Goal: Information Seeking & Learning: Find specific fact

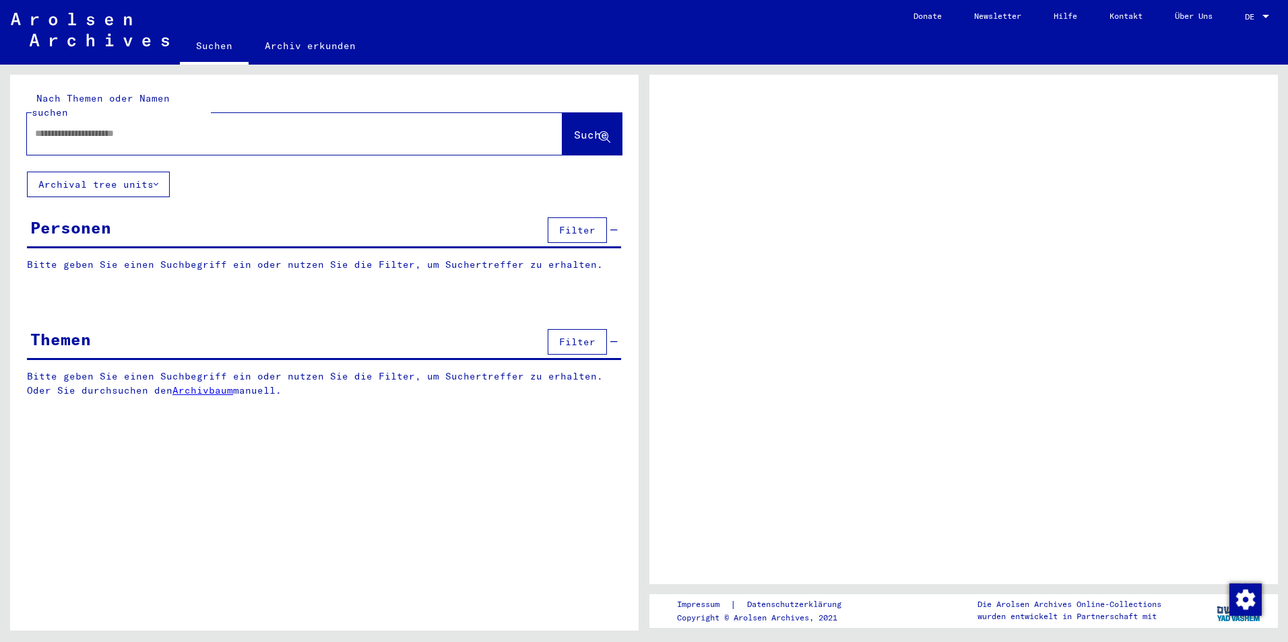
click at [61, 127] on input "text" at bounding box center [282, 134] width 495 height 14
type input "*******"
click at [578, 113] on button "Suche" at bounding box center [591, 134] width 59 height 42
click at [574, 128] on span "Suche" at bounding box center [591, 134] width 34 height 13
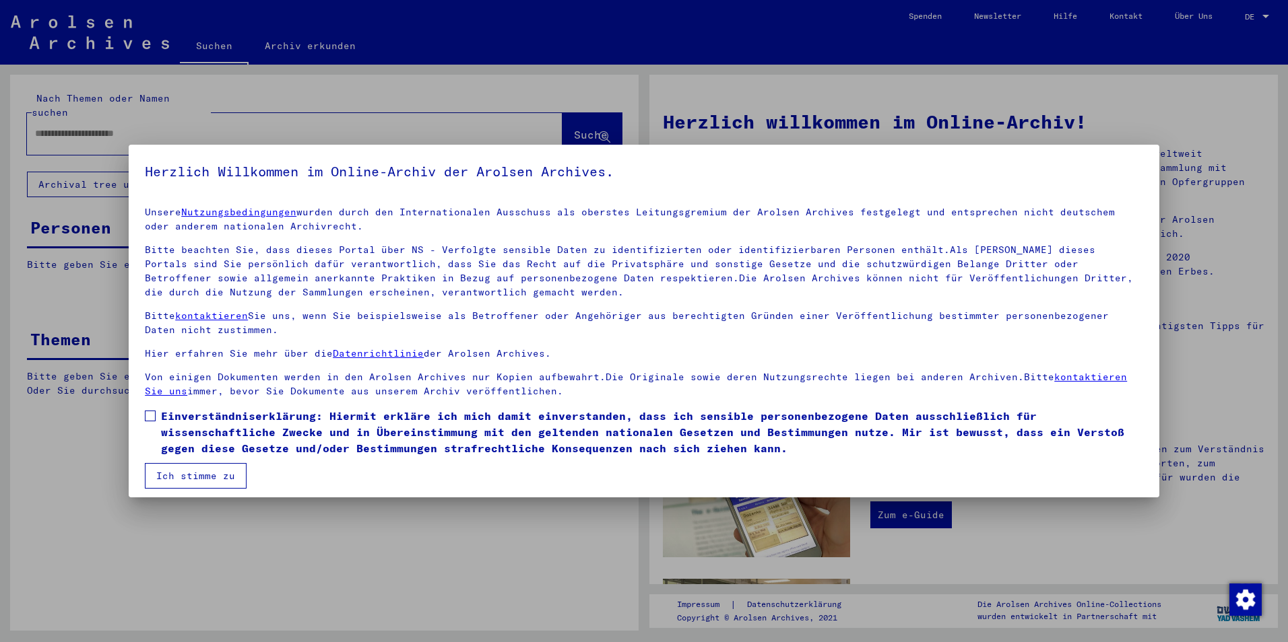
click at [153, 416] on span at bounding box center [150, 416] width 11 height 11
click at [195, 477] on button "Ich stimme zu" at bounding box center [196, 476] width 102 height 26
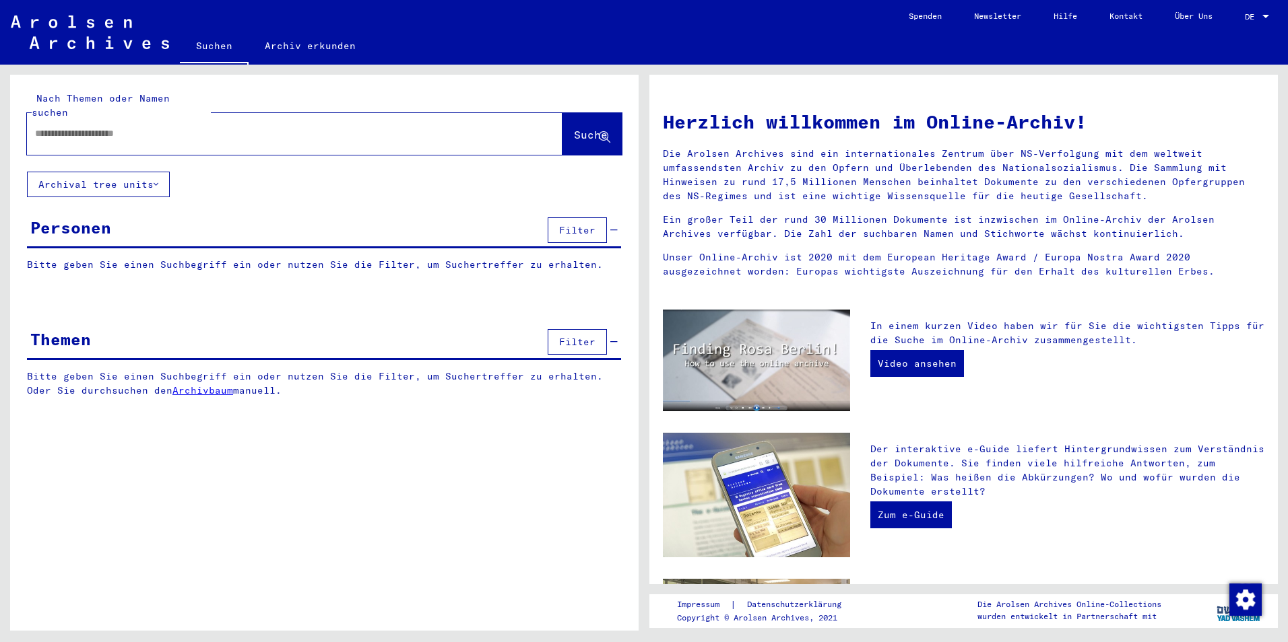
click at [61, 127] on div at bounding box center [274, 134] width 495 height 30
click at [66, 127] on input "text" at bounding box center [278, 134] width 487 height 14
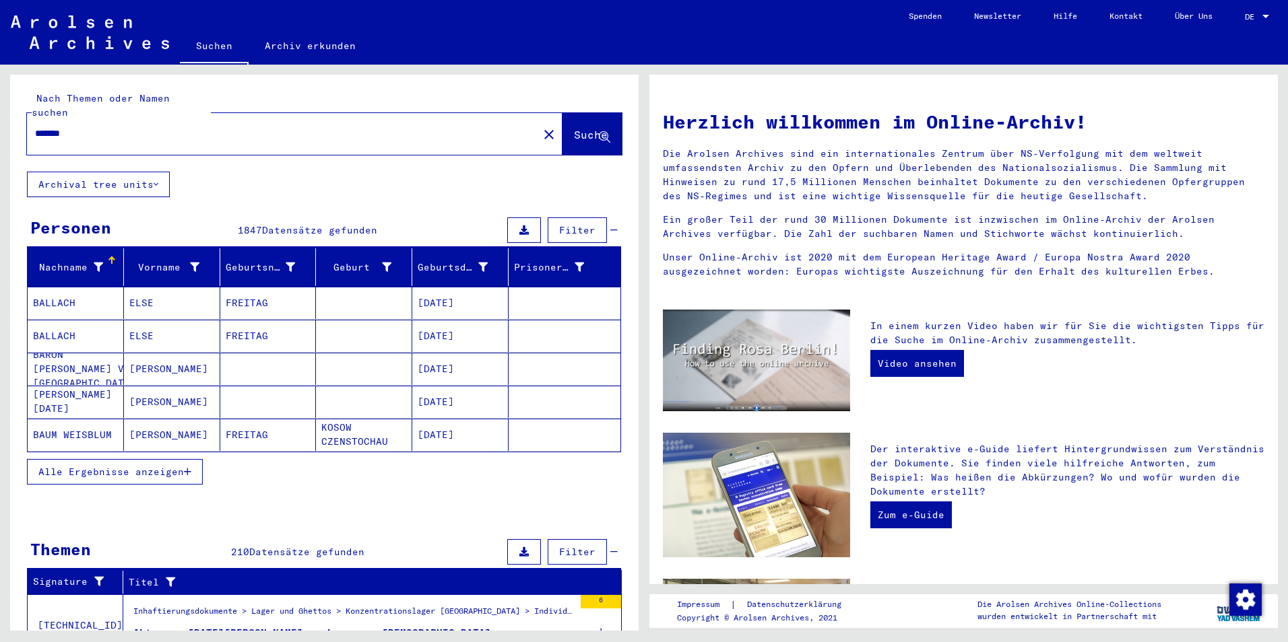
click at [176, 127] on input "*******" at bounding box center [278, 134] width 487 height 14
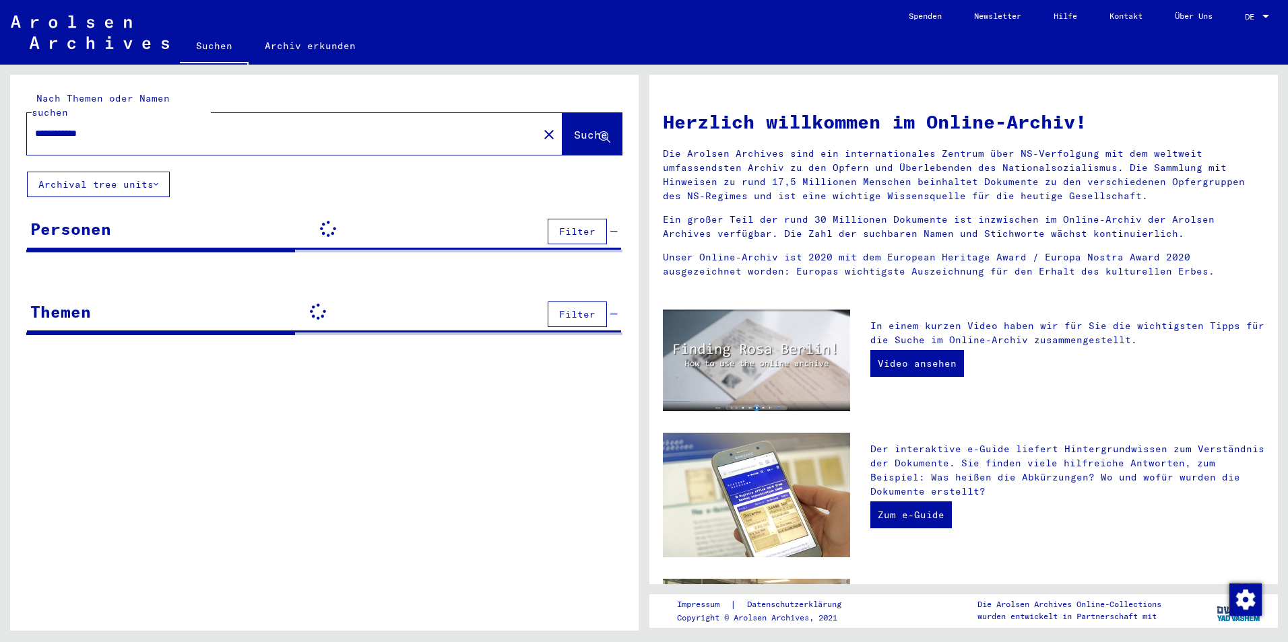
click at [576, 128] on span "Suche" at bounding box center [591, 134] width 34 height 13
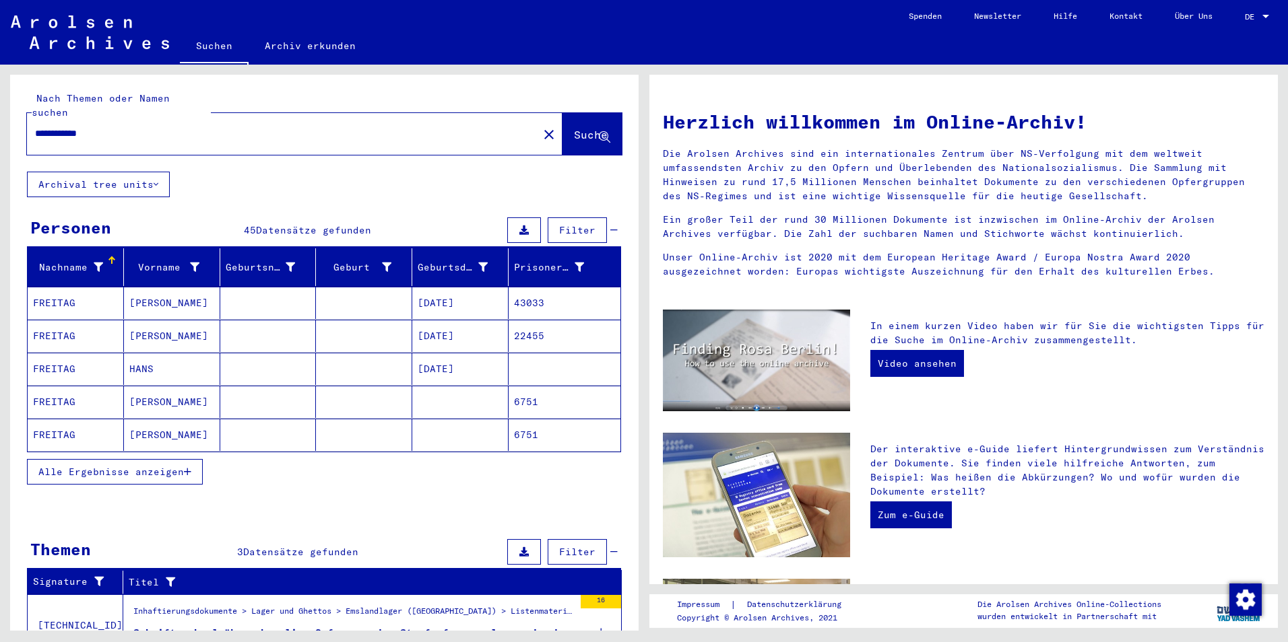
click at [121, 466] on span "Alle Ergebnisse anzeigen" at bounding box center [110, 472] width 145 height 12
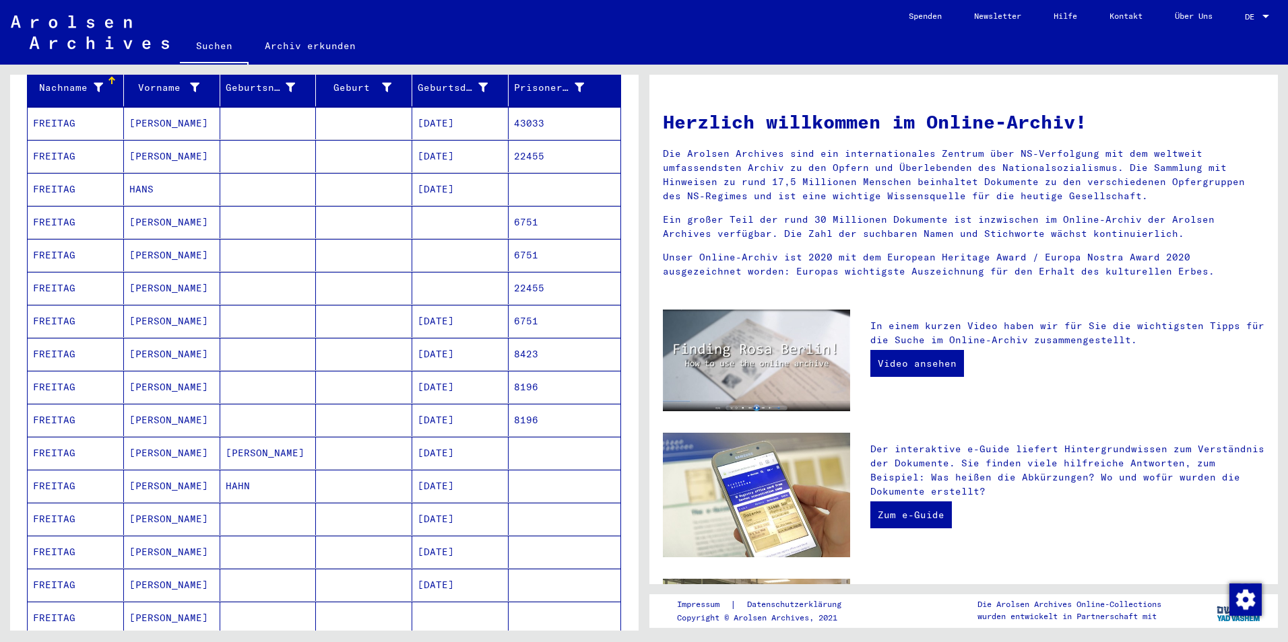
scroll to position [193, 0]
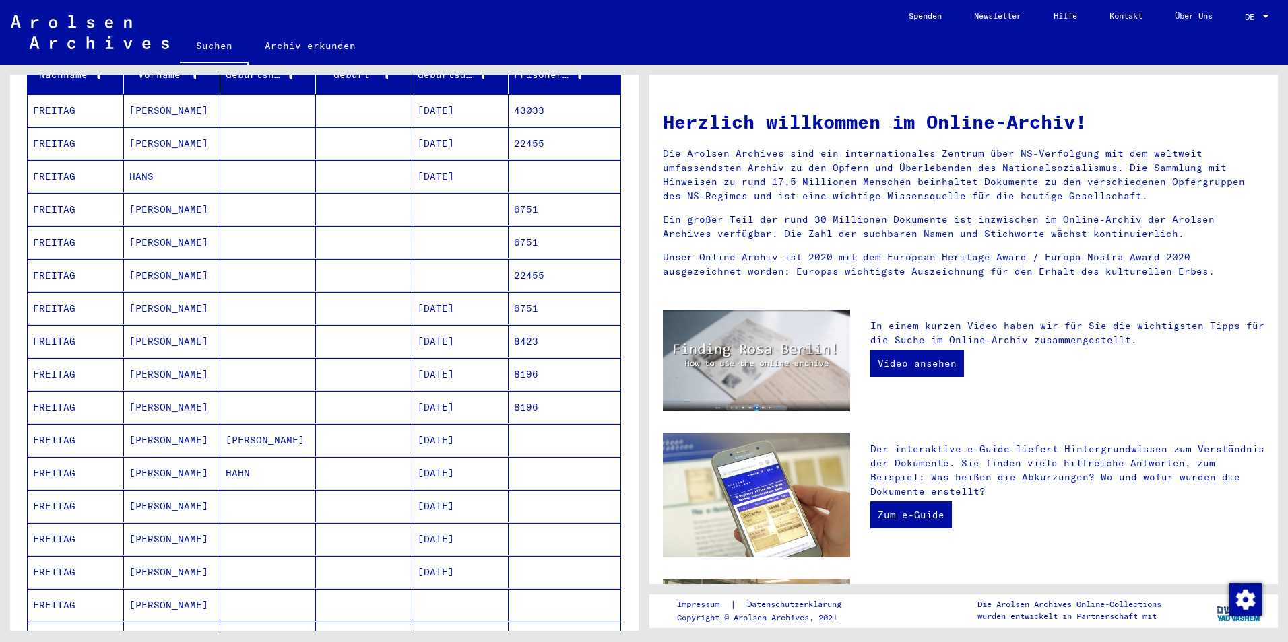
click at [260, 523] on mat-cell at bounding box center [268, 539] width 96 height 32
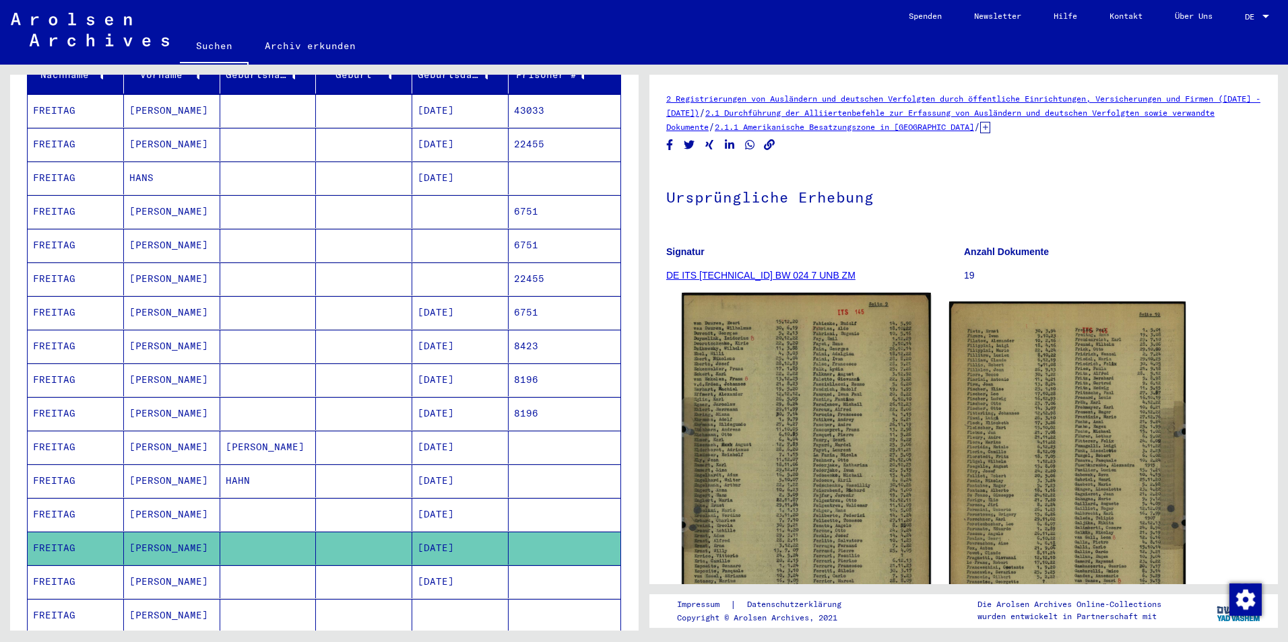
click at [770, 436] on img at bounding box center [806, 471] width 249 height 357
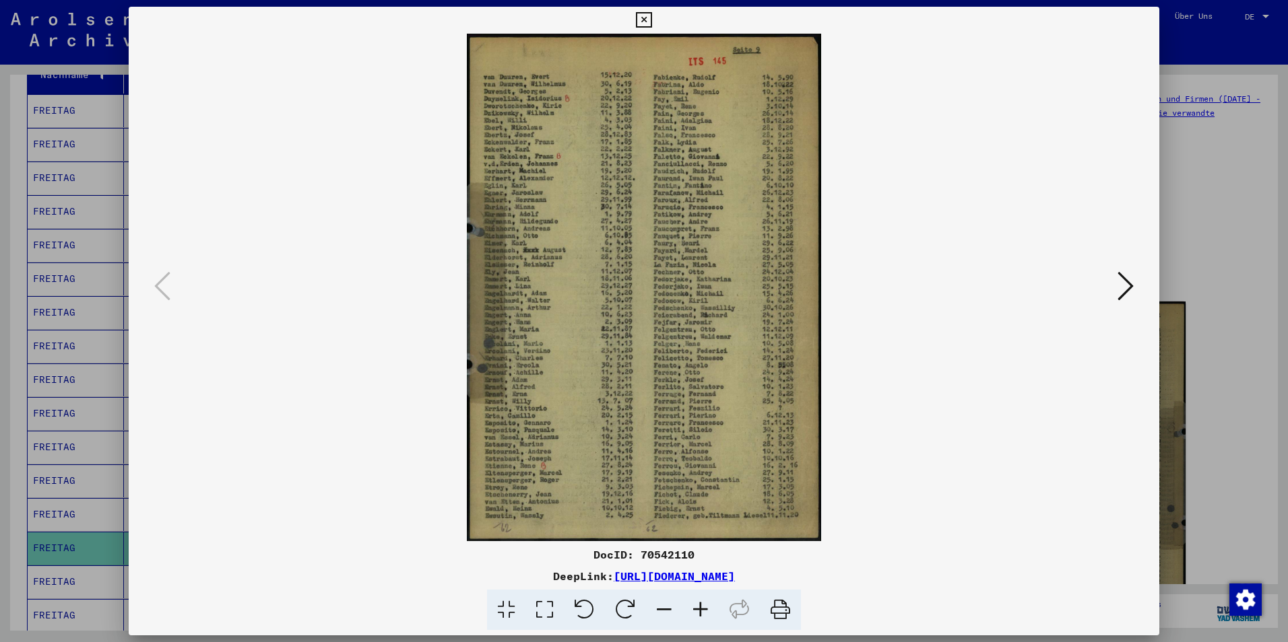
click at [770, 436] on img at bounding box center [643, 288] width 939 height 508
click at [1123, 279] on icon at bounding box center [1125, 286] width 16 height 32
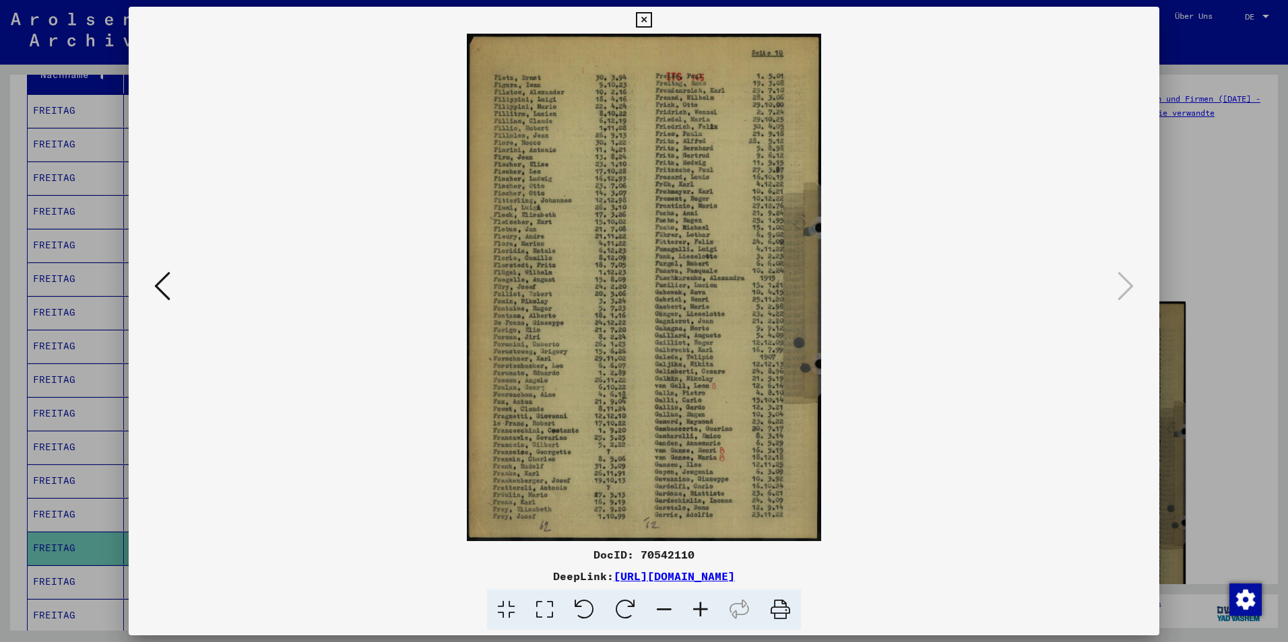
click at [581, 176] on img at bounding box center [643, 288] width 939 height 508
click at [543, 78] on img at bounding box center [643, 288] width 939 height 508
click at [665, 112] on img at bounding box center [643, 288] width 939 height 508
click at [628, 95] on img at bounding box center [643, 288] width 939 height 508
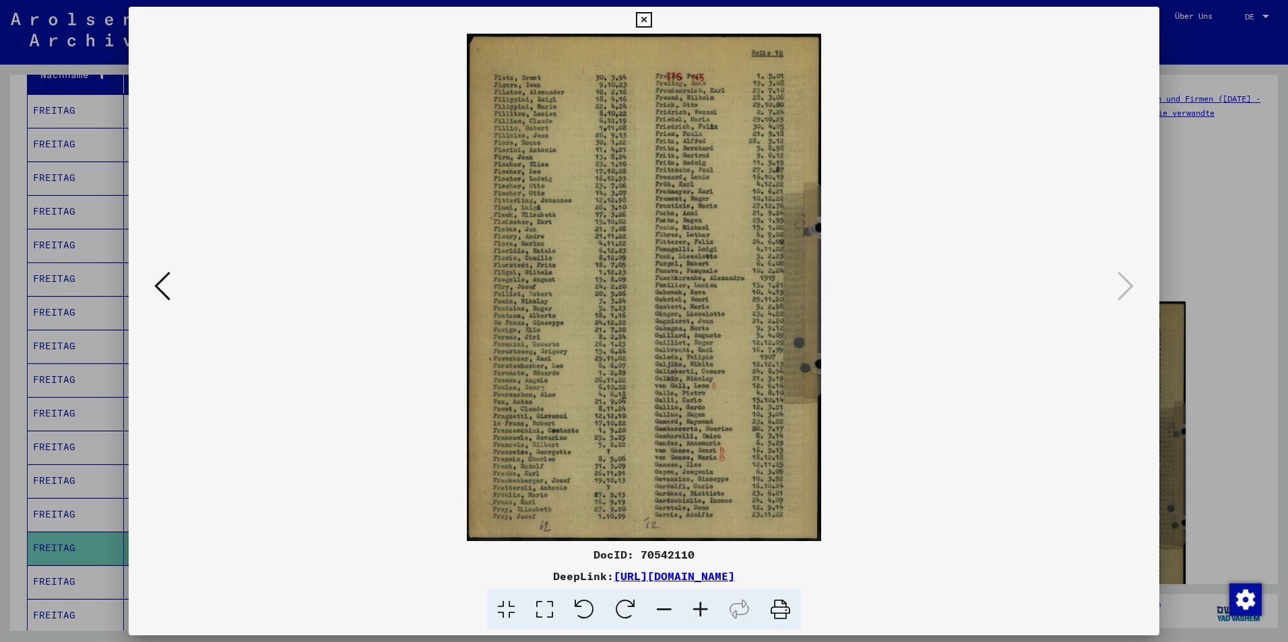
click at [628, 95] on img at bounding box center [643, 288] width 939 height 508
click at [700, 607] on icon at bounding box center [700, 610] width 36 height 41
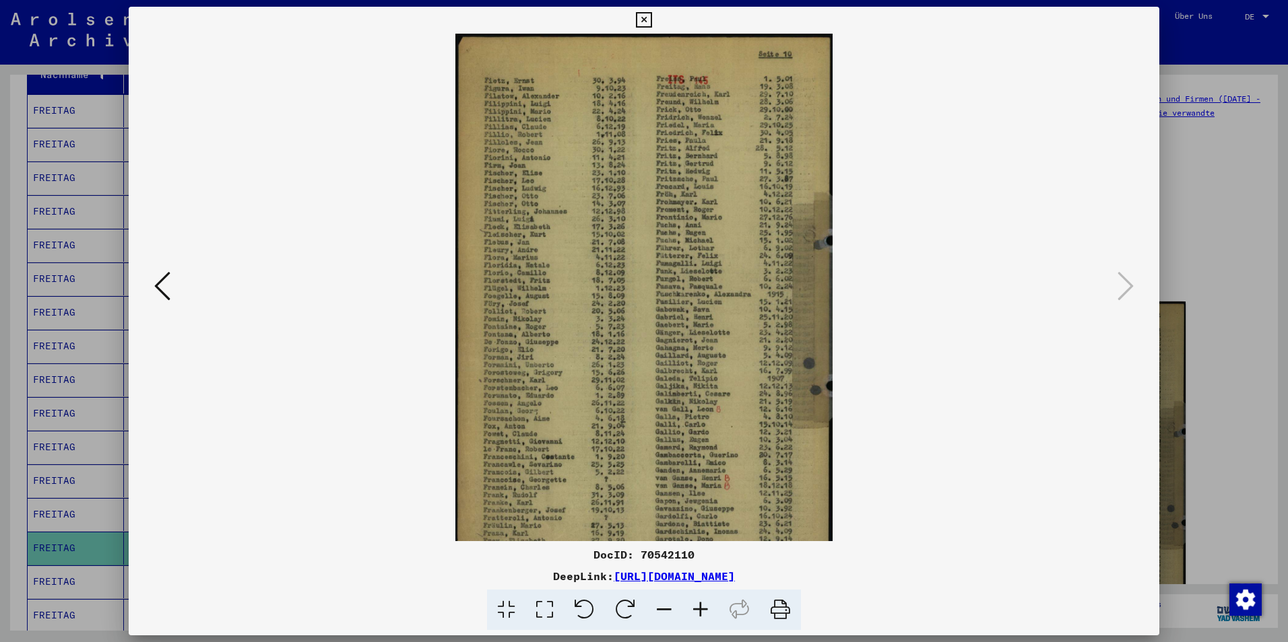
click at [701, 607] on icon at bounding box center [700, 610] width 36 height 41
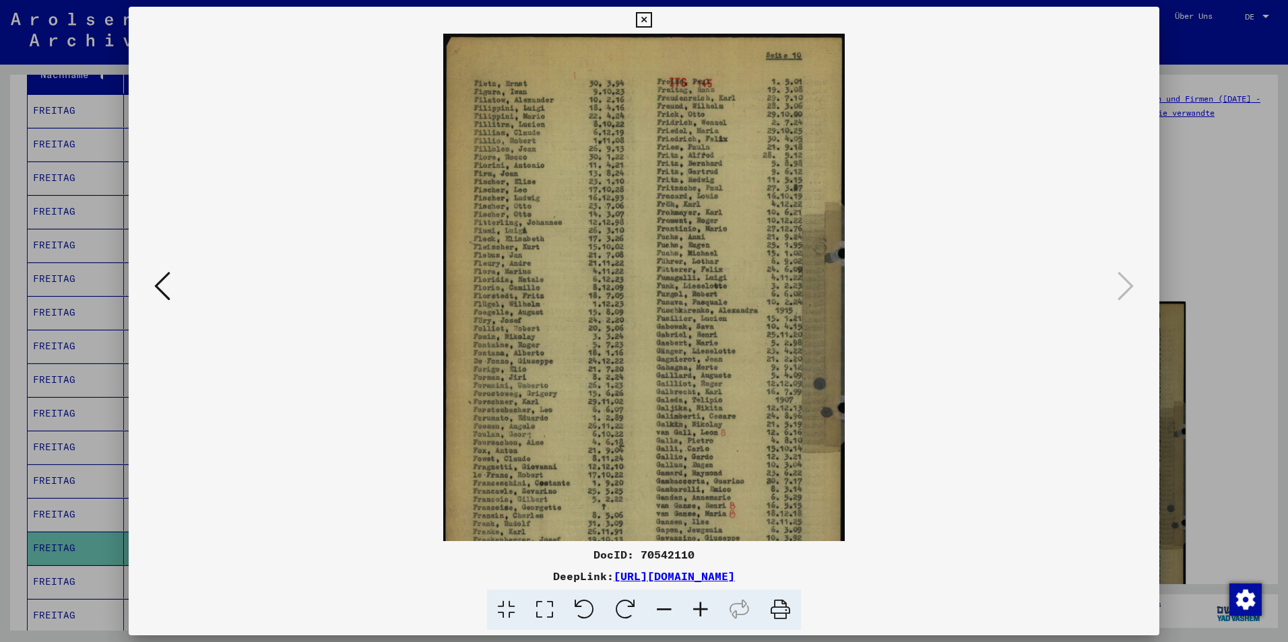
drag, startPoint x: 653, startPoint y: 165, endPoint x: 653, endPoint y: 340, distance: 175.1
click at [653, 340] on img at bounding box center [643, 321] width 401 height 575
click at [694, 603] on icon at bounding box center [700, 610] width 36 height 41
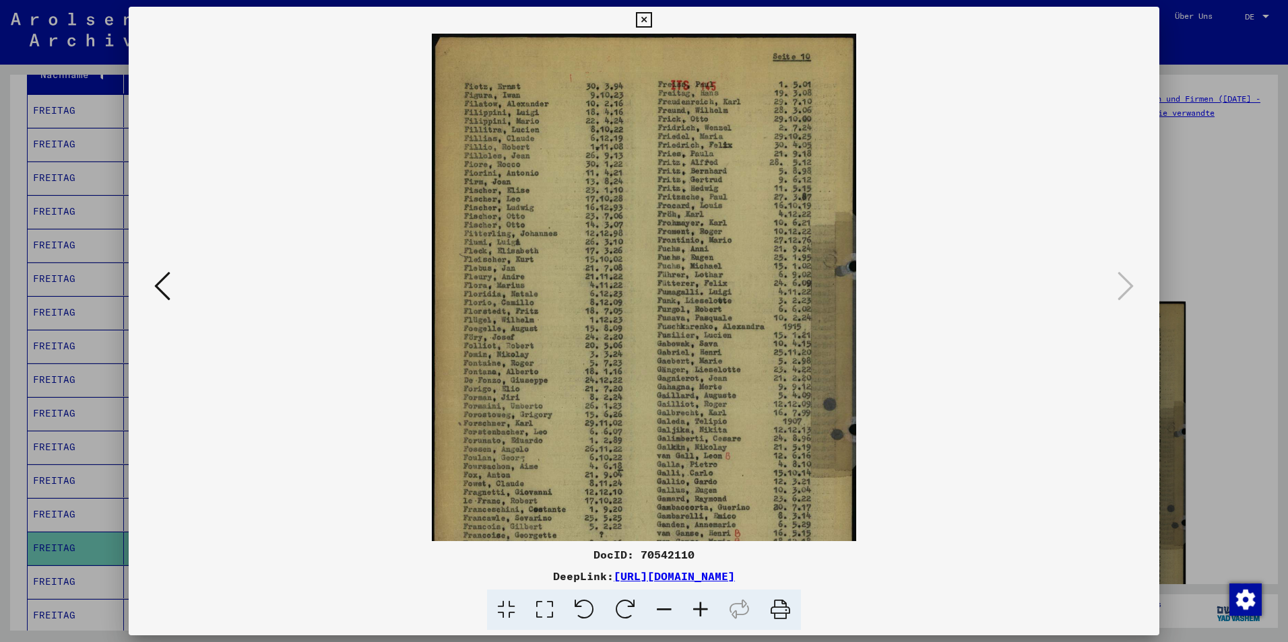
click at [694, 603] on icon at bounding box center [700, 610] width 36 height 41
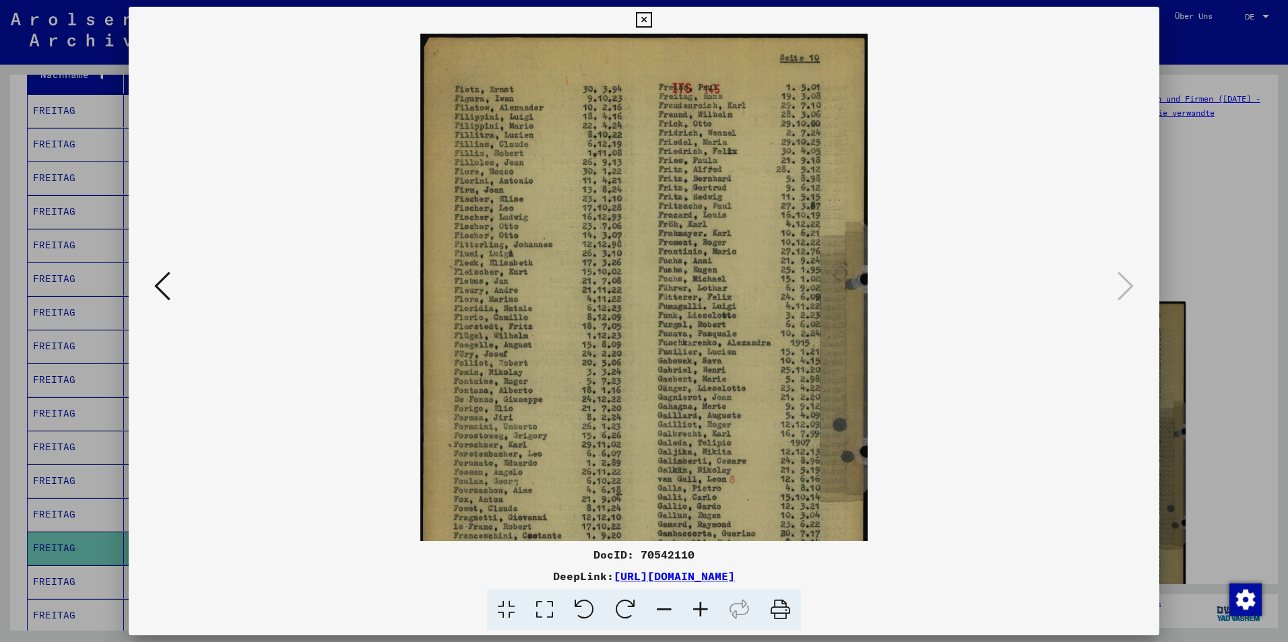
click at [678, 391] on img at bounding box center [644, 355] width 448 height 642
click at [1210, 205] on div at bounding box center [644, 321] width 1288 height 642
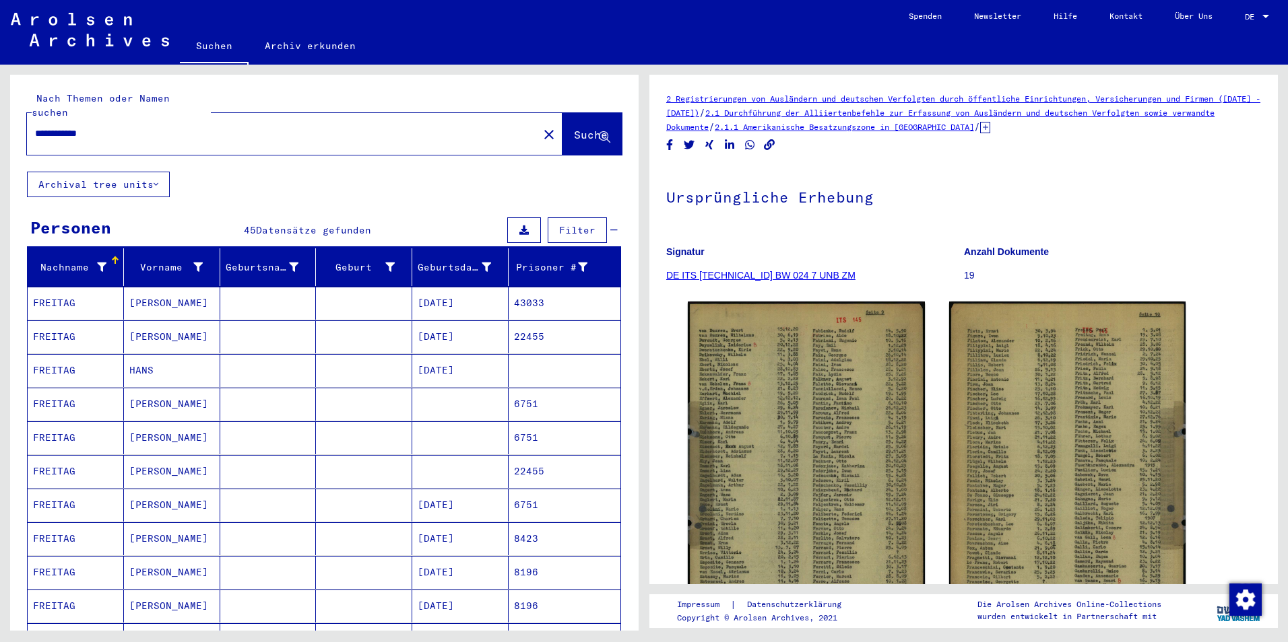
click at [76, 119] on div "**********" at bounding box center [278, 134] width 503 height 30
click at [84, 127] on input "**********" at bounding box center [282, 134] width 495 height 14
drag, startPoint x: 84, startPoint y: 119, endPoint x: 253, endPoint y: 138, distance: 169.4
click at [253, 138] on div "**********" at bounding box center [294, 134] width 535 height 42
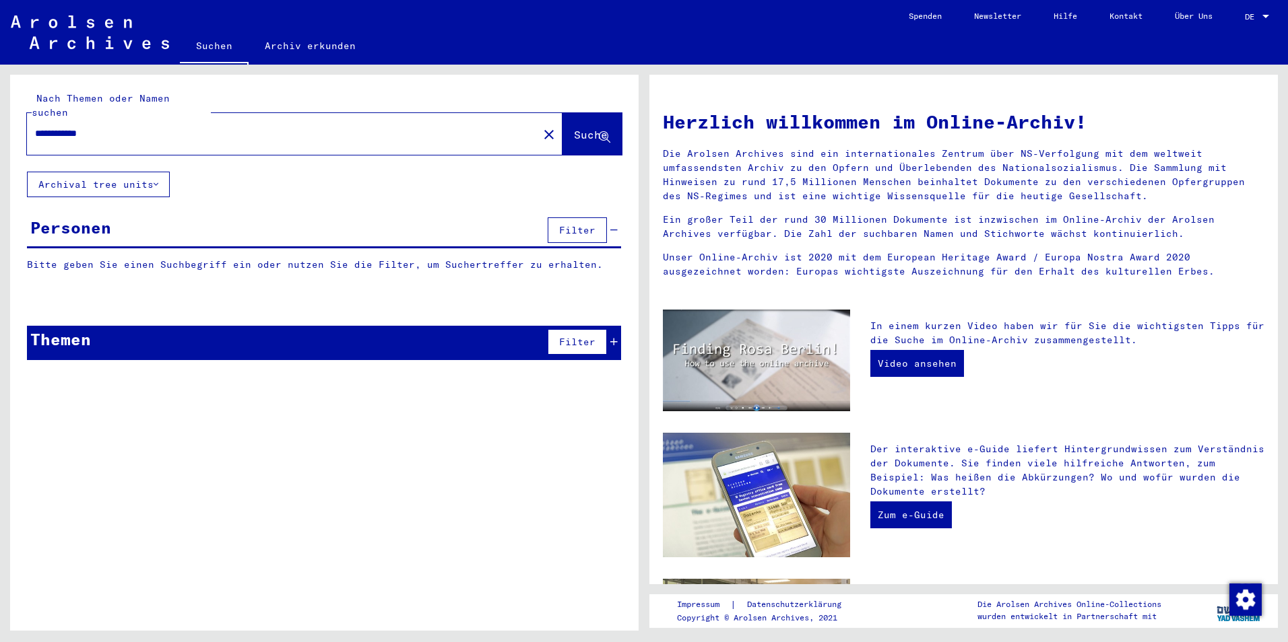
click at [562, 113] on button "Suche" at bounding box center [591, 134] width 59 height 42
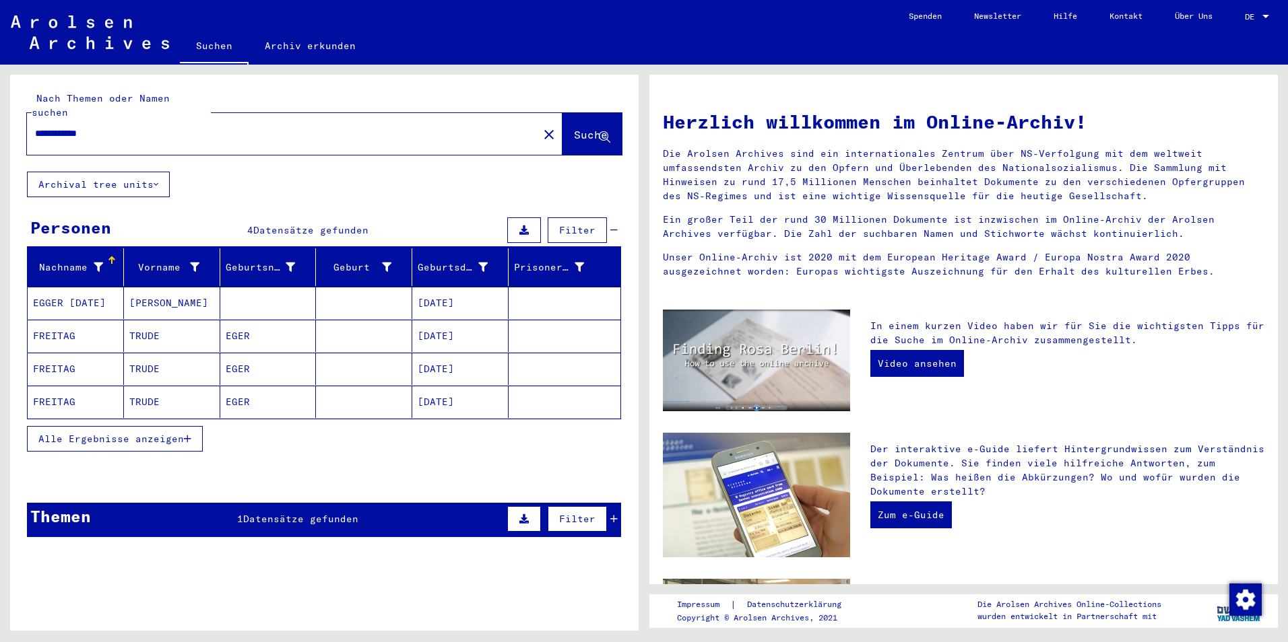
click at [352, 320] on mat-cell at bounding box center [364, 336] width 96 height 32
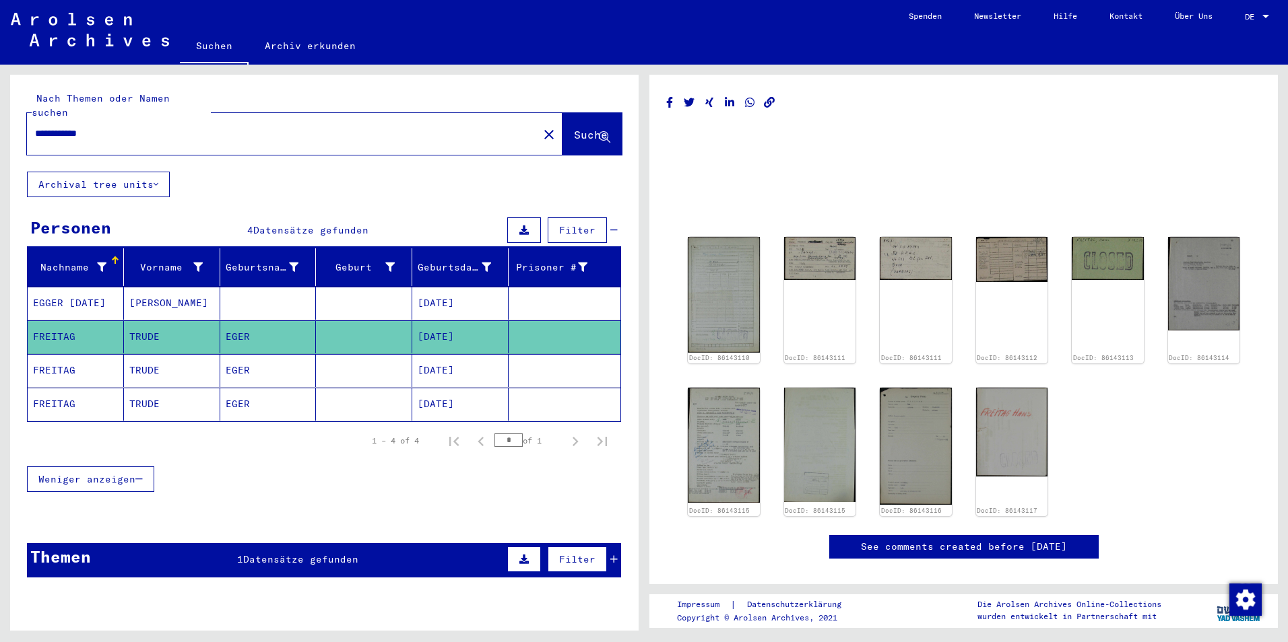
click at [350, 354] on mat-cell at bounding box center [364, 370] width 96 height 33
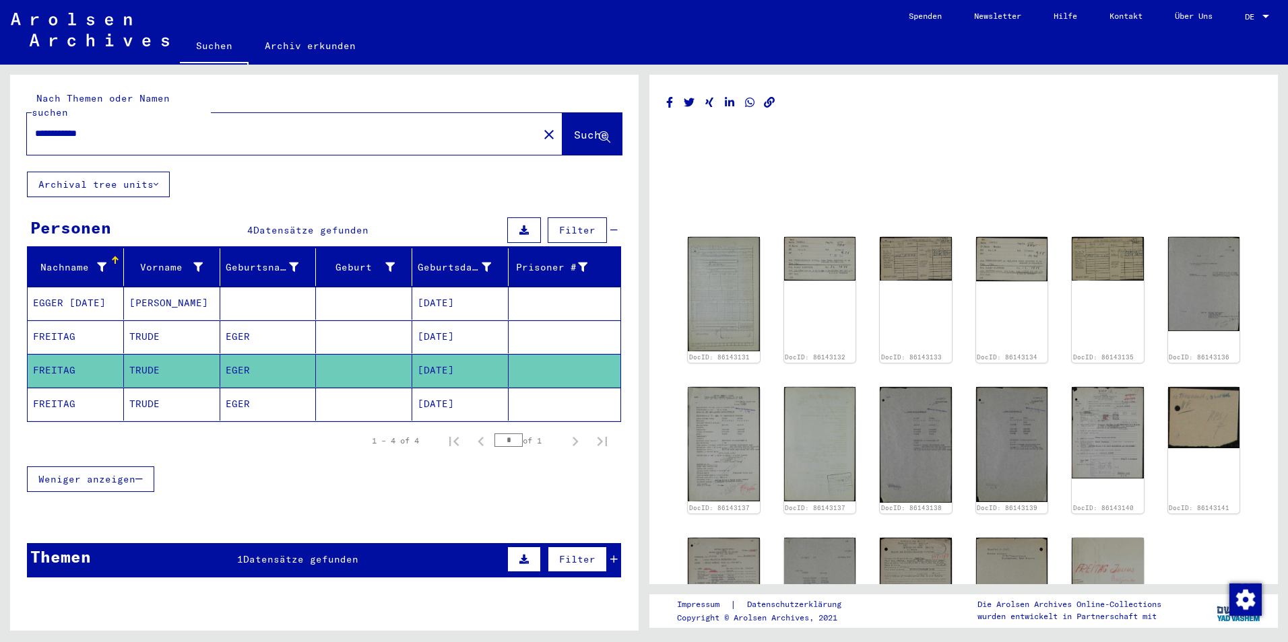
click at [362, 321] on mat-cell at bounding box center [364, 337] width 96 height 33
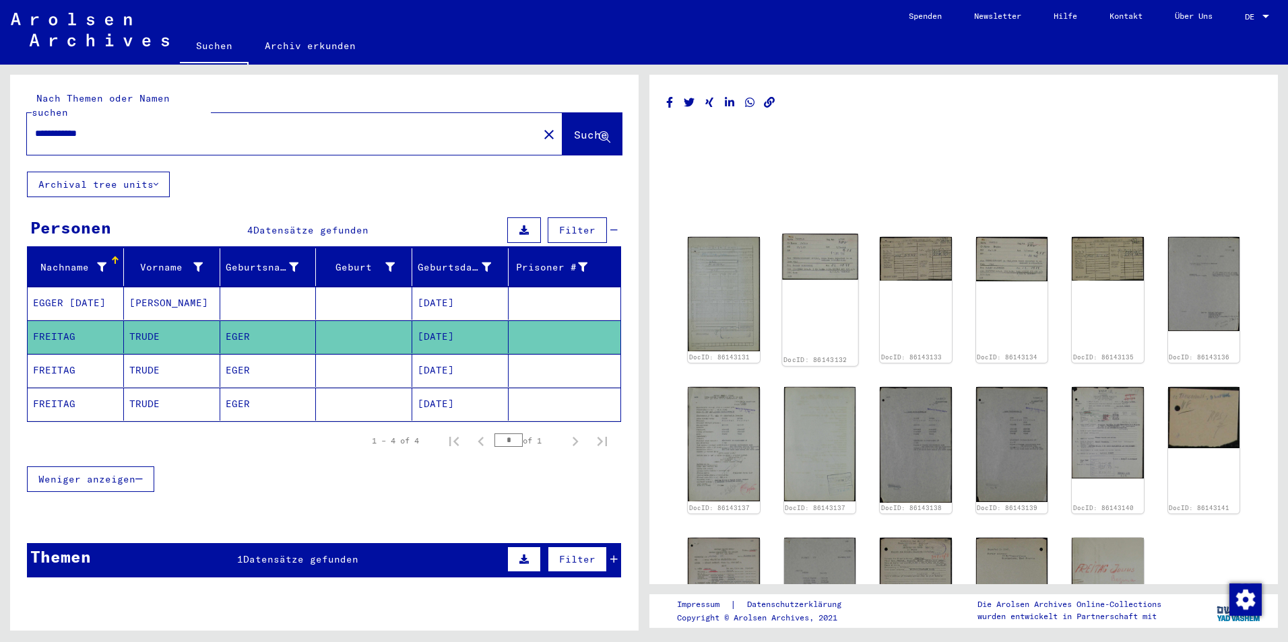
click at [810, 254] on img at bounding box center [819, 257] width 75 height 46
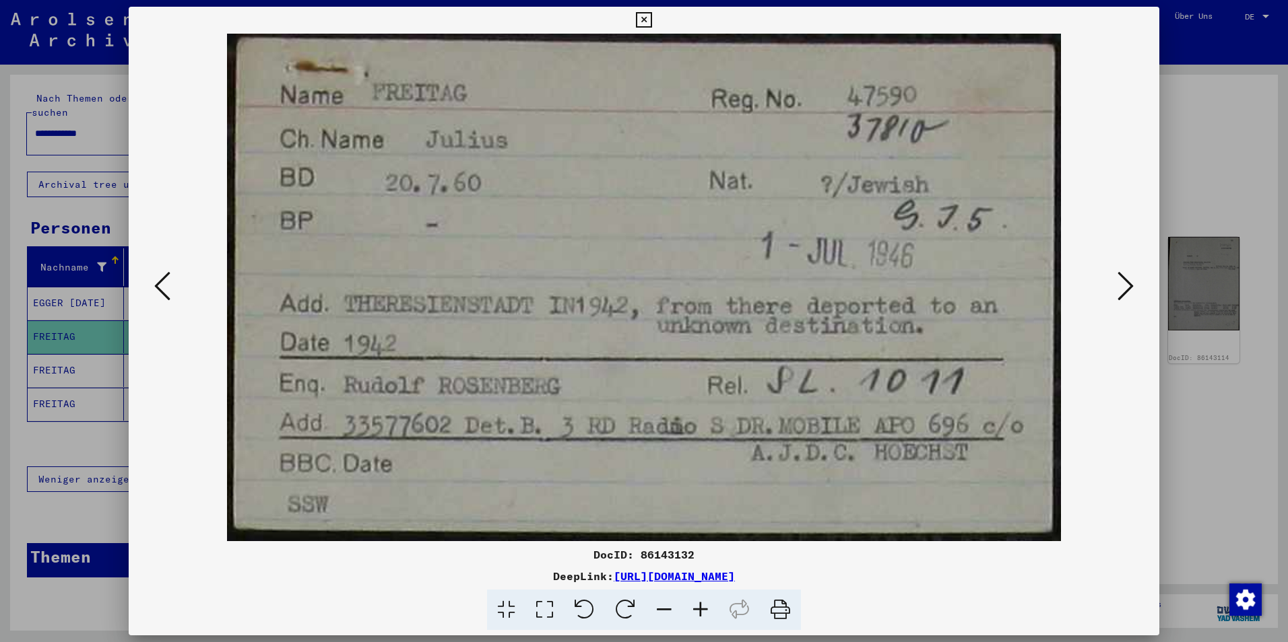
click at [1237, 94] on div at bounding box center [644, 321] width 1288 height 642
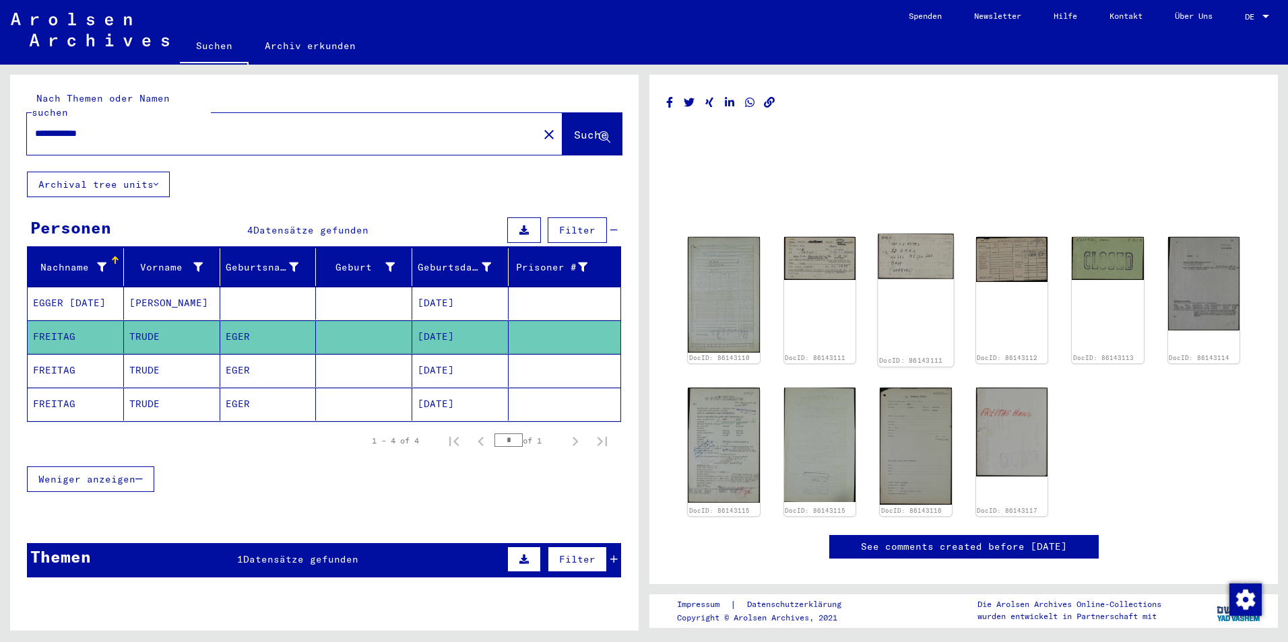
click at [908, 249] on img at bounding box center [915, 256] width 75 height 45
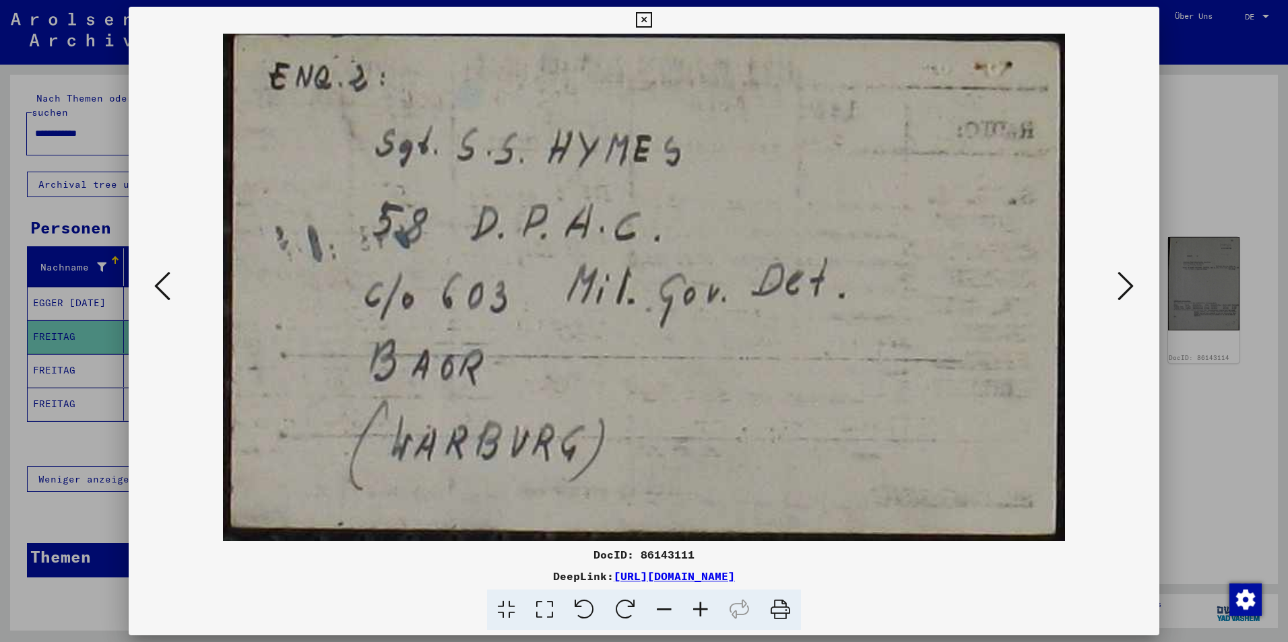
click at [1226, 135] on div at bounding box center [644, 321] width 1288 height 642
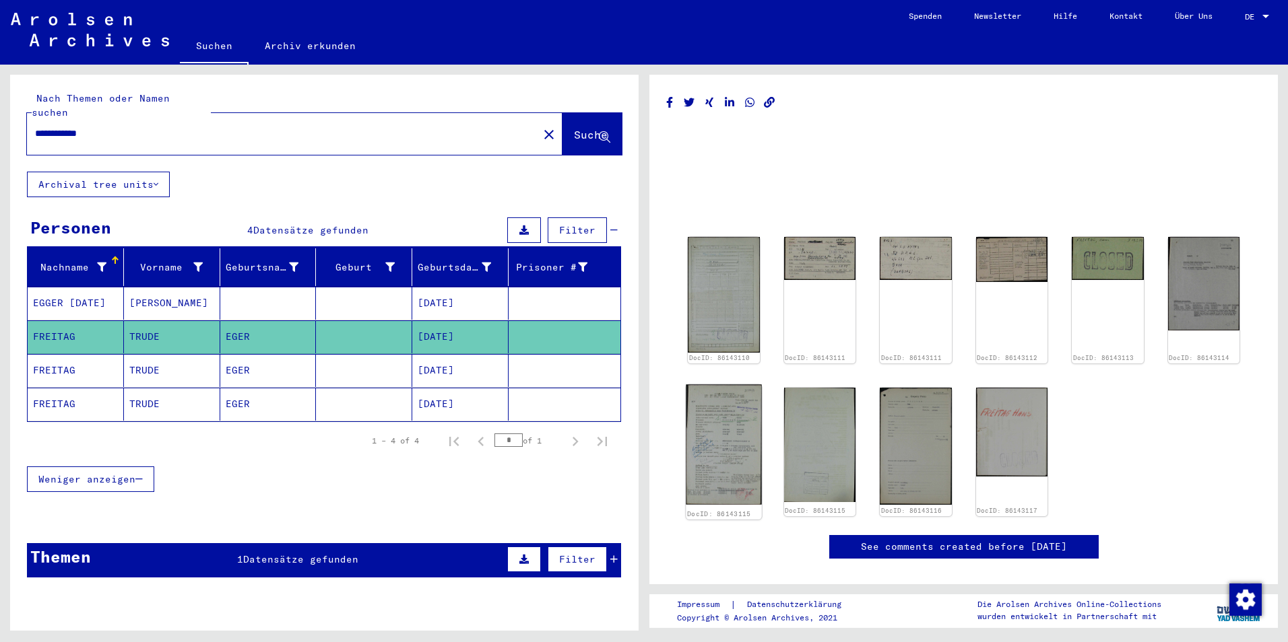
click at [713, 440] on img at bounding box center [723, 445] width 75 height 121
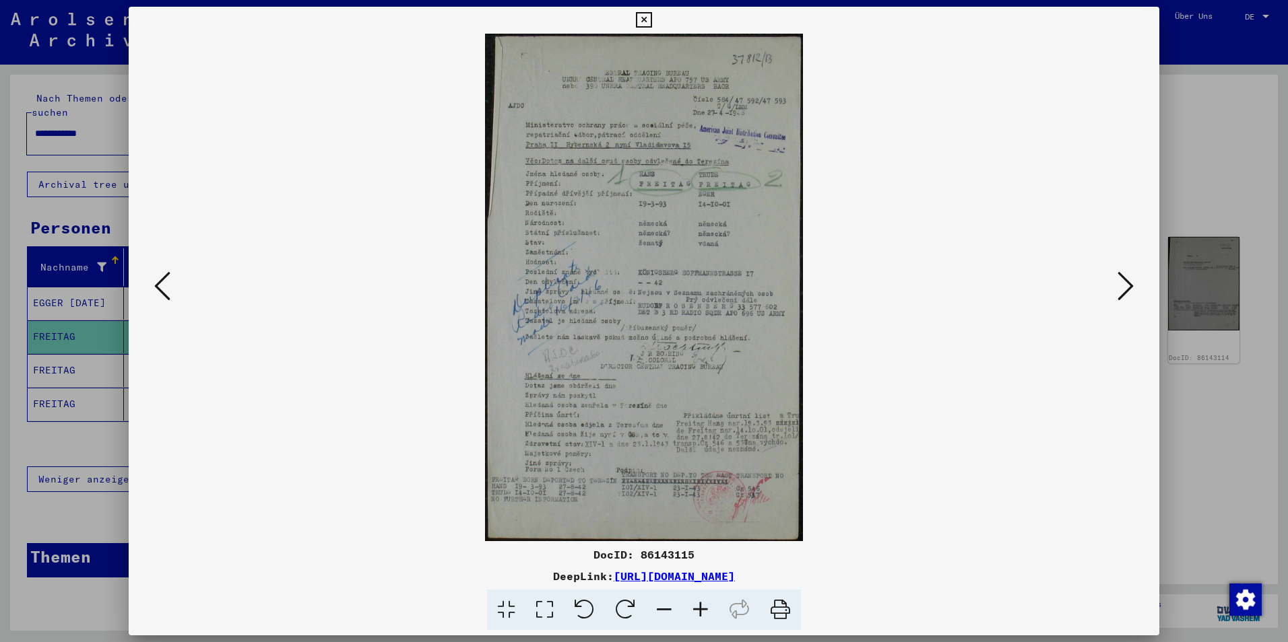
click at [1211, 112] on div at bounding box center [644, 321] width 1288 height 642
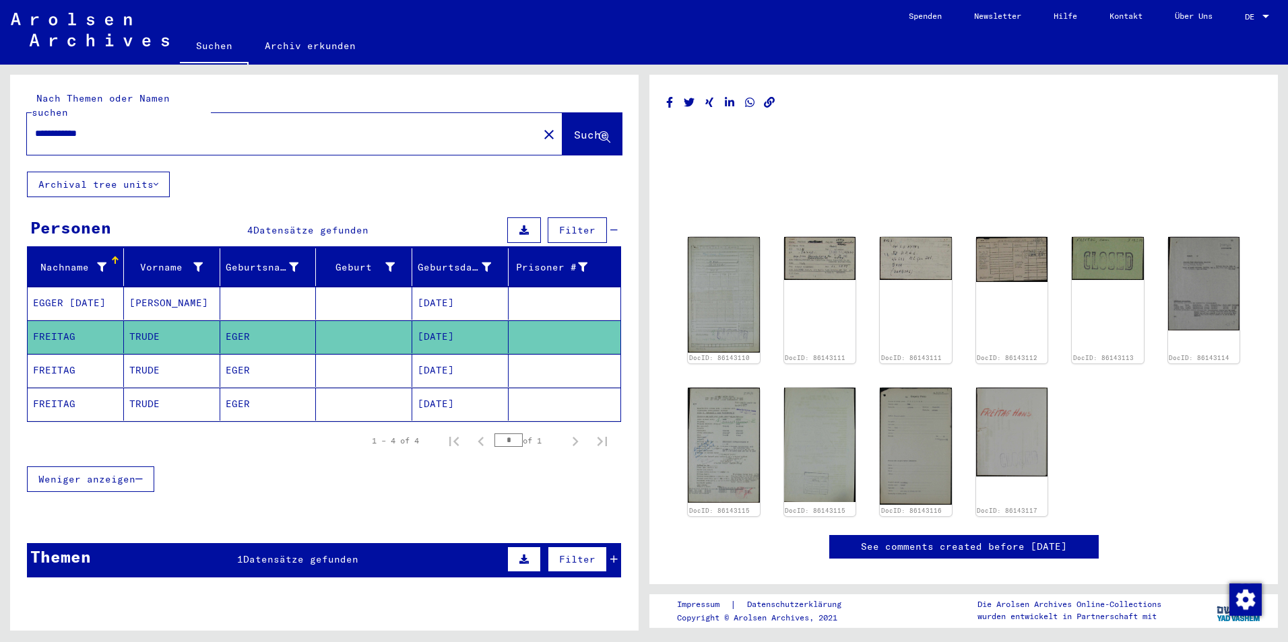
click at [361, 358] on mat-cell at bounding box center [364, 370] width 96 height 33
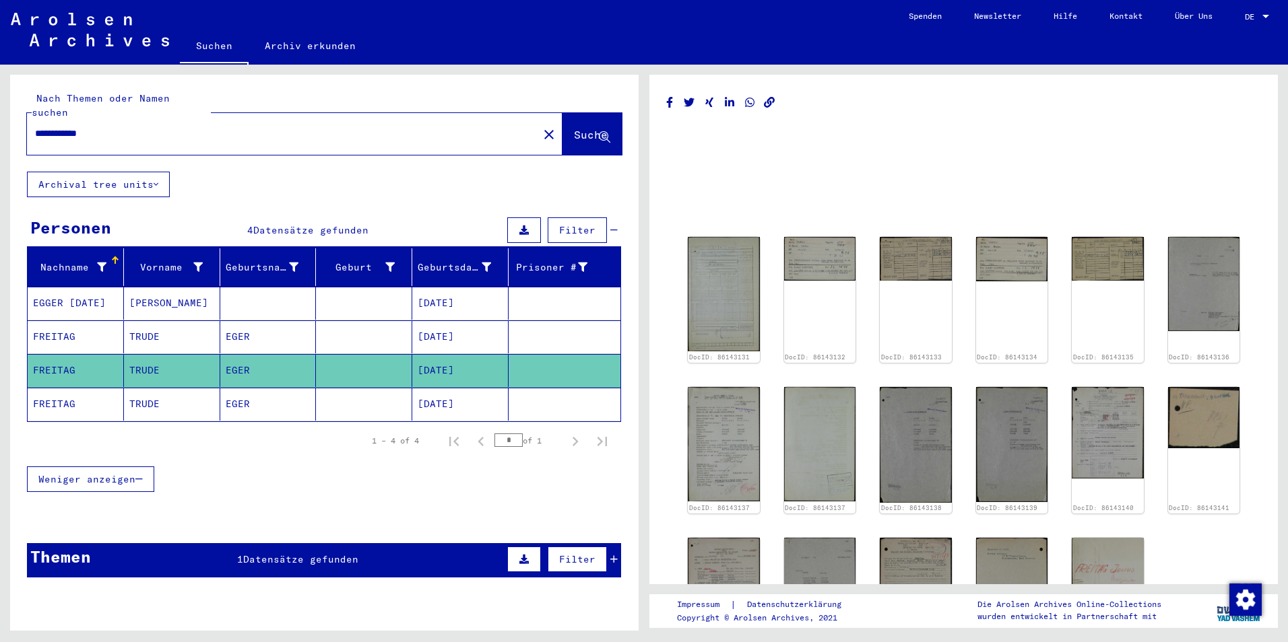
click at [259, 388] on mat-cell "EGER" at bounding box center [268, 404] width 96 height 33
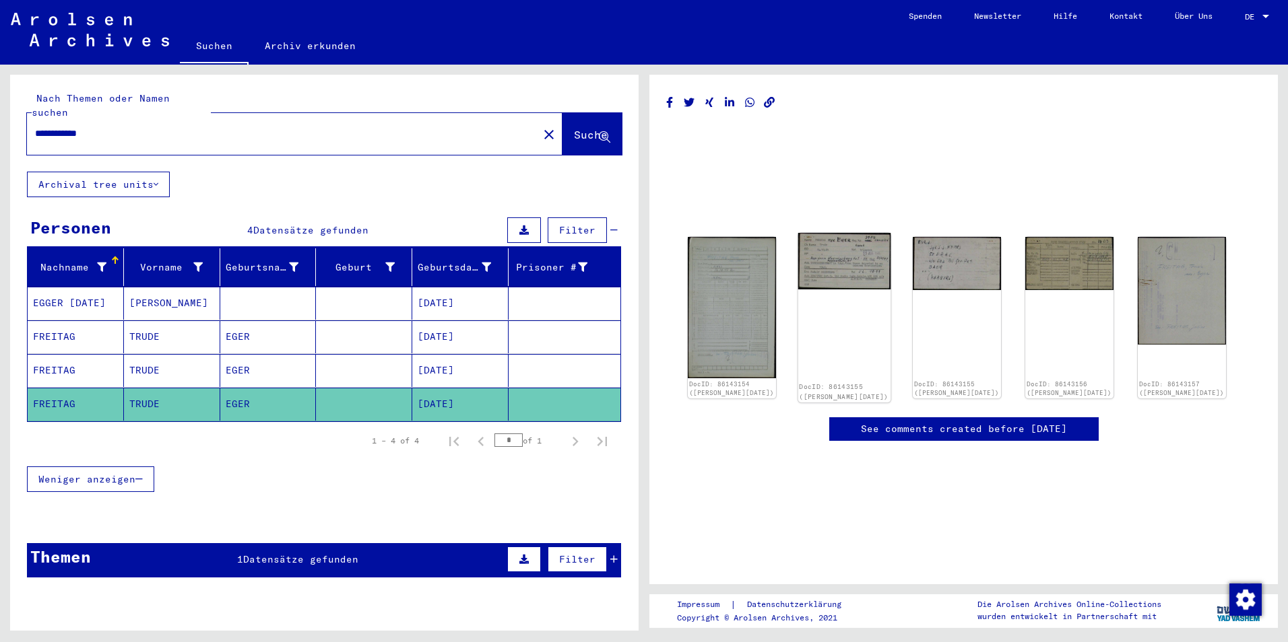
click at [836, 267] on img at bounding box center [844, 261] width 93 height 57
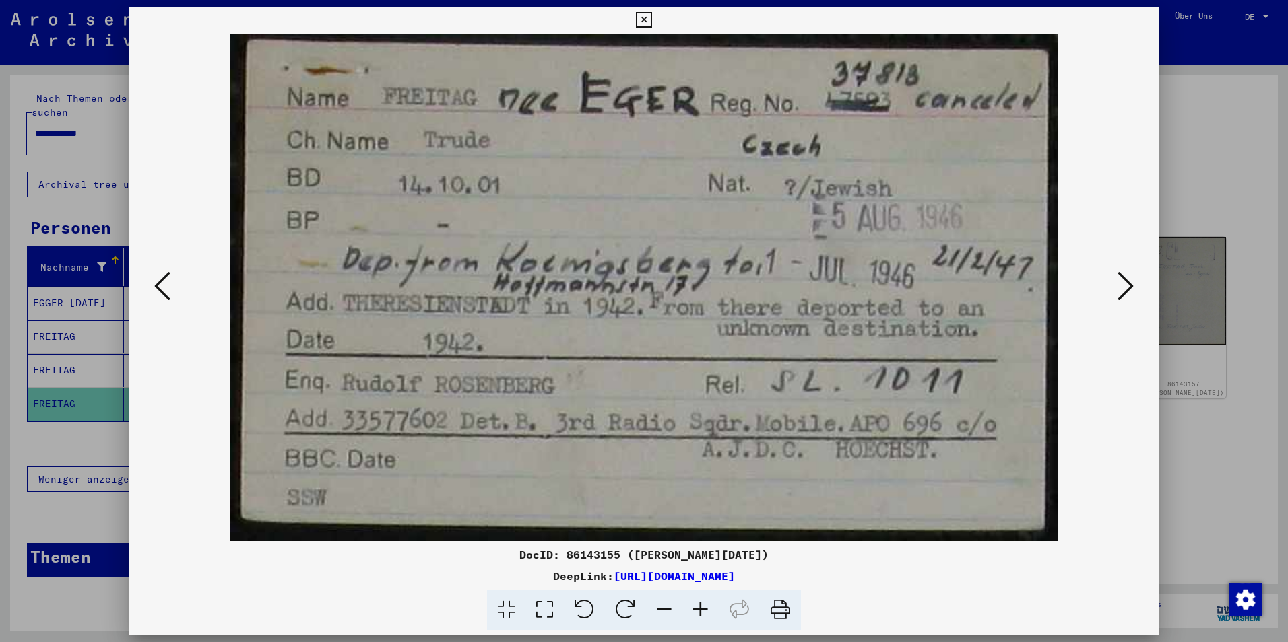
click at [1128, 288] on icon at bounding box center [1125, 286] width 16 height 32
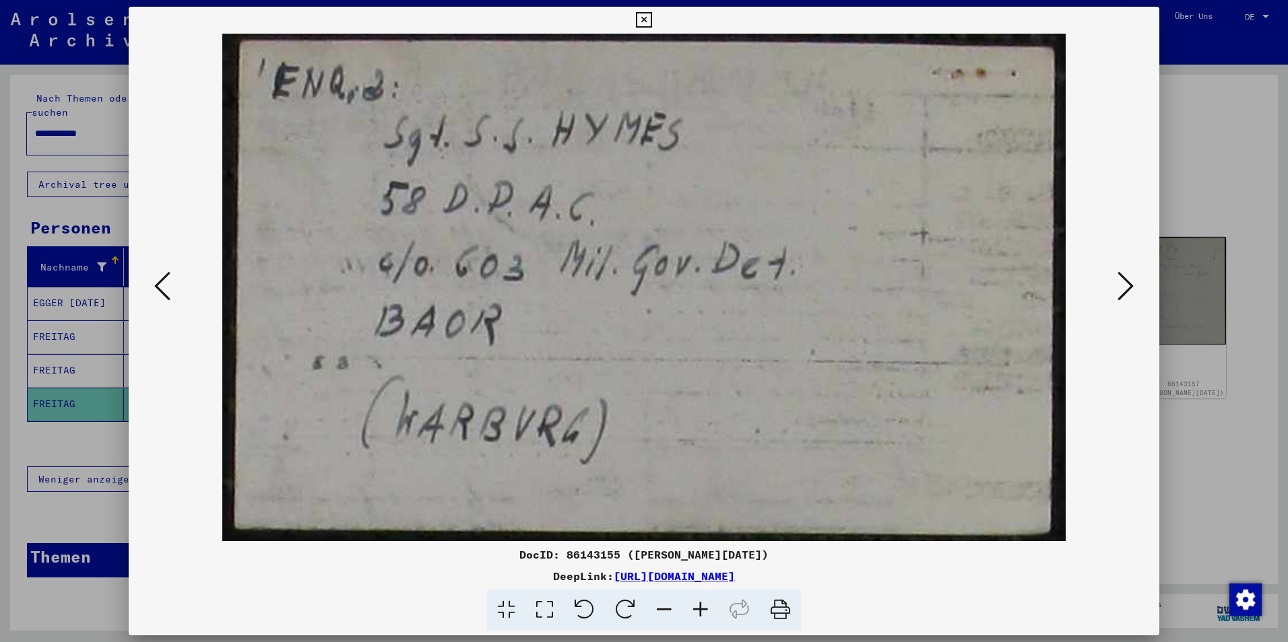
click at [1128, 288] on icon at bounding box center [1125, 286] width 16 height 32
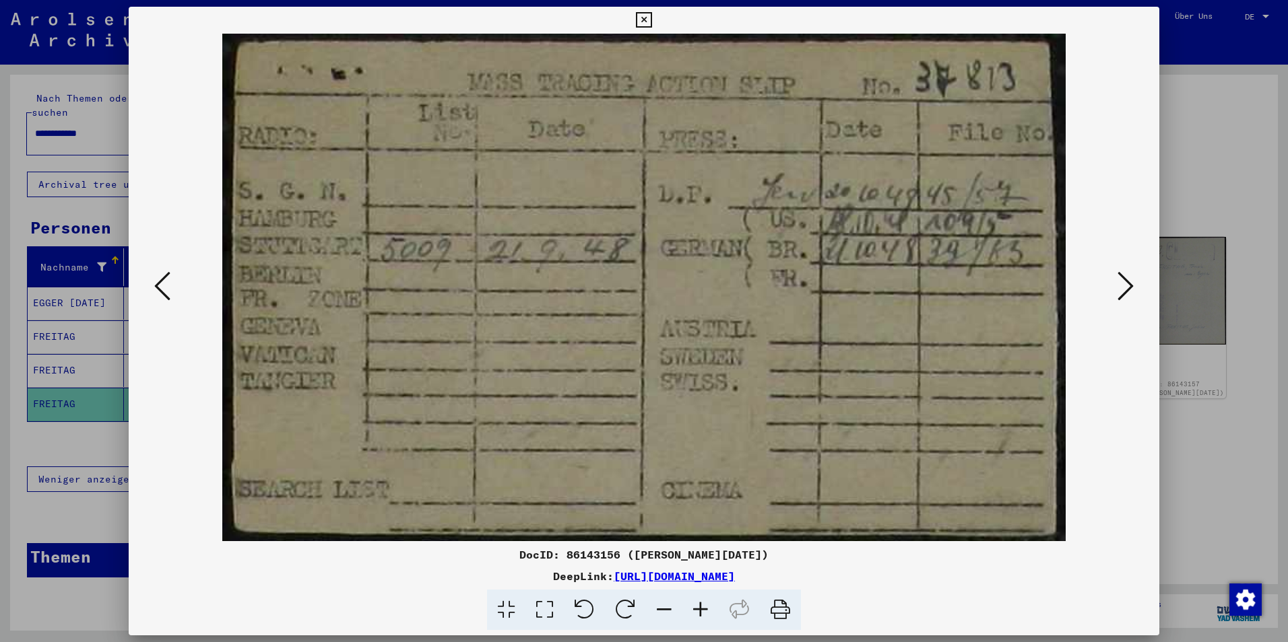
click at [1127, 279] on icon at bounding box center [1125, 286] width 16 height 32
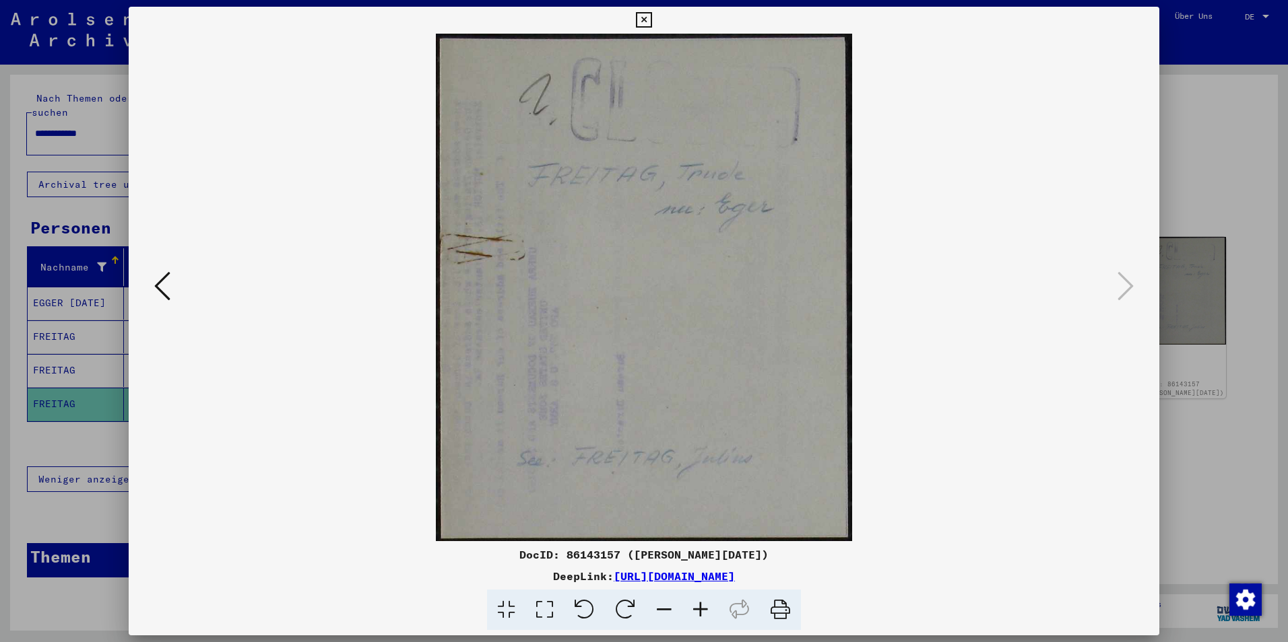
click at [1202, 170] on div at bounding box center [644, 321] width 1288 height 642
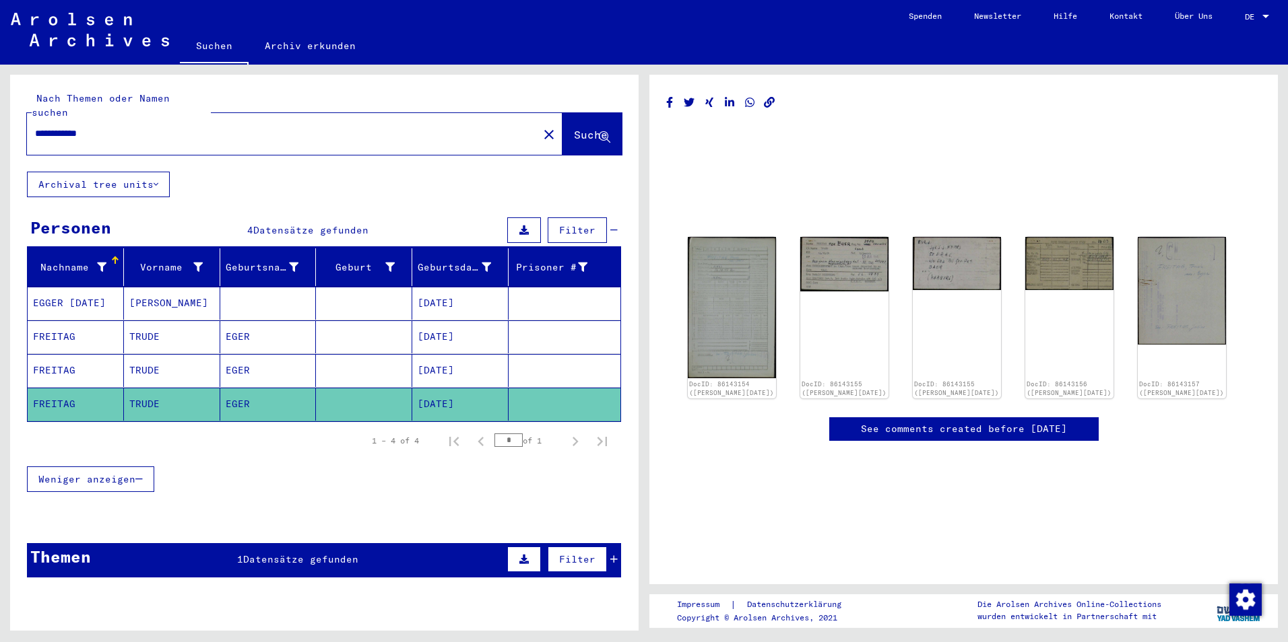
click at [353, 354] on mat-cell at bounding box center [364, 370] width 96 height 33
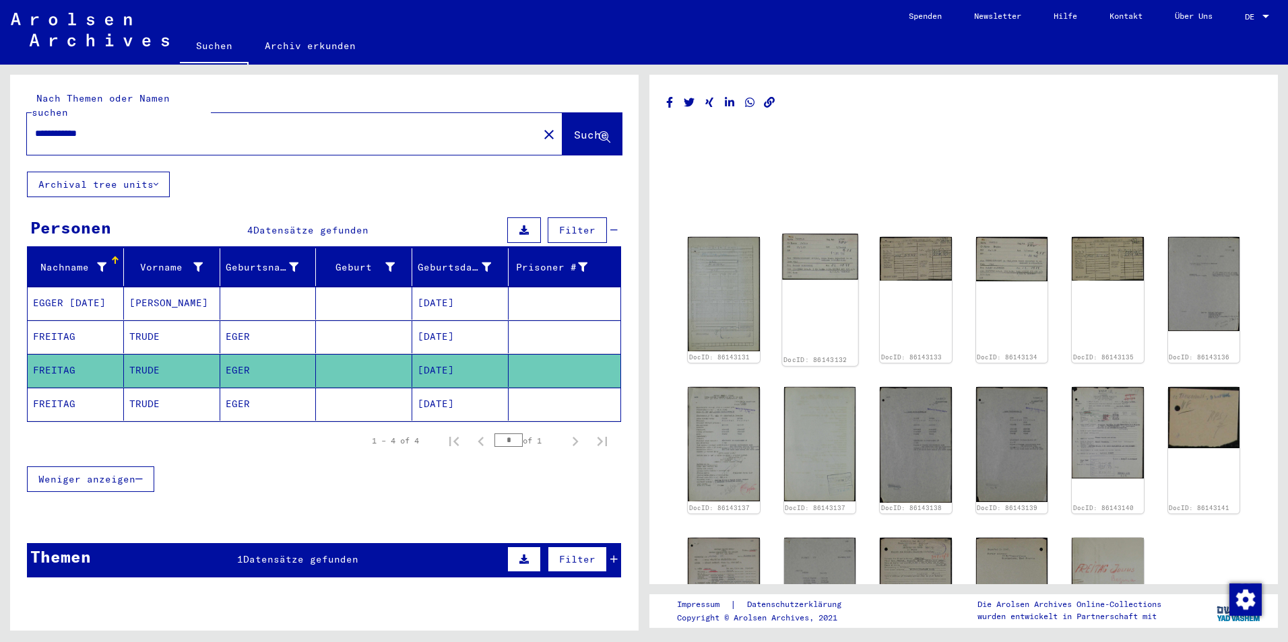
click at [810, 253] on img at bounding box center [819, 257] width 75 height 46
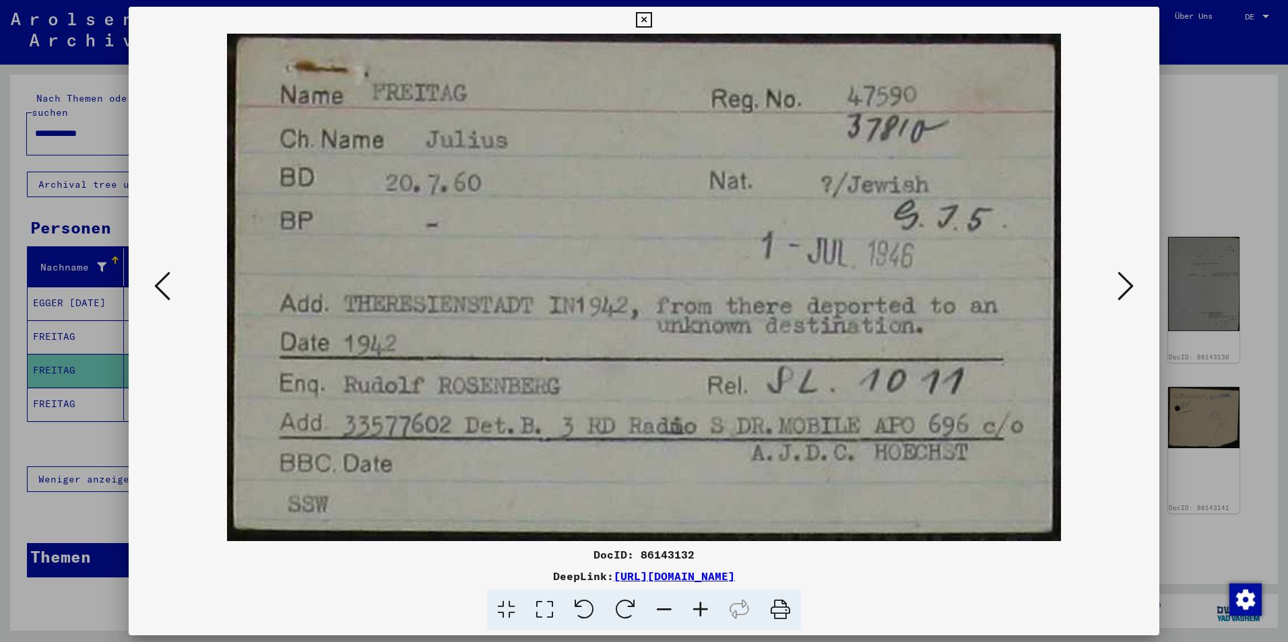
click at [1214, 154] on div at bounding box center [644, 321] width 1288 height 642
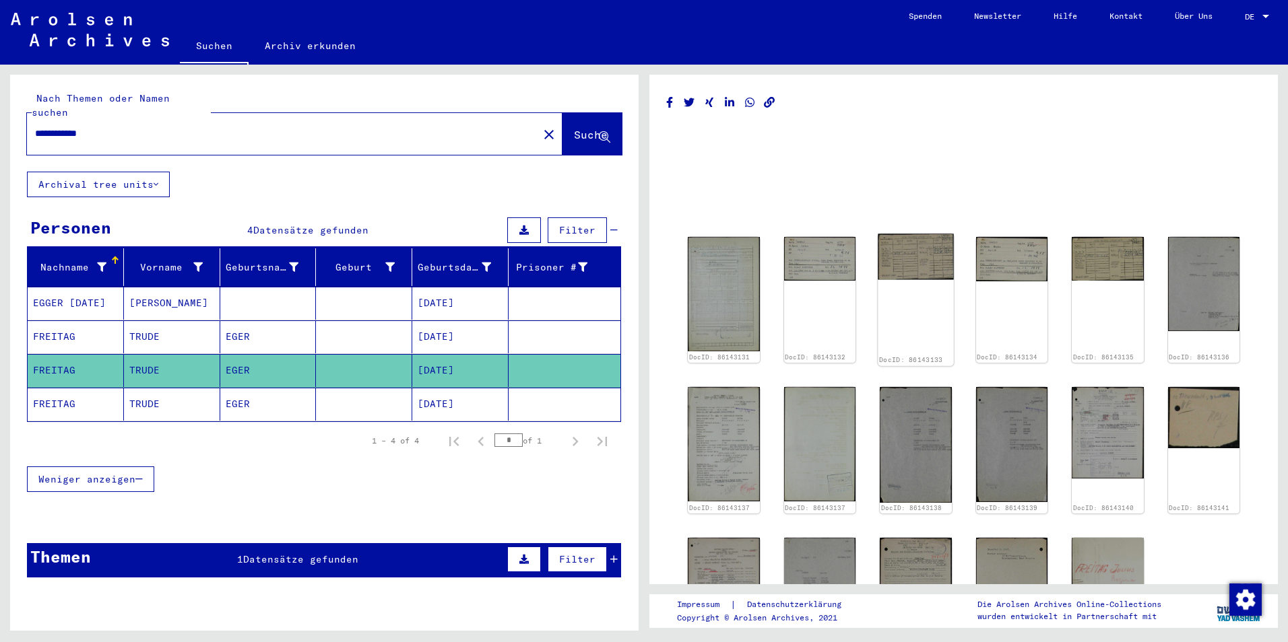
click at [917, 259] on img at bounding box center [915, 257] width 75 height 46
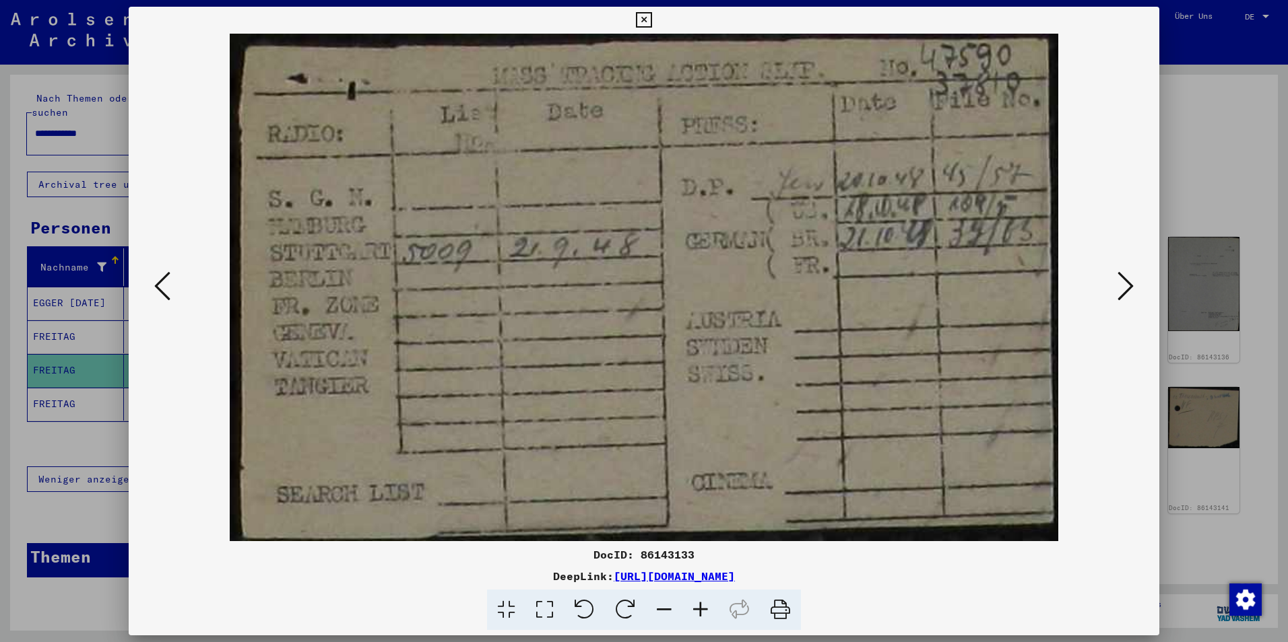
click at [1122, 285] on icon at bounding box center [1125, 286] width 16 height 32
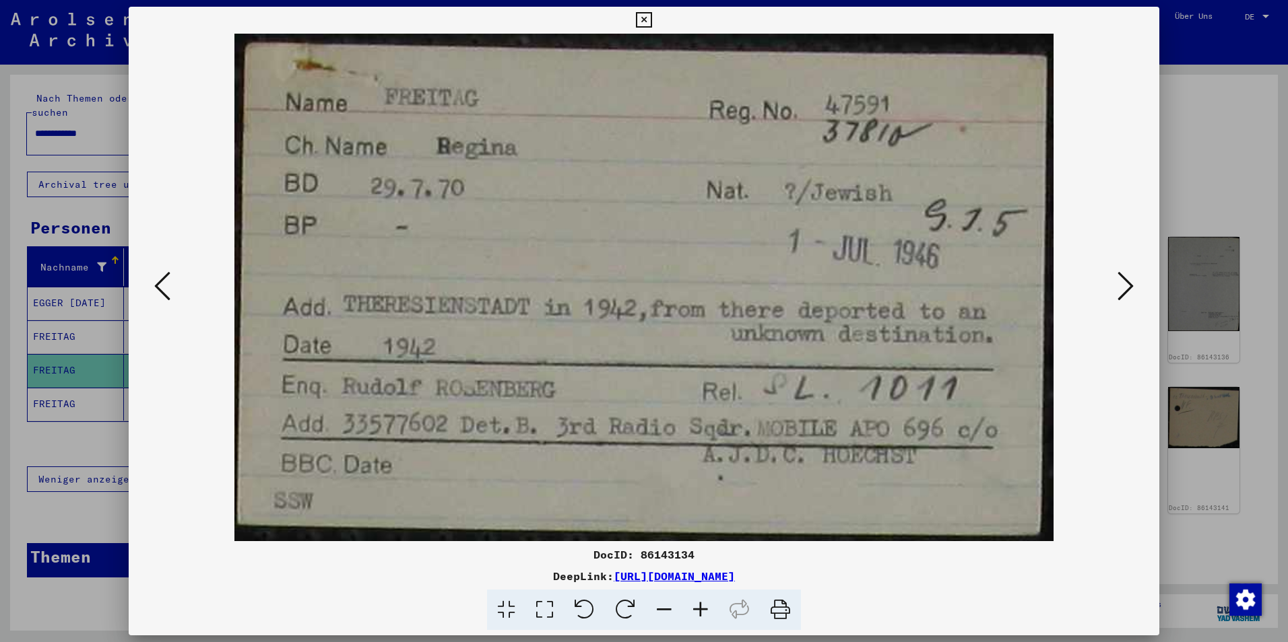
click at [1121, 285] on icon at bounding box center [1125, 286] width 16 height 32
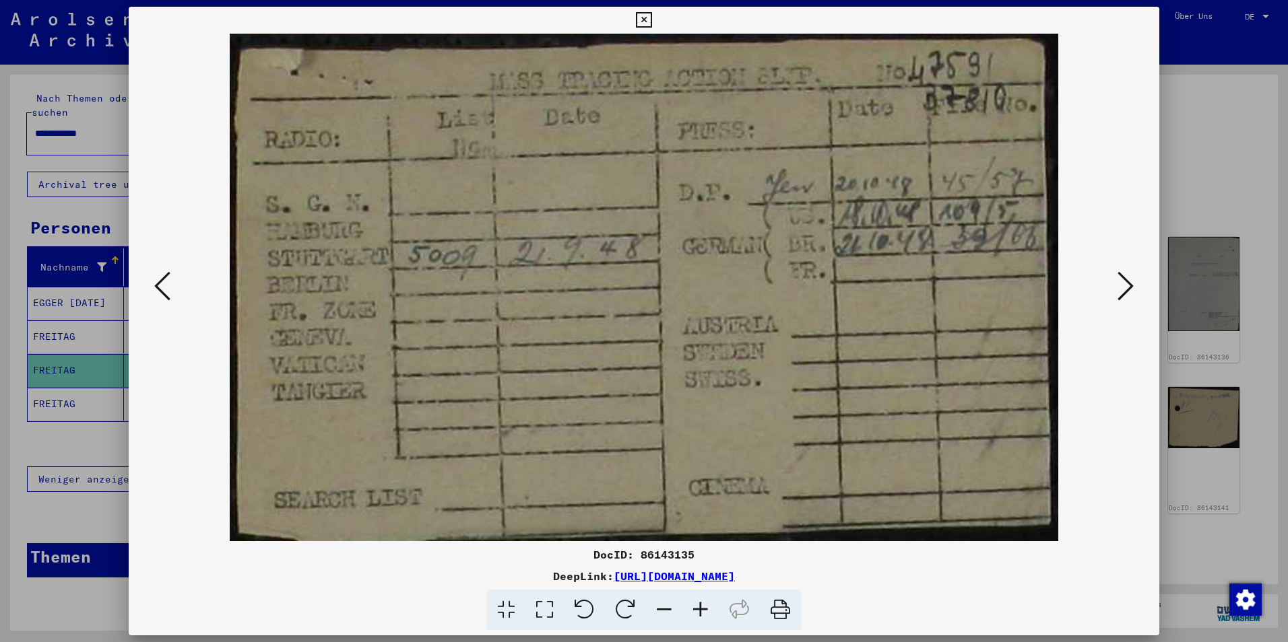
click at [1121, 285] on icon at bounding box center [1125, 286] width 16 height 32
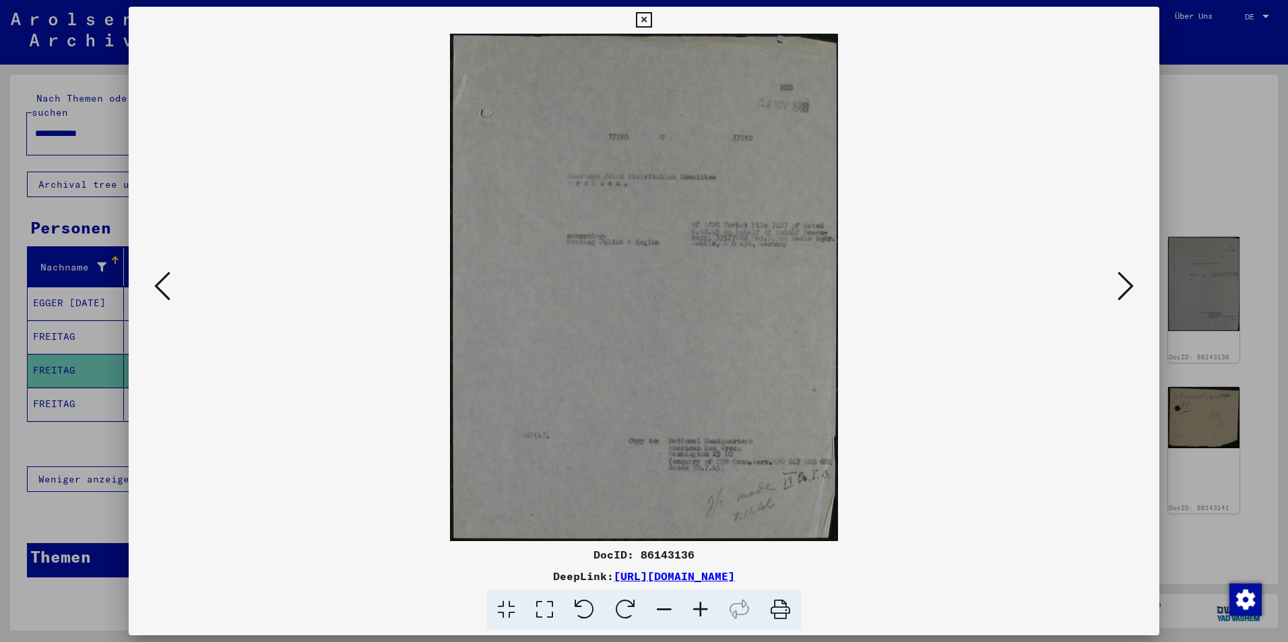
click at [1121, 285] on icon at bounding box center [1125, 286] width 16 height 32
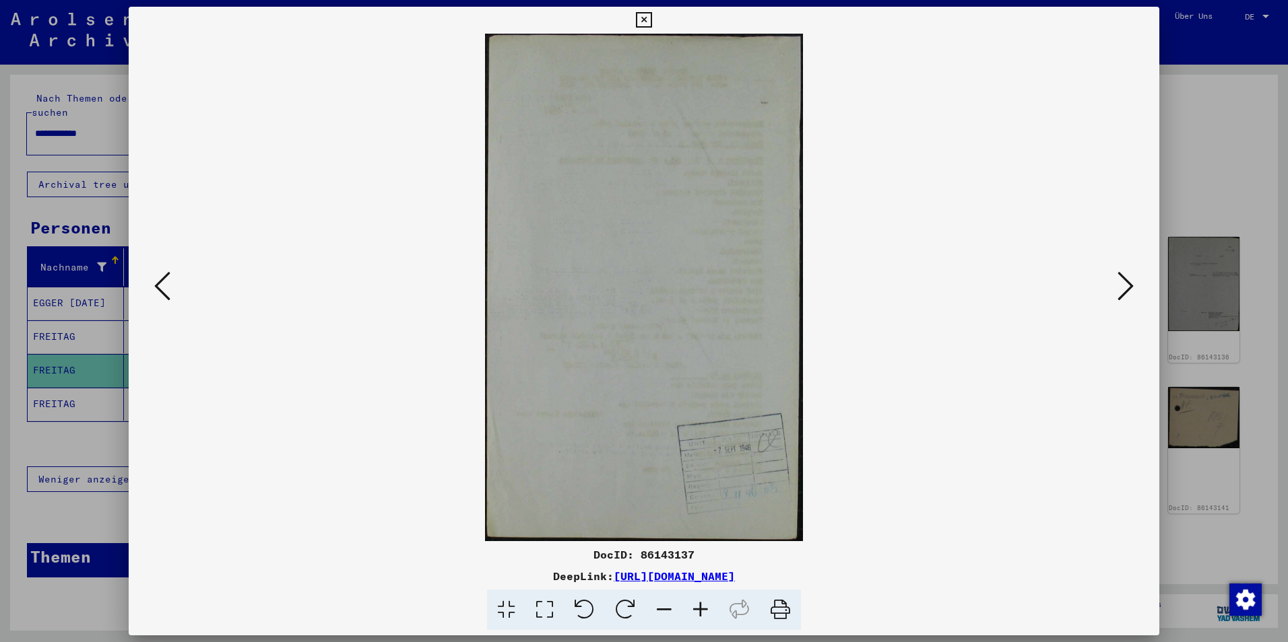
click at [1122, 285] on icon at bounding box center [1125, 286] width 16 height 32
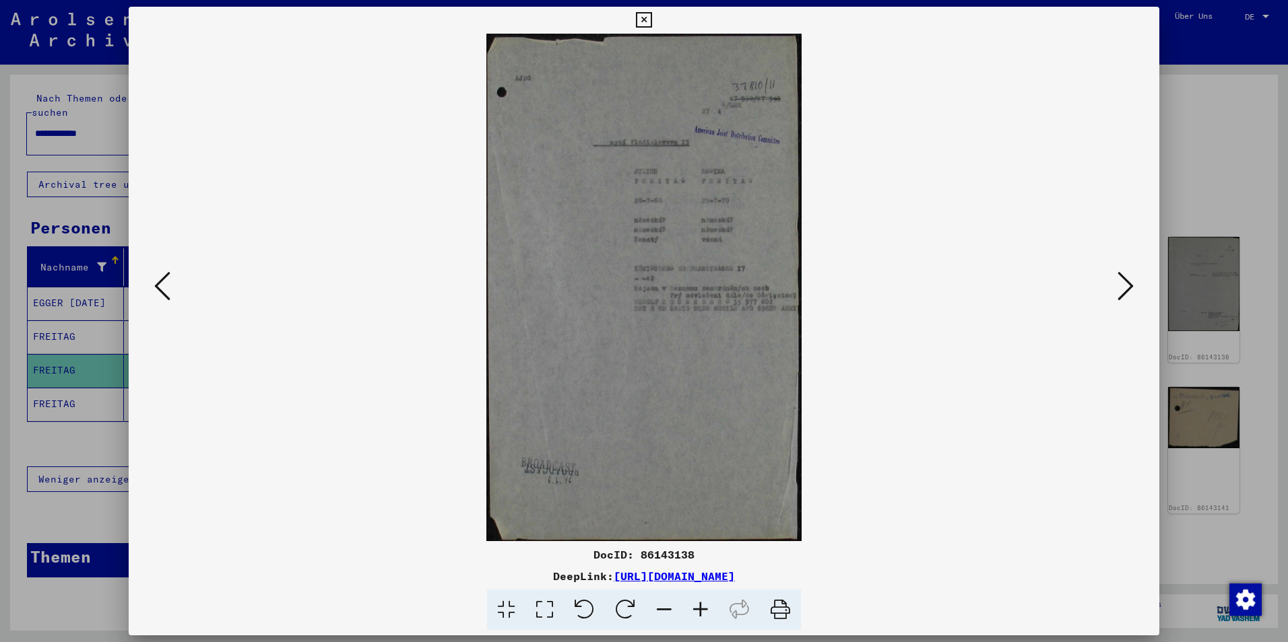
click at [1130, 284] on icon at bounding box center [1125, 286] width 16 height 32
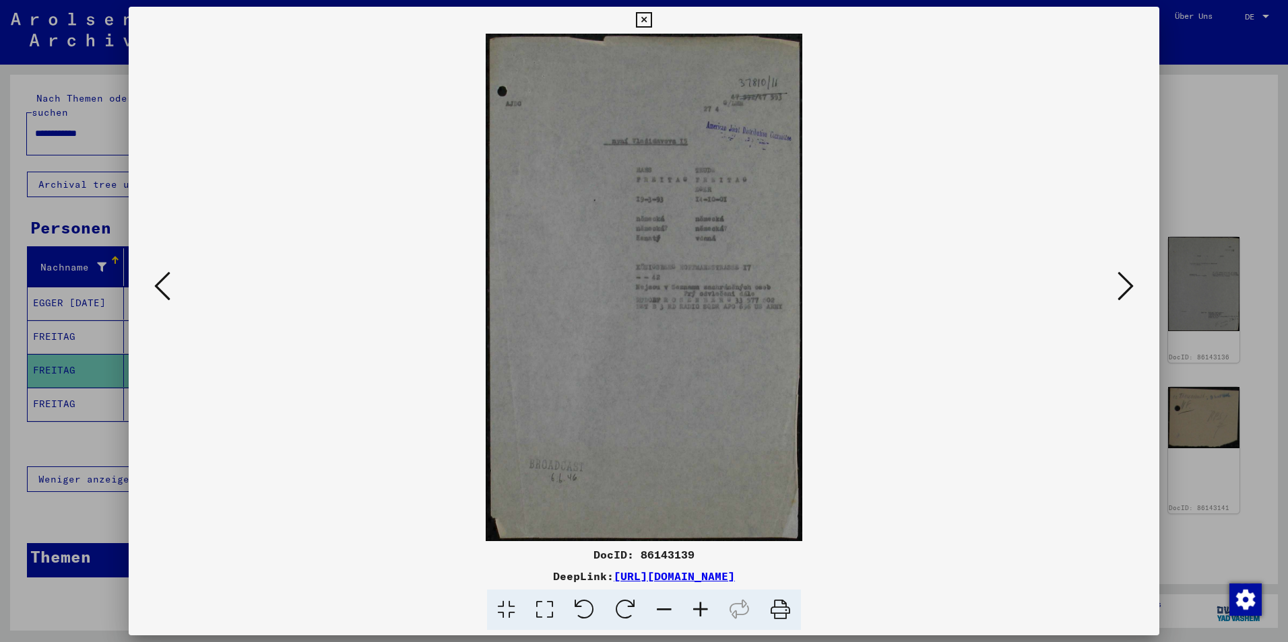
click at [1194, 162] on div at bounding box center [644, 321] width 1288 height 642
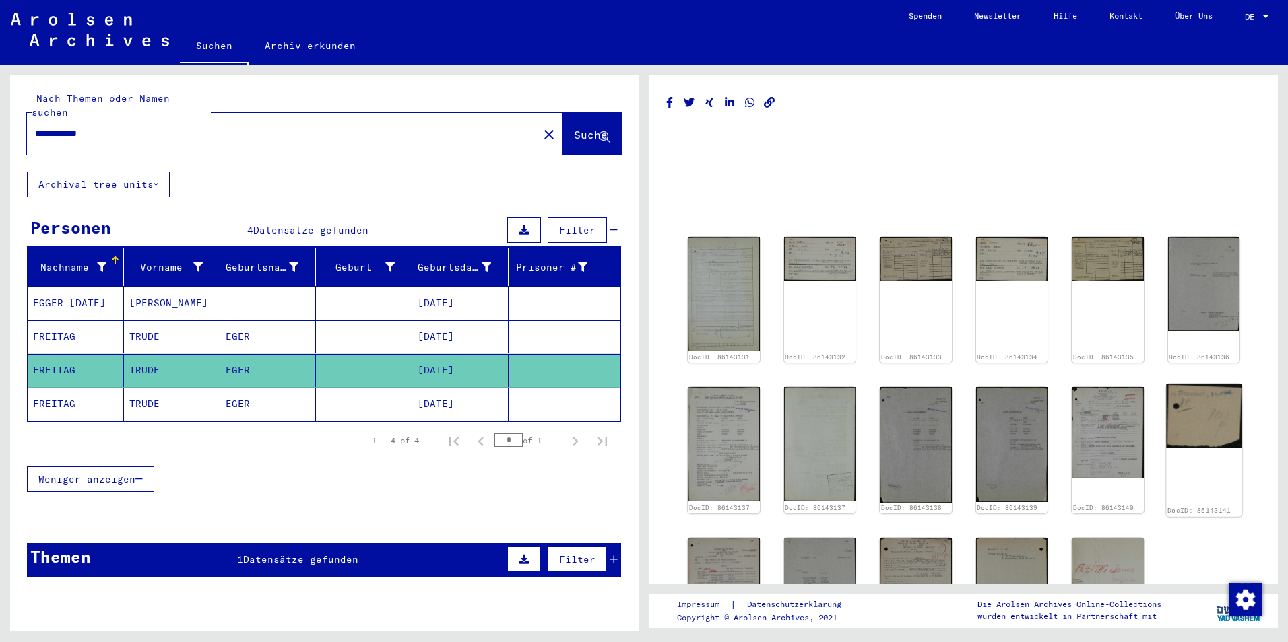
click at [1194, 409] on img at bounding box center [1203, 416] width 75 height 65
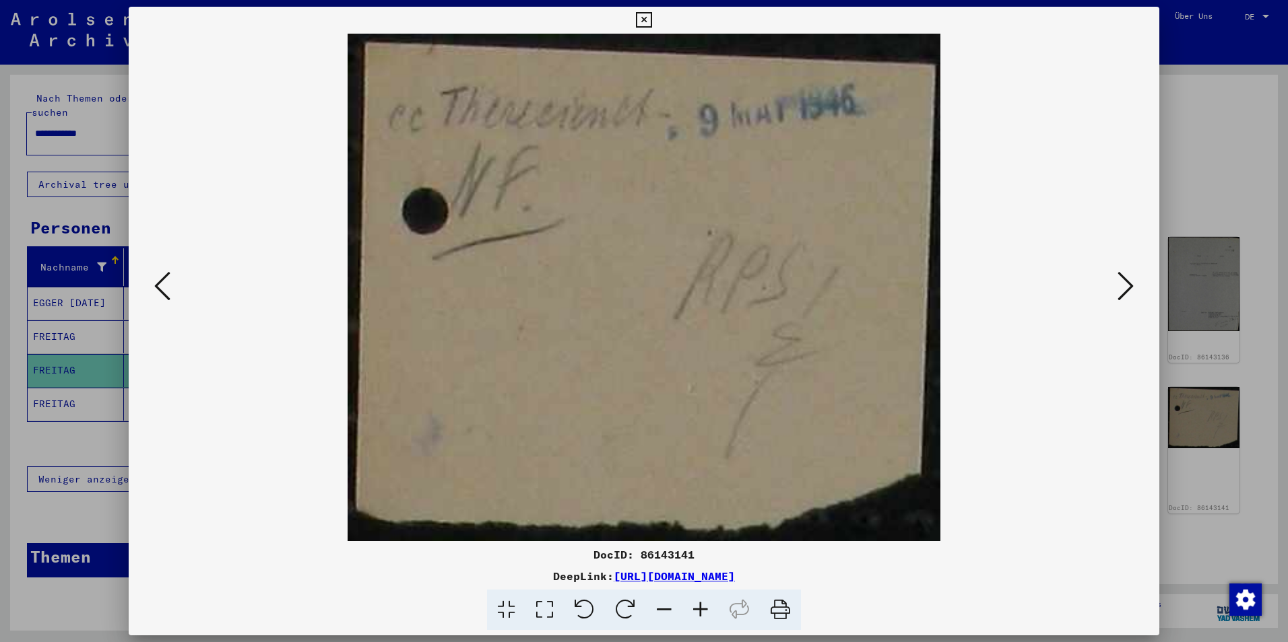
click at [1251, 104] on div at bounding box center [644, 321] width 1288 height 642
click at [1251, 104] on yv-its-full-details "DocID: 86143131 DocID: 86143132 DocID: 86143133 DocID: 86143134 DocID: 86143135…" at bounding box center [963, 413] width 628 height 642
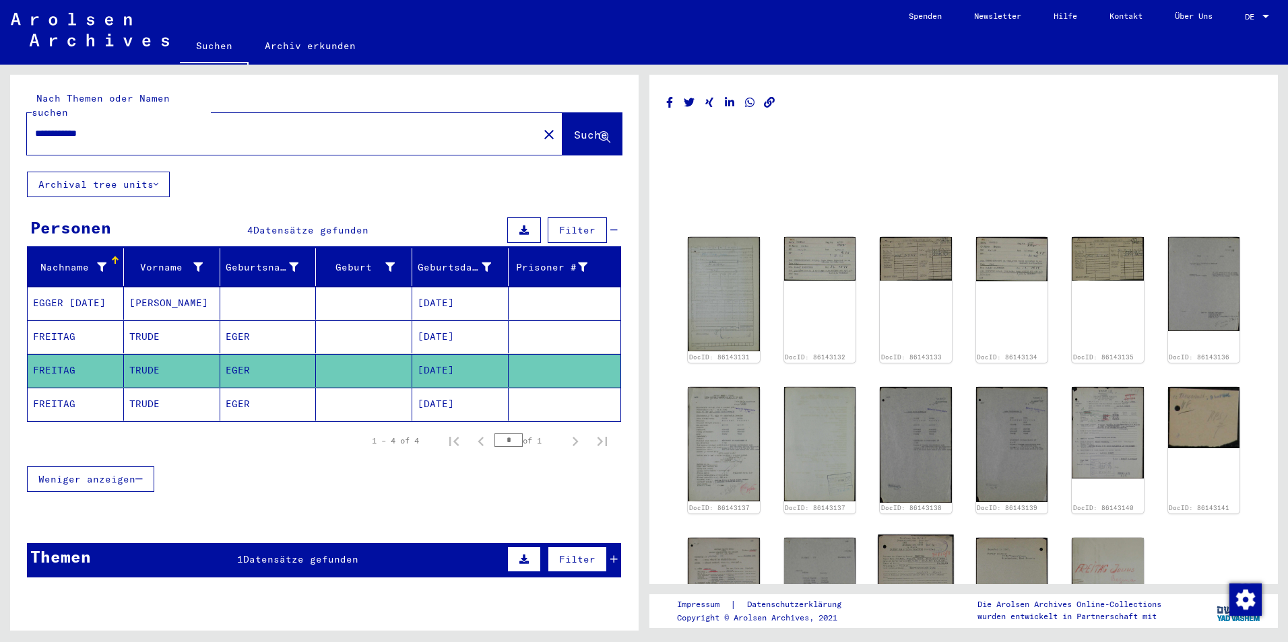
click at [904, 552] on img at bounding box center [915, 591] width 75 height 112
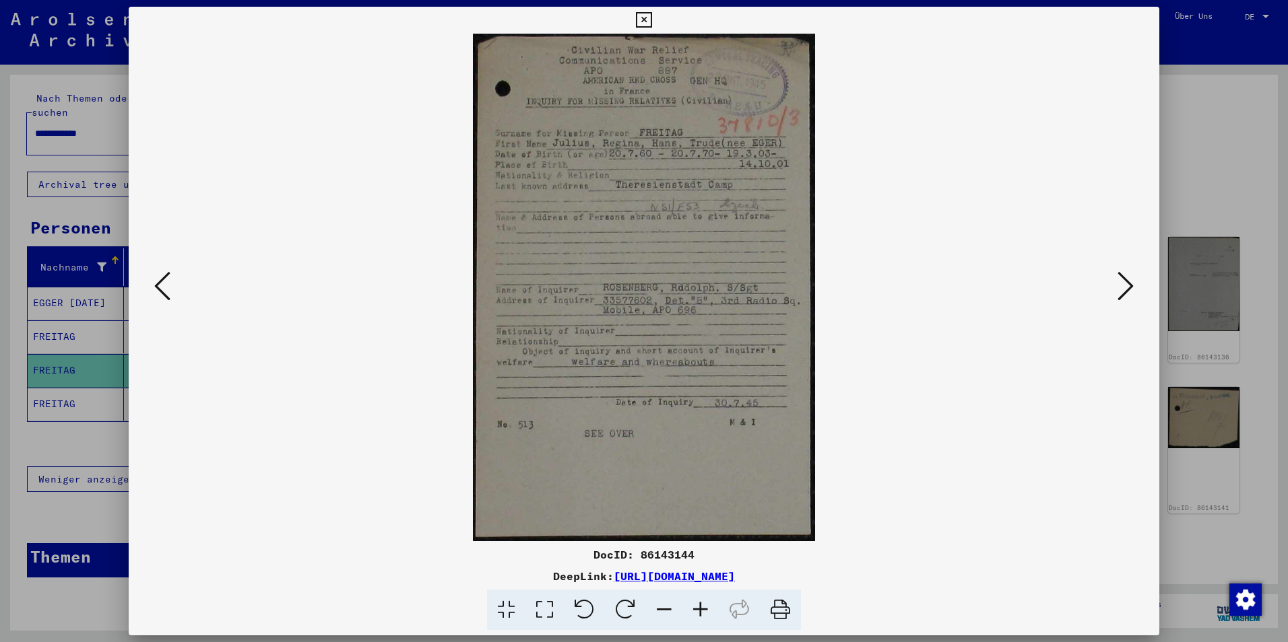
click at [1224, 102] on div at bounding box center [644, 321] width 1288 height 642
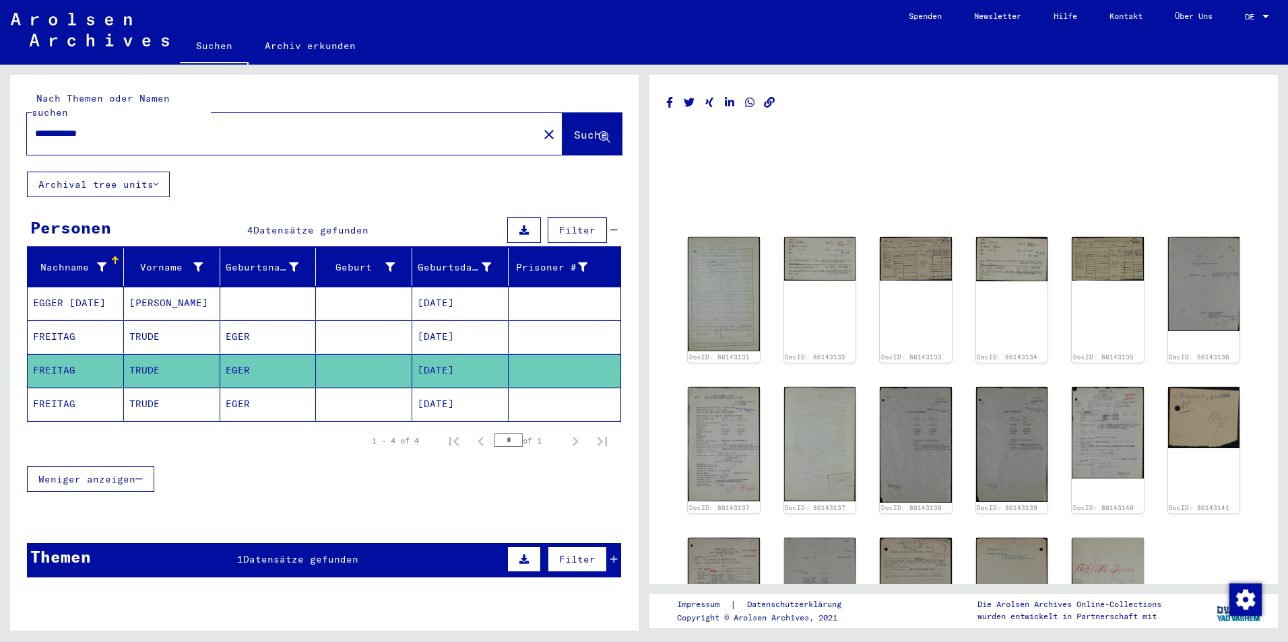
click at [574, 128] on span "Suche" at bounding box center [591, 134] width 34 height 13
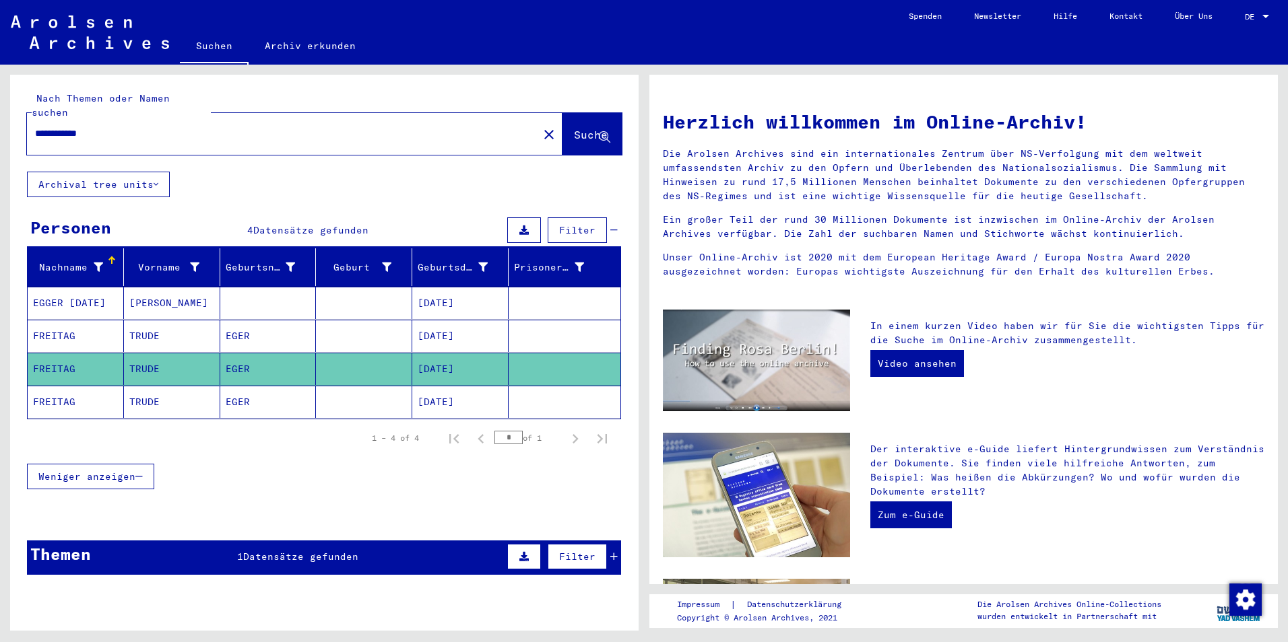
drag, startPoint x: 81, startPoint y: 118, endPoint x: 147, endPoint y: 125, distance: 65.7
click at [146, 127] on input "**********" at bounding box center [278, 134] width 487 height 14
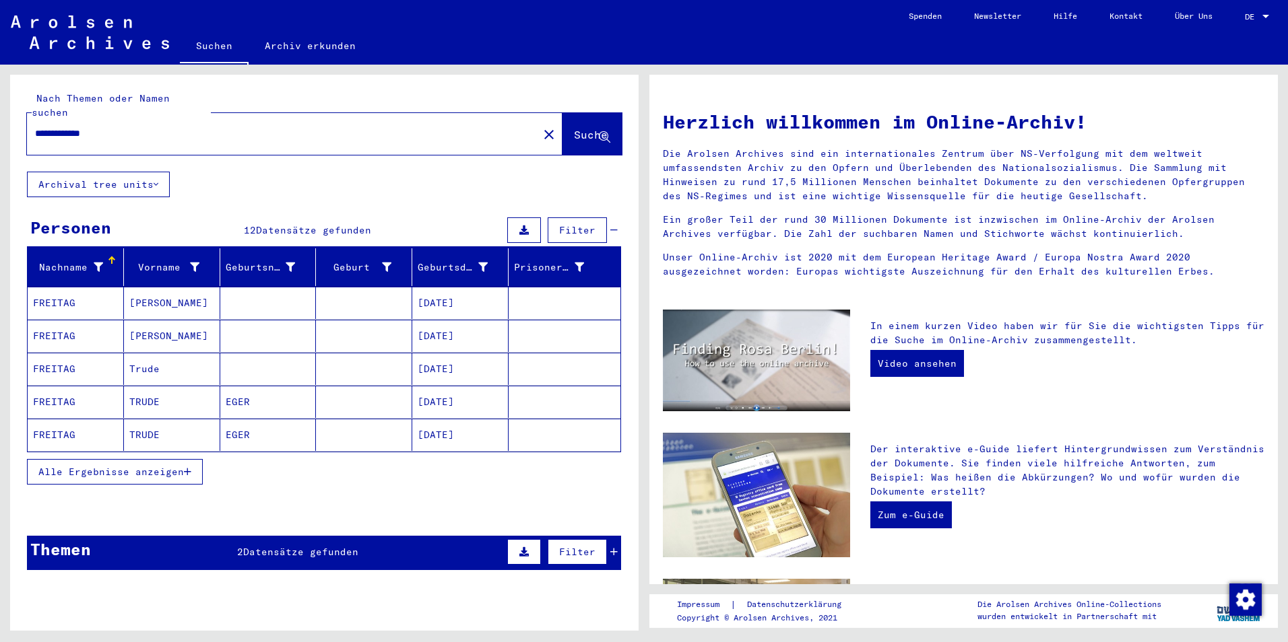
click at [237, 287] on mat-cell at bounding box center [268, 303] width 96 height 32
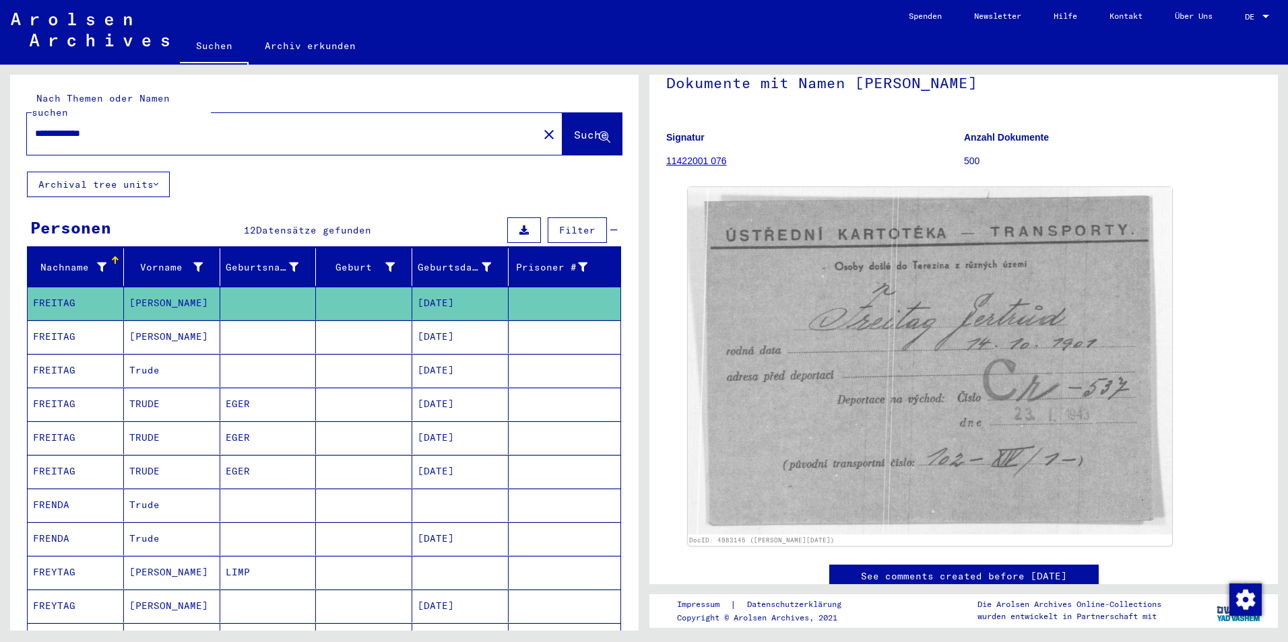
scroll to position [85, 0]
click at [359, 354] on mat-cell at bounding box center [364, 370] width 96 height 33
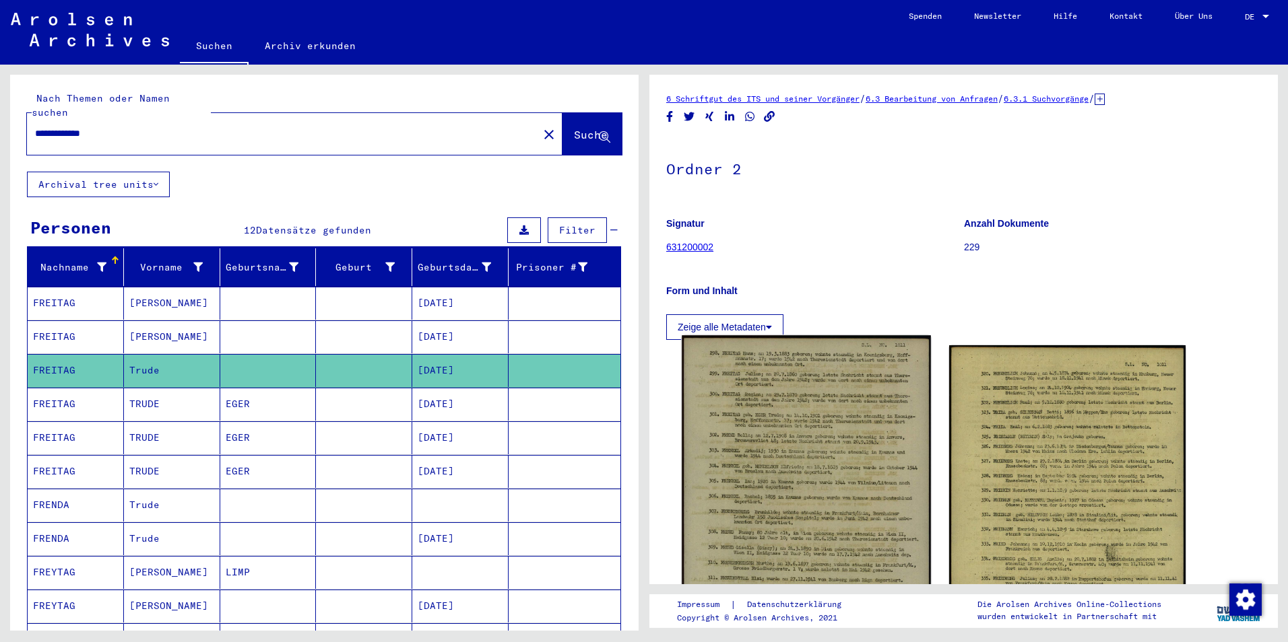
click at [779, 424] on img at bounding box center [806, 538] width 249 height 407
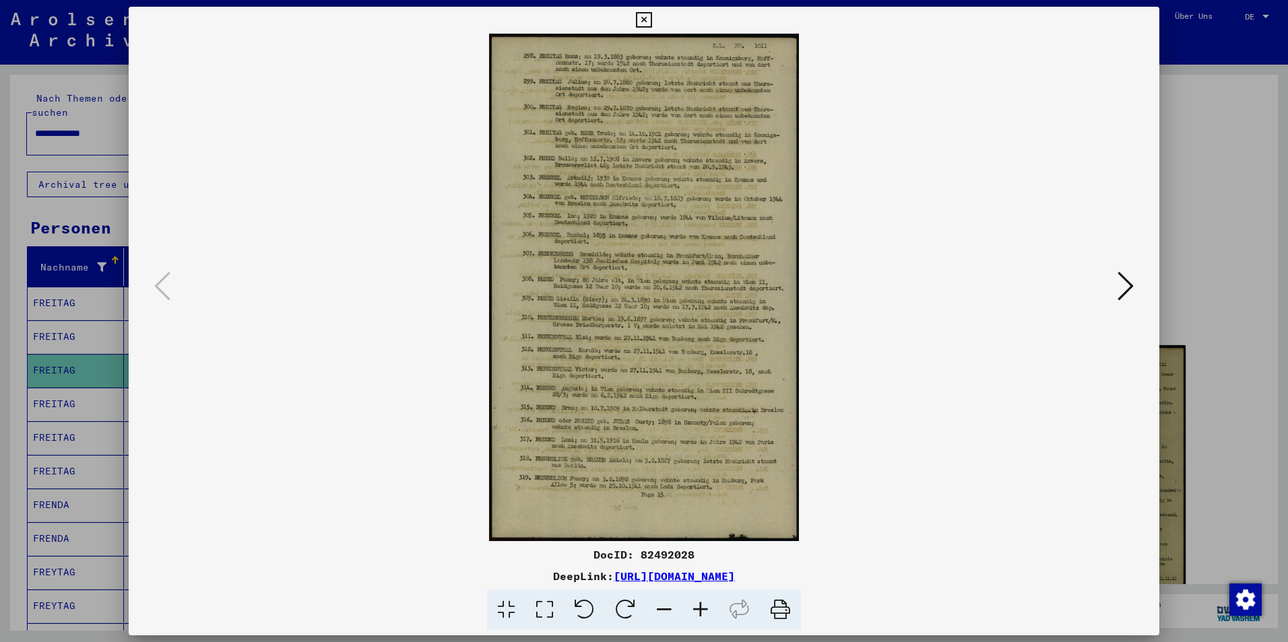
click at [694, 603] on icon at bounding box center [700, 610] width 36 height 41
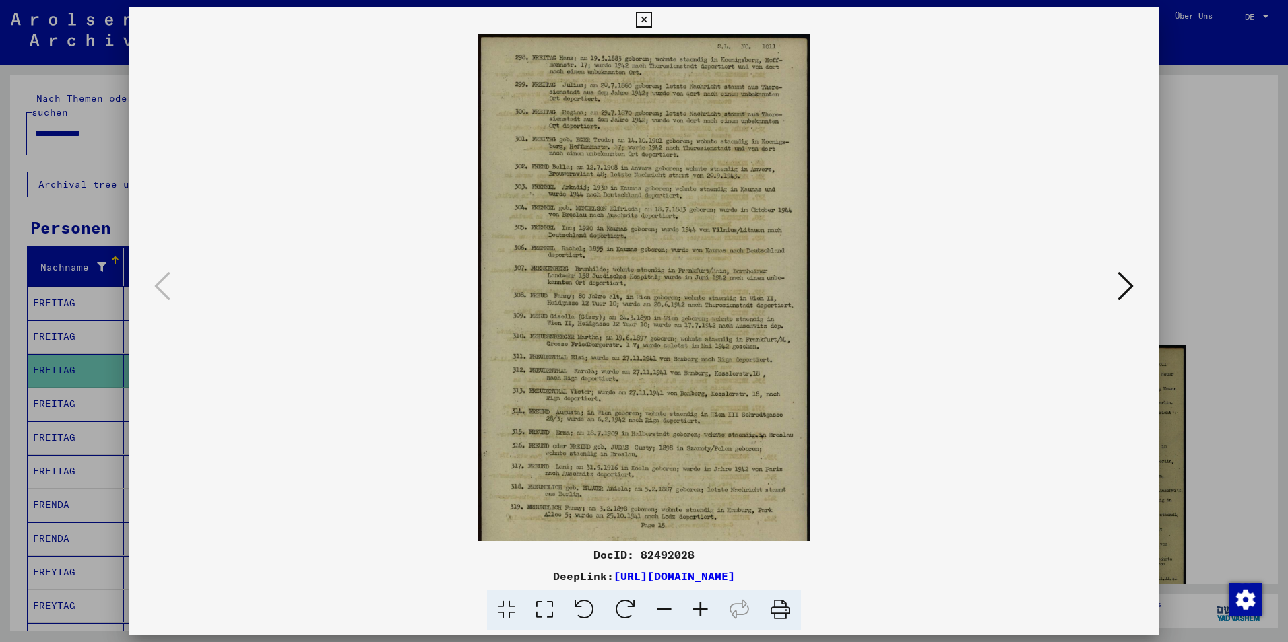
click at [694, 603] on icon at bounding box center [700, 610] width 36 height 41
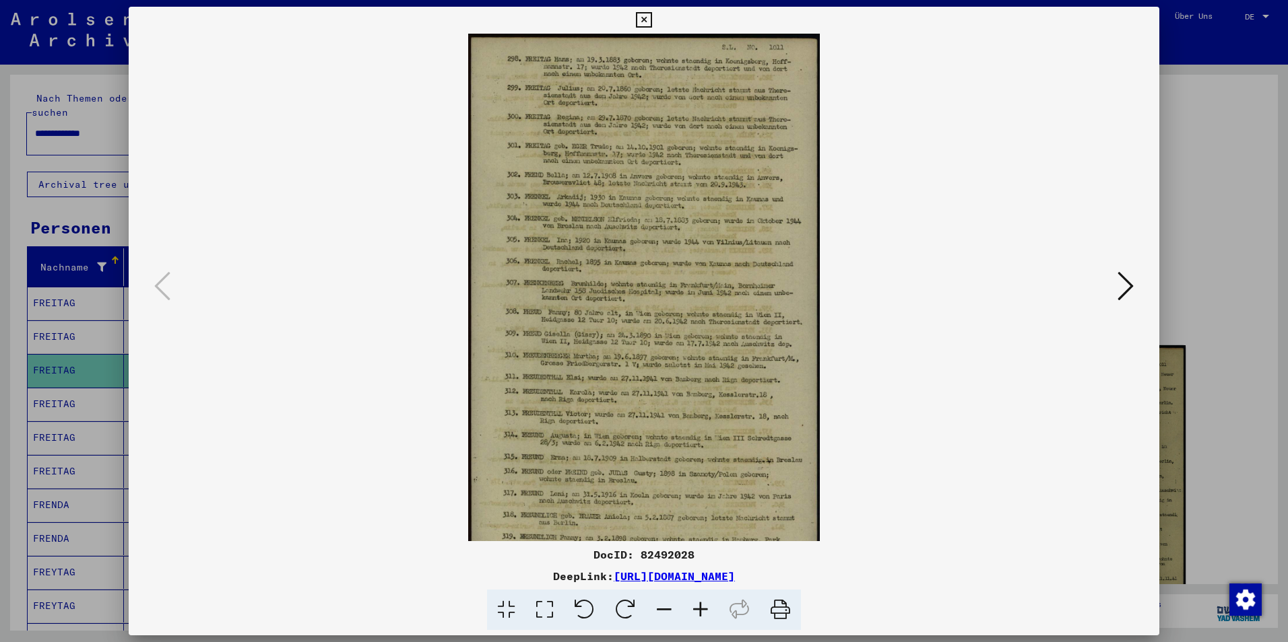
click at [694, 603] on icon at bounding box center [700, 610] width 36 height 41
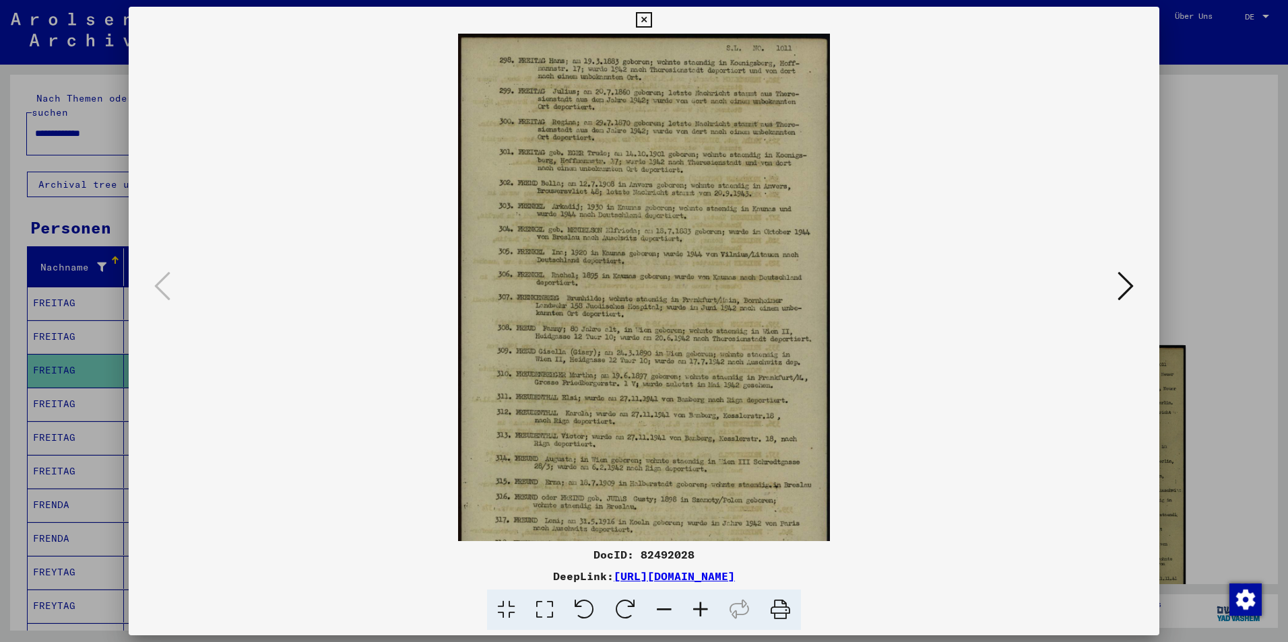
click at [698, 603] on icon at bounding box center [700, 610] width 36 height 41
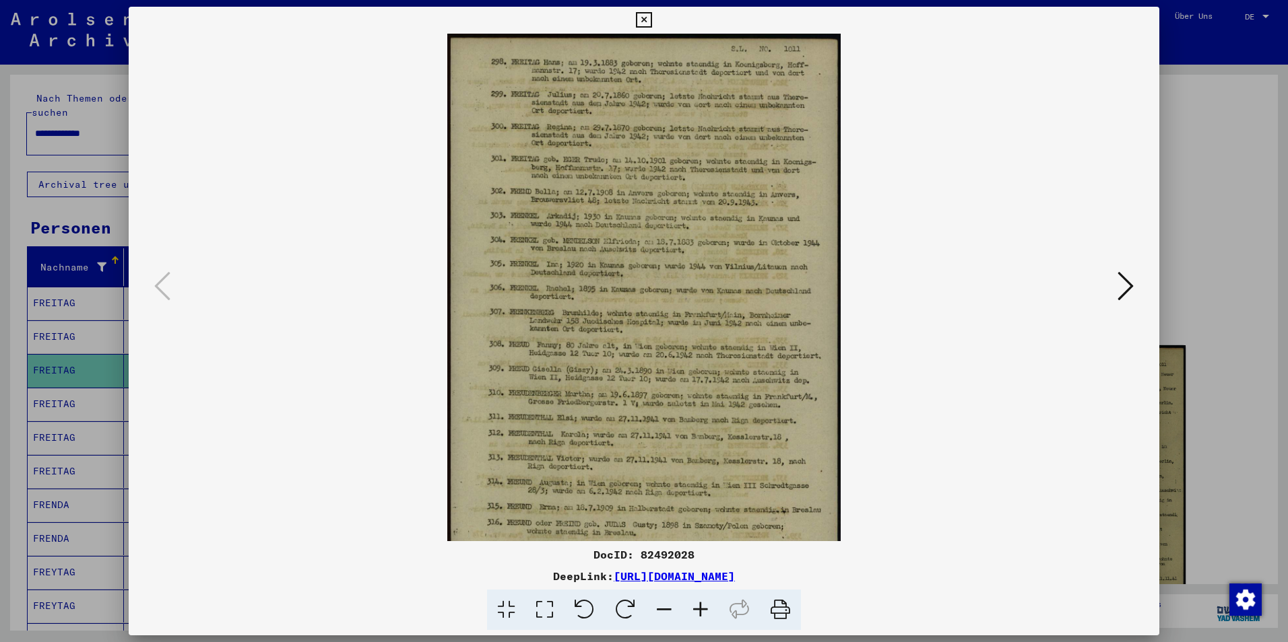
click at [698, 603] on icon at bounding box center [700, 610] width 36 height 41
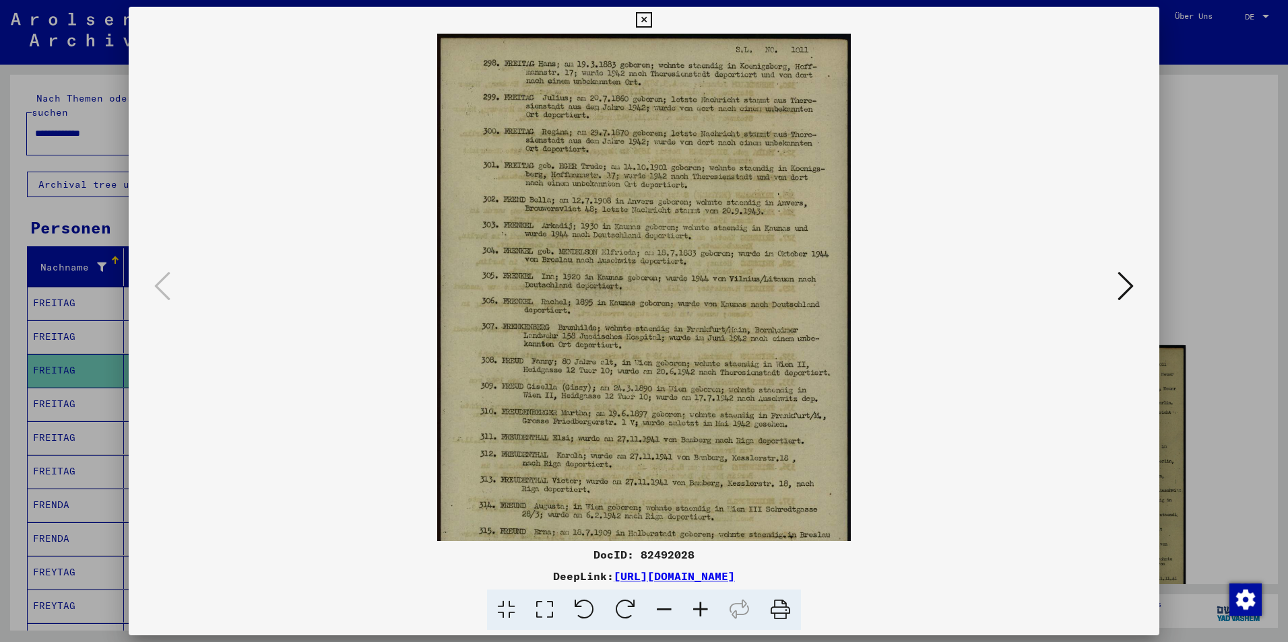
click at [698, 603] on icon at bounding box center [700, 610] width 36 height 41
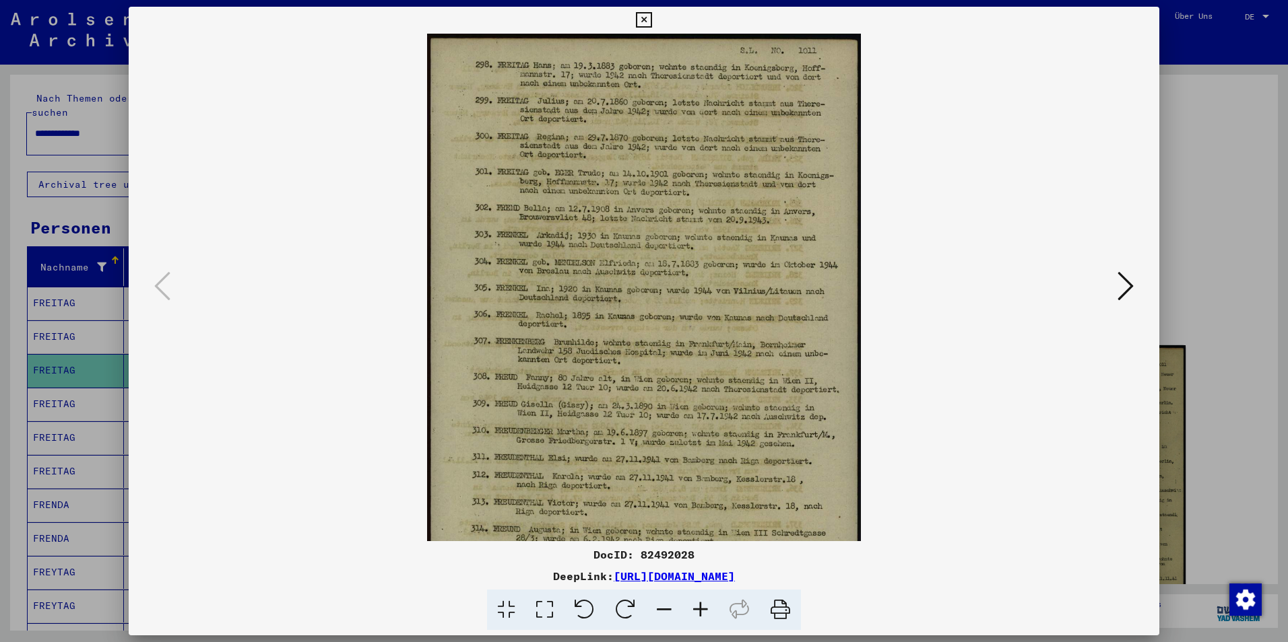
click at [698, 603] on icon at bounding box center [700, 610] width 36 height 41
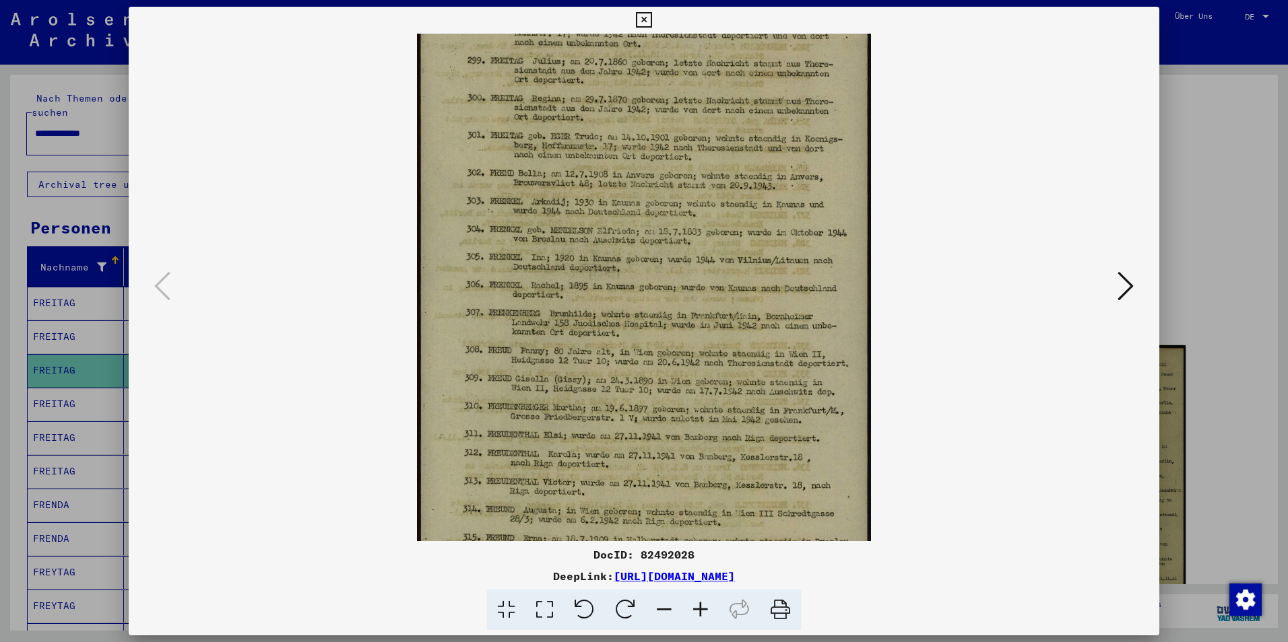
scroll to position [94, 0]
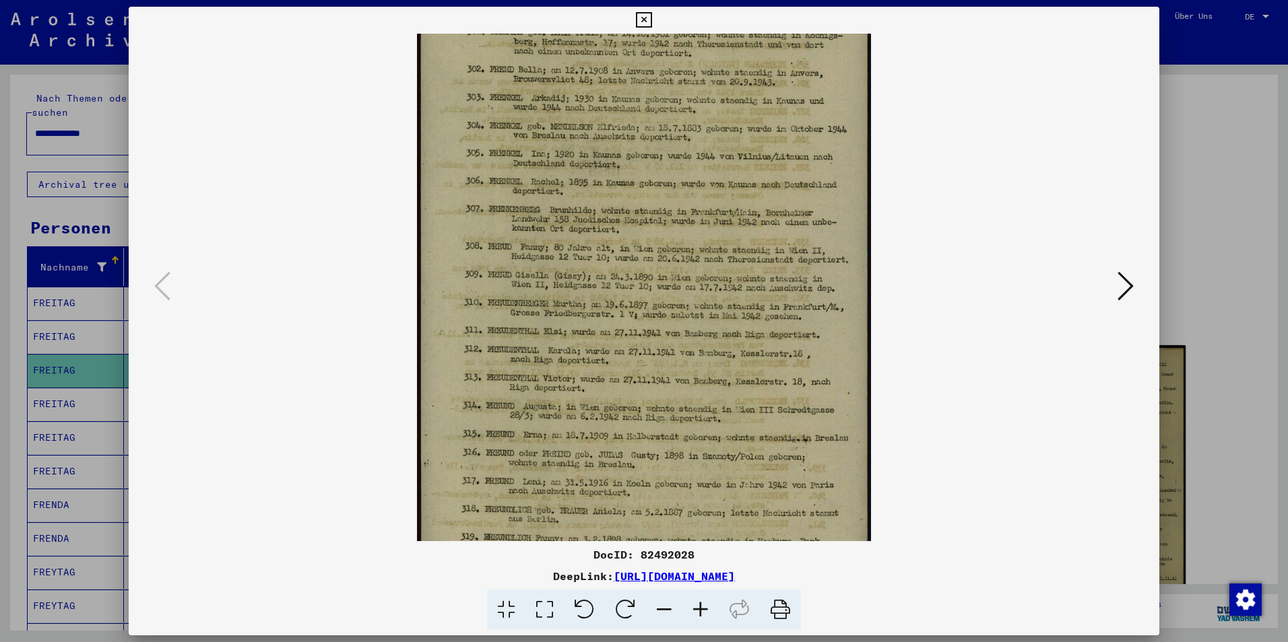
drag, startPoint x: 648, startPoint y: 148, endPoint x: 694, endPoint y: 82, distance: 80.3
click at [694, 82] on img at bounding box center [644, 258] width 455 height 743
click at [701, 603] on icon at bounding box center [700, 610] width 36 height 41
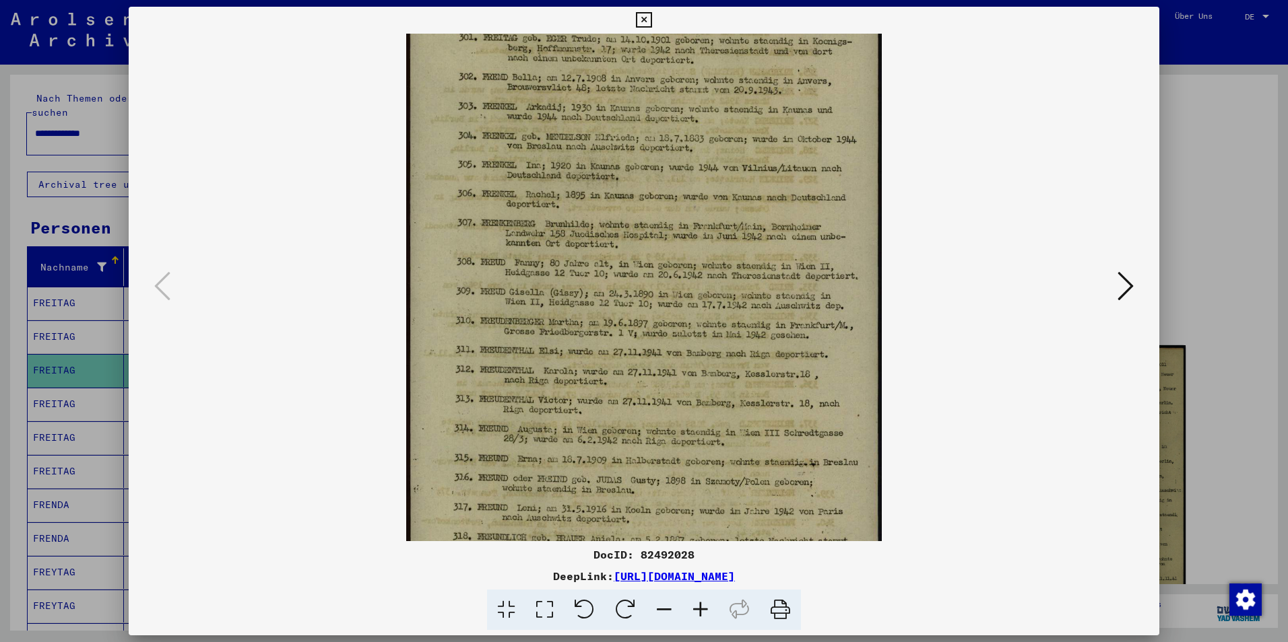
click at [701, 603] on icon at bounding box center [700, 610] width 36 height 41
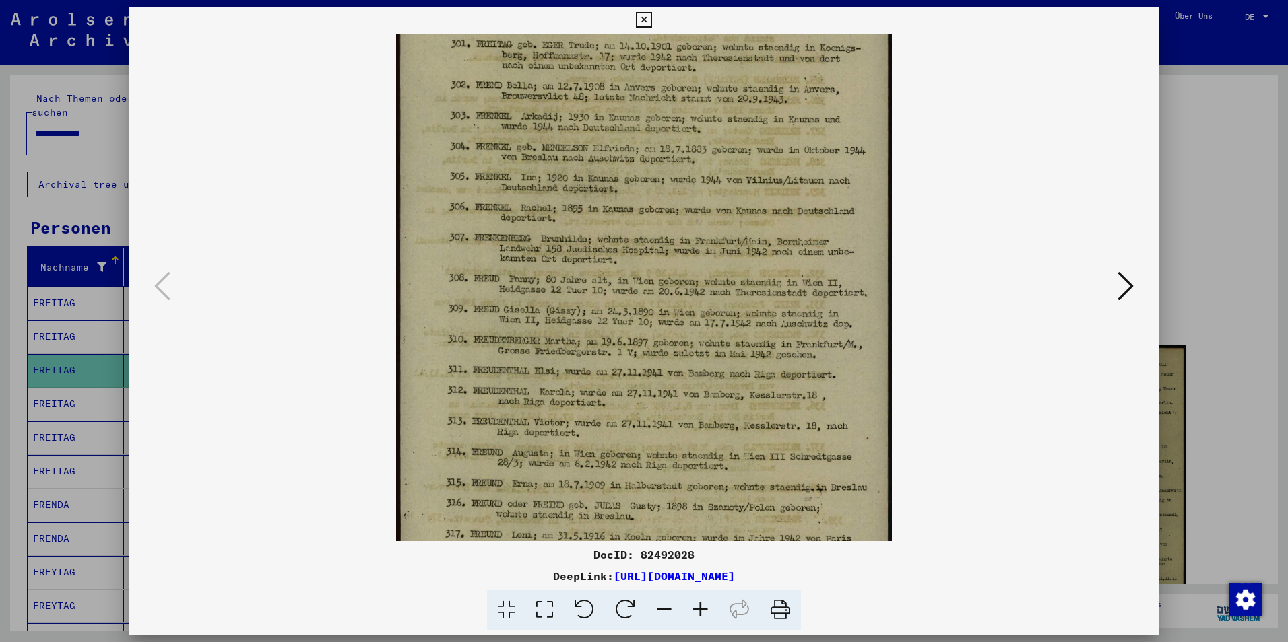
scroll to position [191, 0]
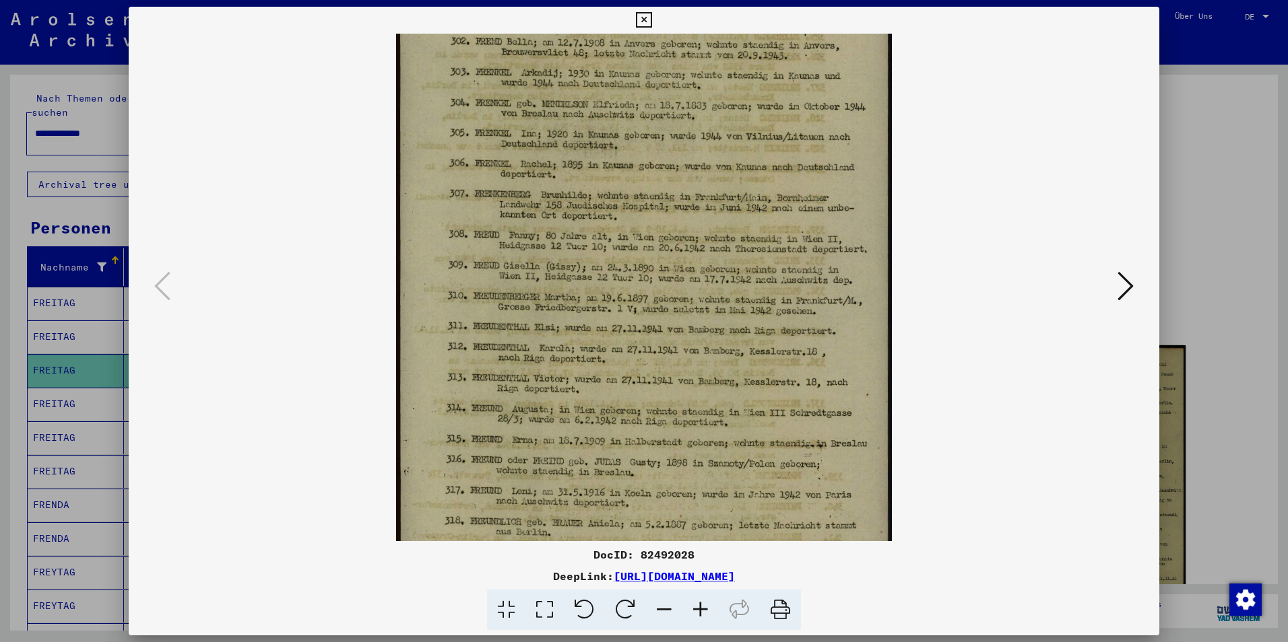
click at [688, 175] on img at bounding box center [644, 247] width 496 height 811
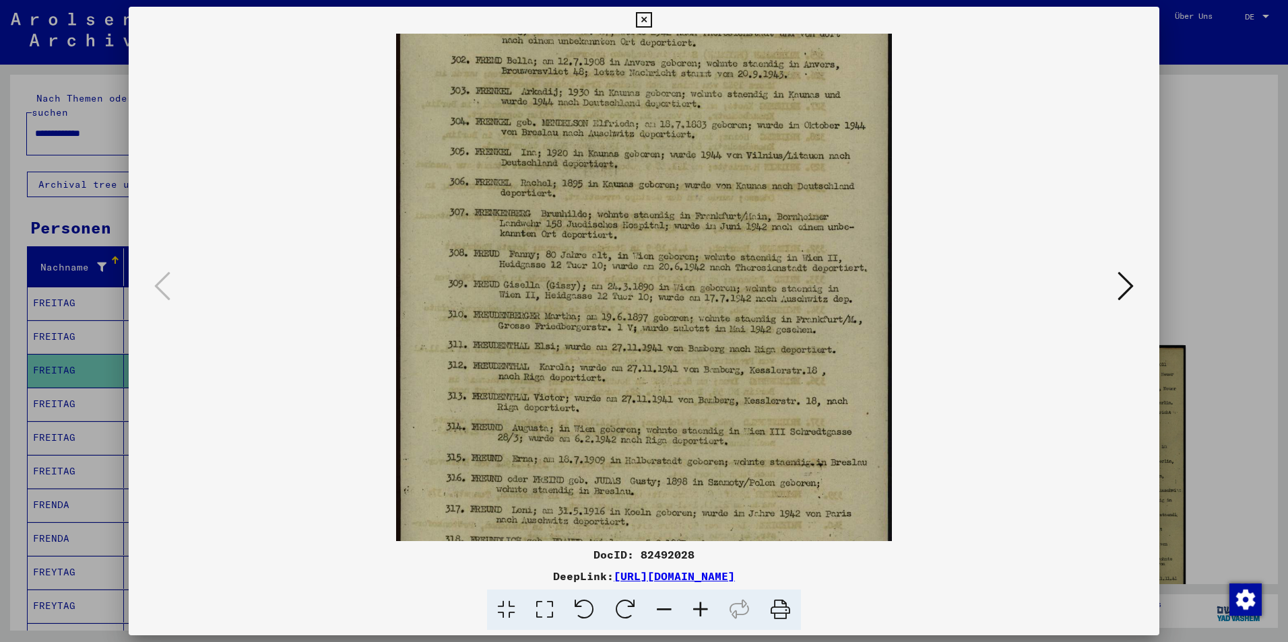
scroll to position [226, 0]
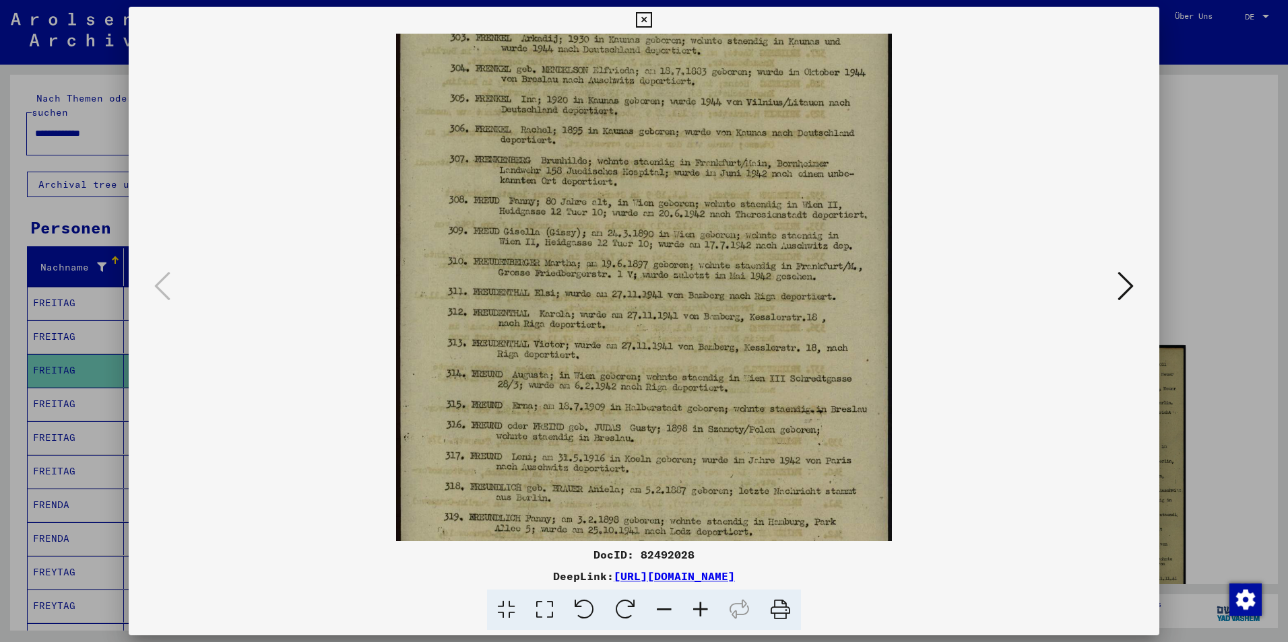
drag, startPoint x: 688, startPoint y: 175, endPoint x: 692, endPoint y: 141, distance: 34.7
click at [692, 141] on img at bounding box center [644, 213] width 496 height 811
click at [1212, 143] on div at bounding box center [644, 321] width 1288 height 642
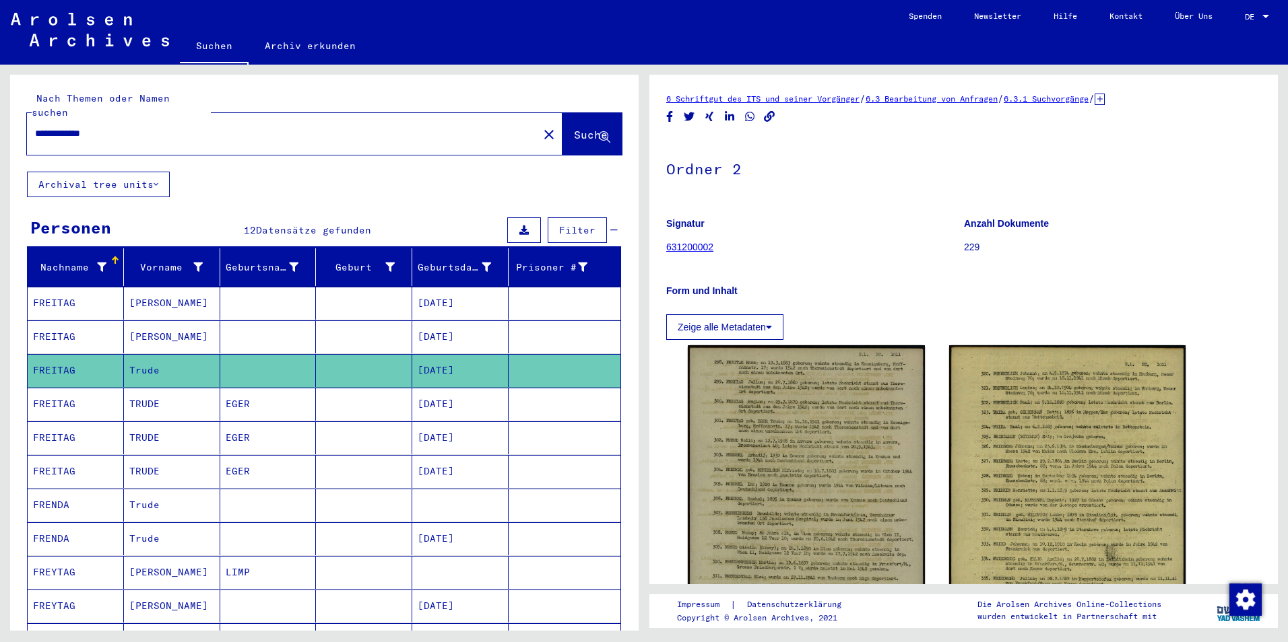
click at [374, 388] on mat-cell at bounding box center [364, 404] width 96 height 33
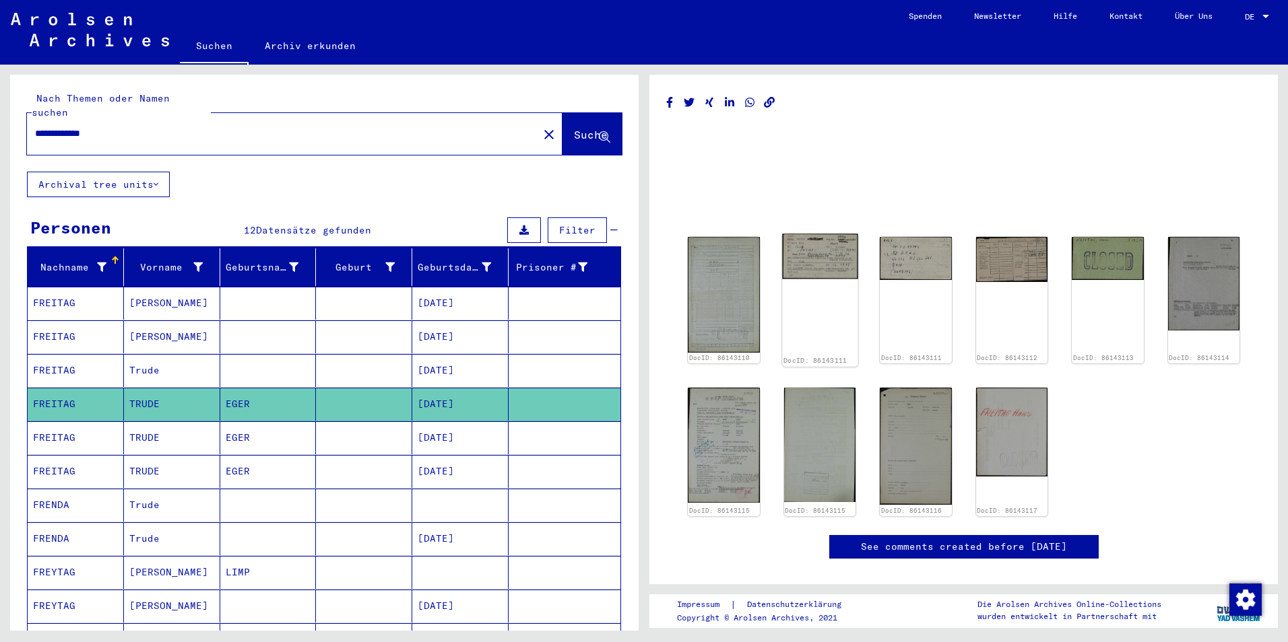
click at [798, 246] on img at bounding box center [819, 256] width 75 height 45
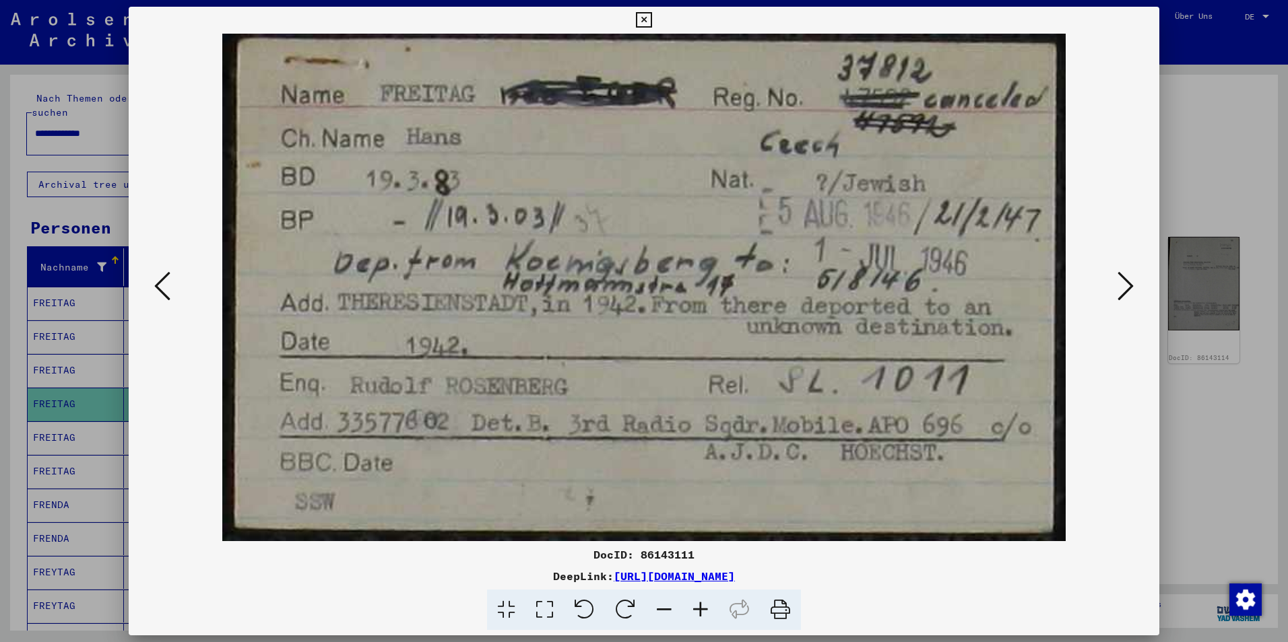
click at [1126, 276] on icon at bounding box center [1125, 286] width 16 height 32
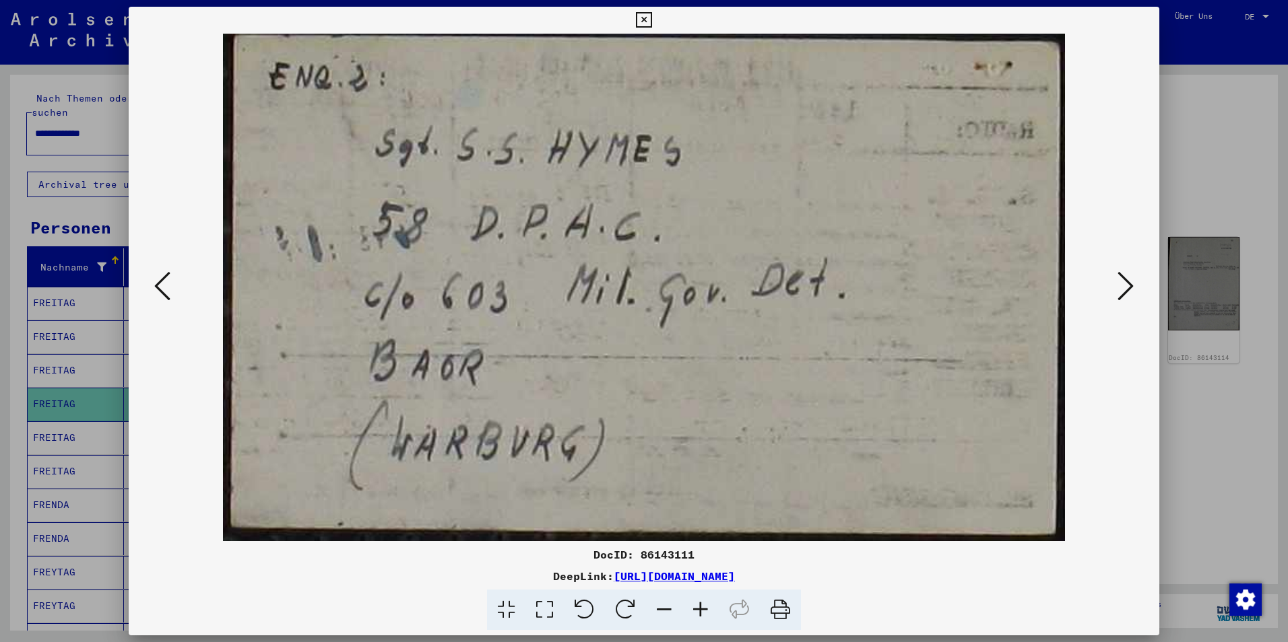
click at [1126, 276] on icon at bounding box center [1125, 286] width 16 height 32
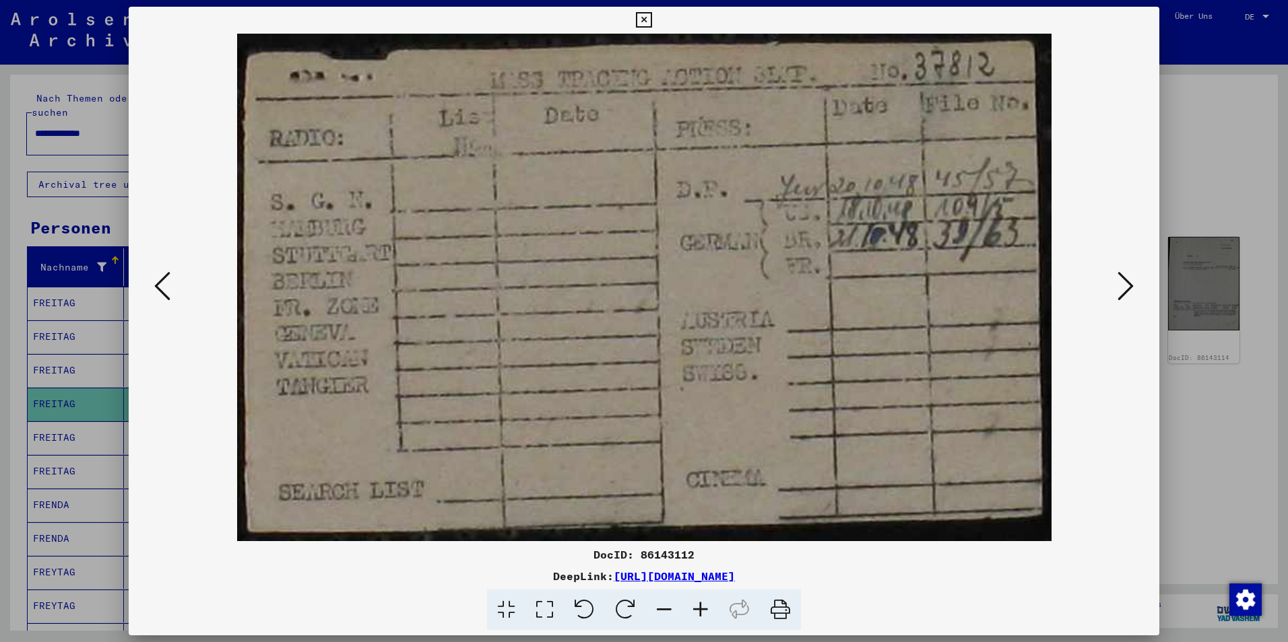
click at [1126, 276] on icon at bounding box center [1125, 286] width 16 height 32
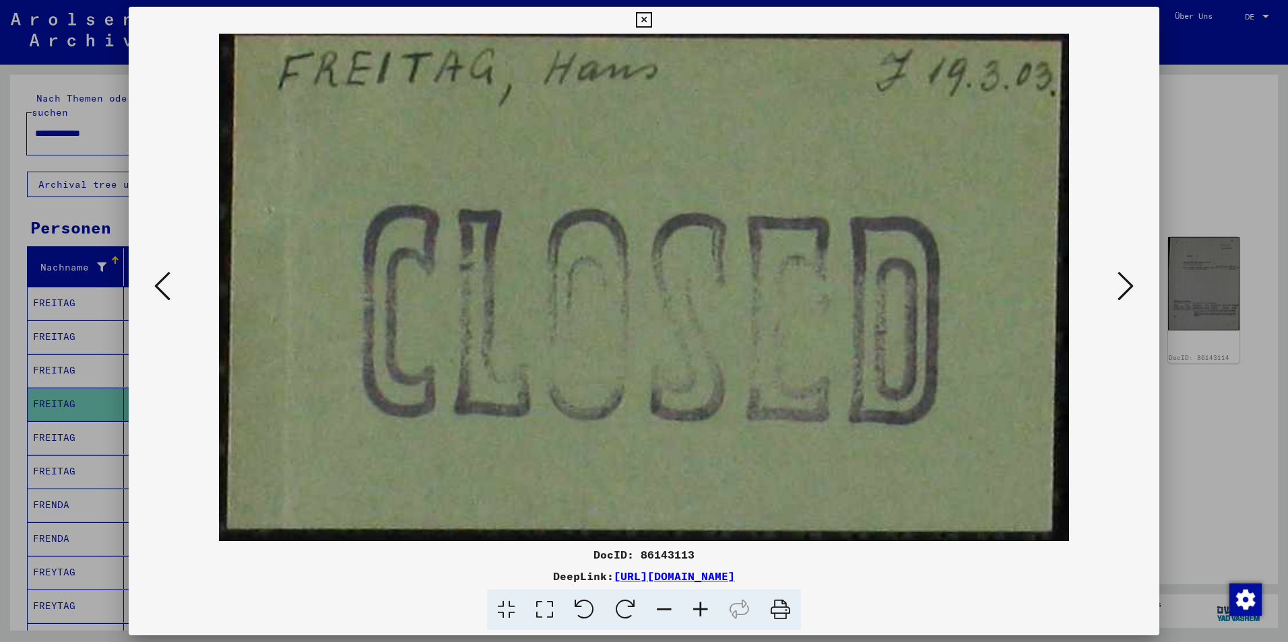
click at [1126, 276] on icon at bounding box center [1125, 286] width 16 height 32
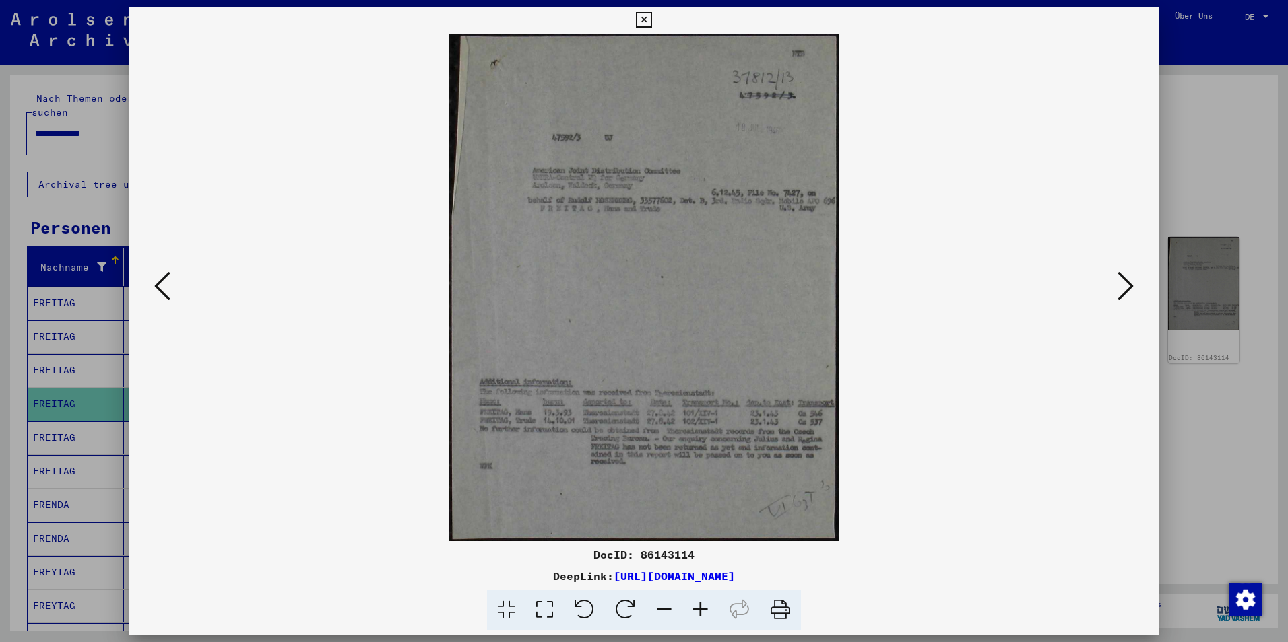
click at [695, 609] on icon at bounding box center [700, 610] width 36 height 41
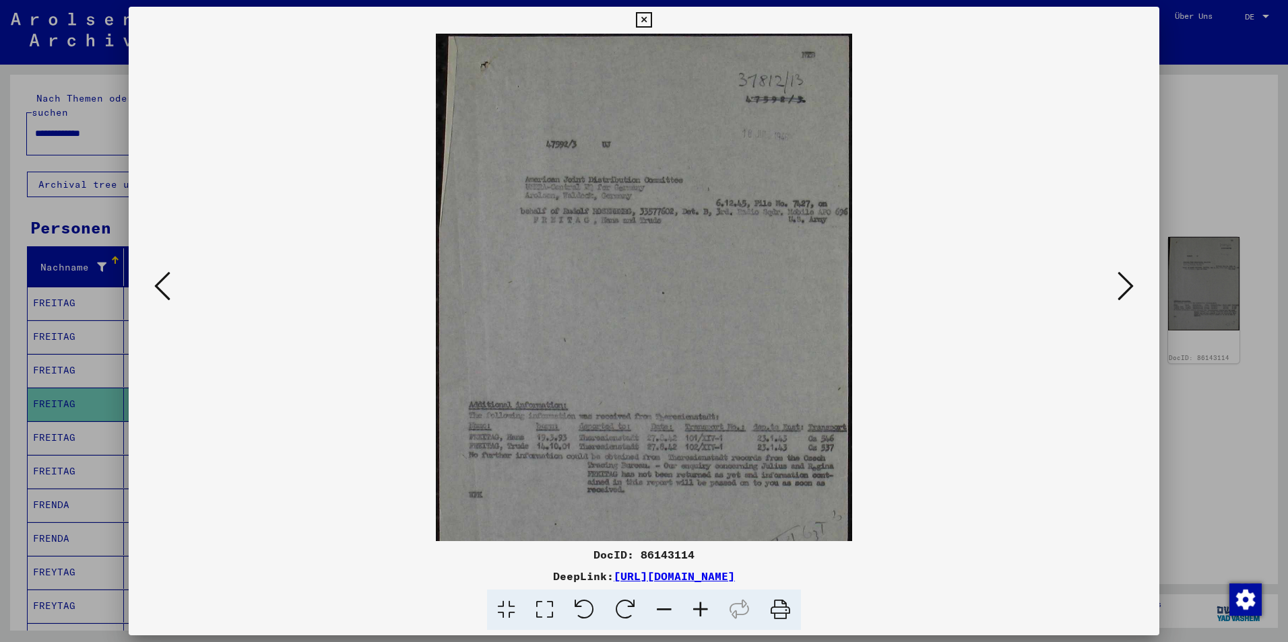
click at [695, 609] on icon at bounding box center [700, 610] width 36 height 41
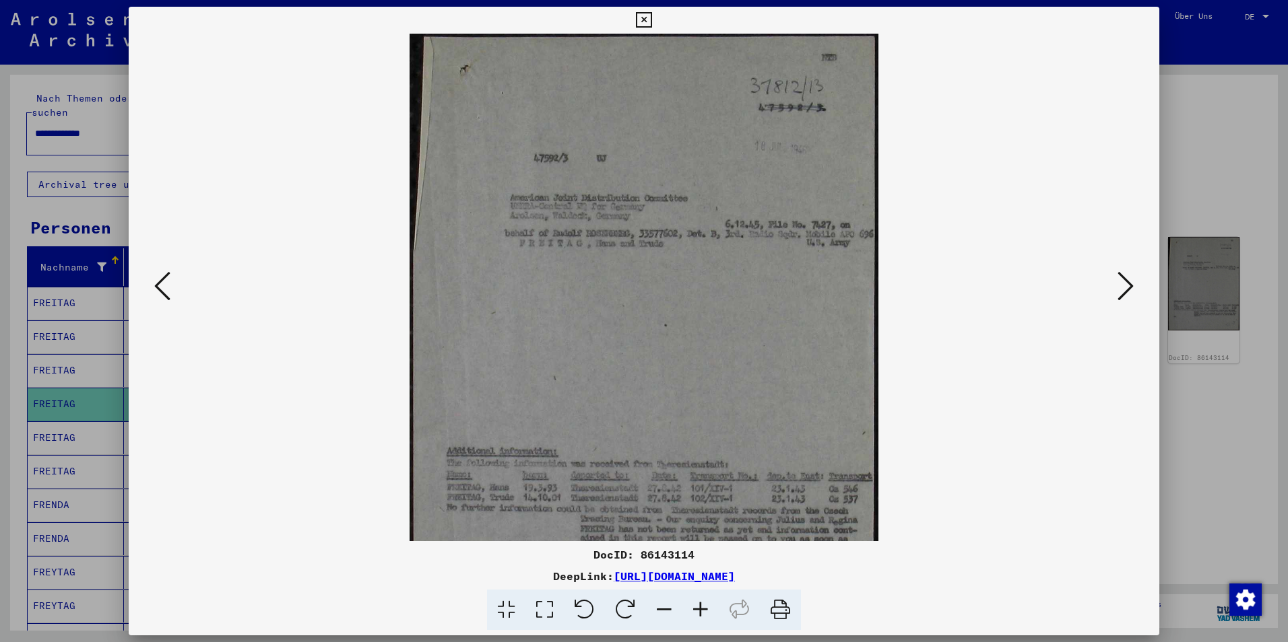
click at [695, 609] on icon at bounding box center [700, 610] width 36 height 41
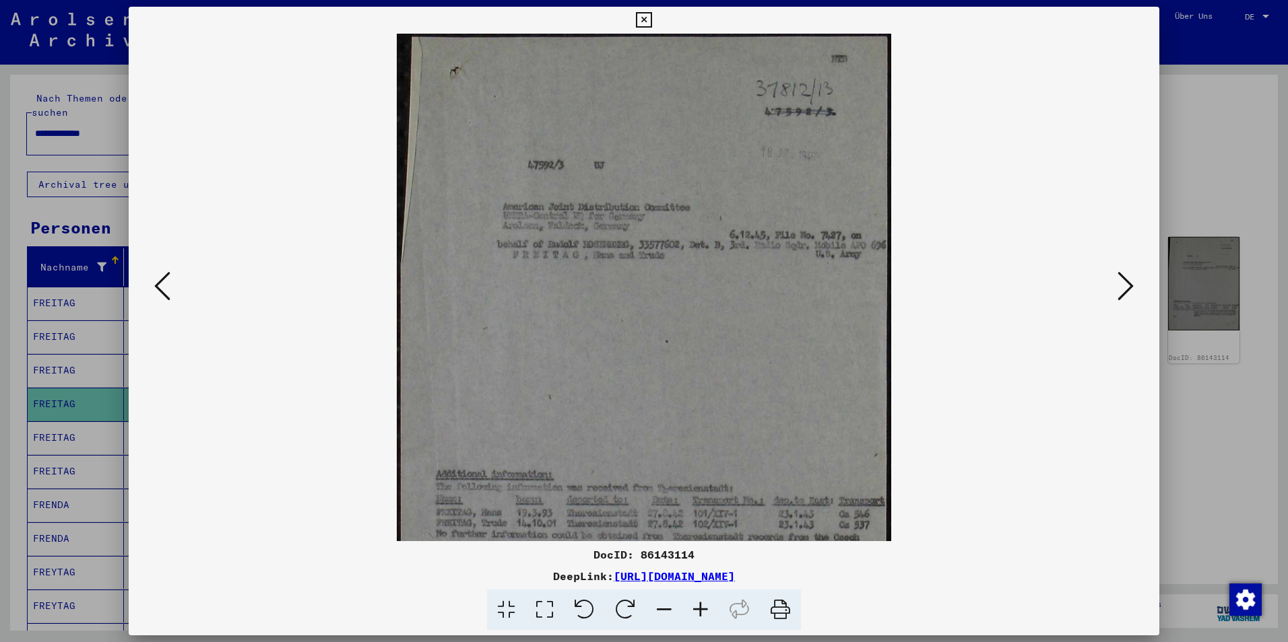
click at [695, 609] on icon at bounding box center [700, 610] width 36 height 41
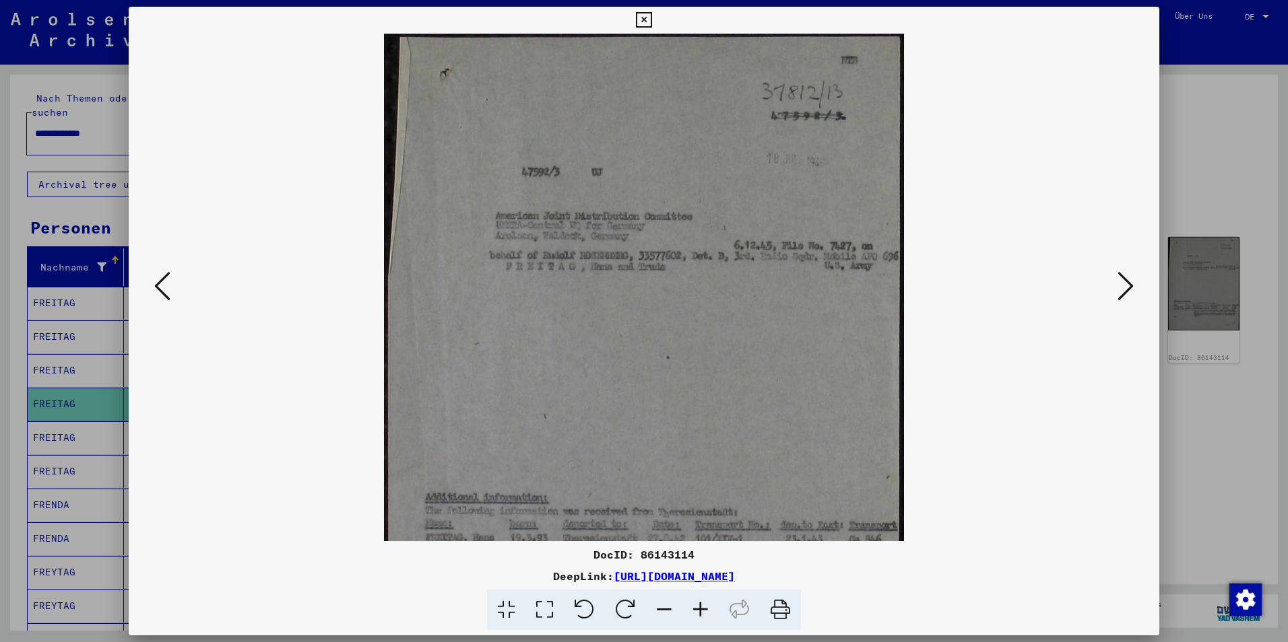
click at [695, 609] on icon at bounding box center [700, 610] width 36 height 41
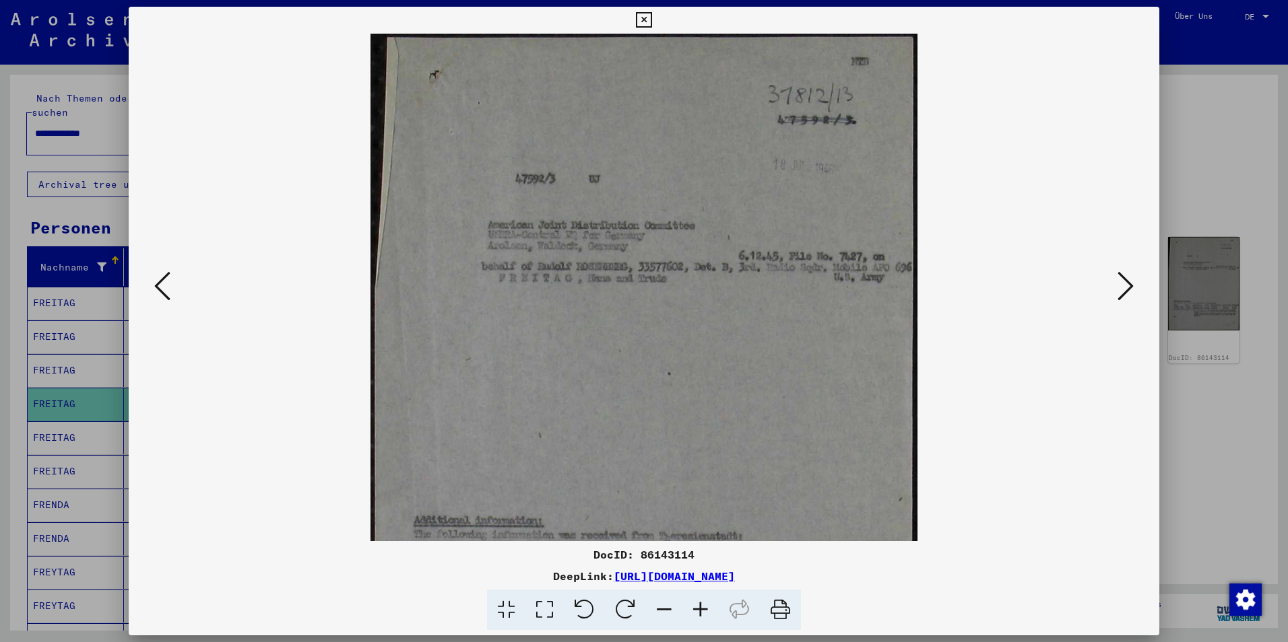
click at [695, 609] on icon at bounding box center [700, 610] width 36 height 41
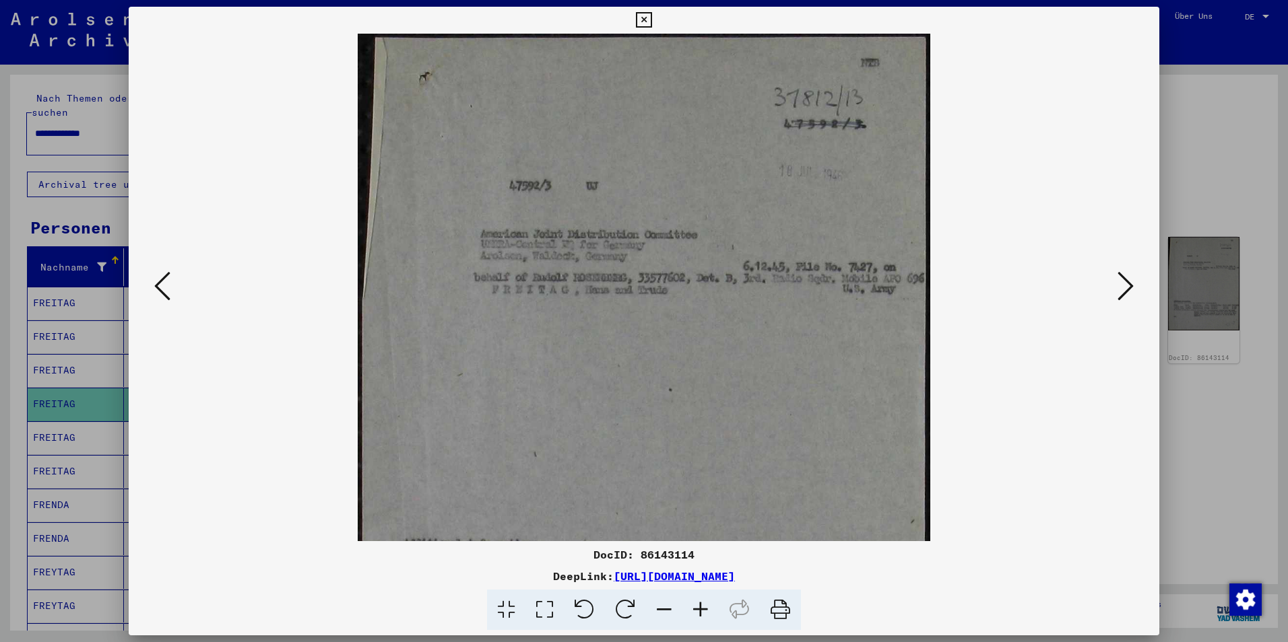
click at [695, 609] on icon at bounding box center [700, 610] width 36 height 41
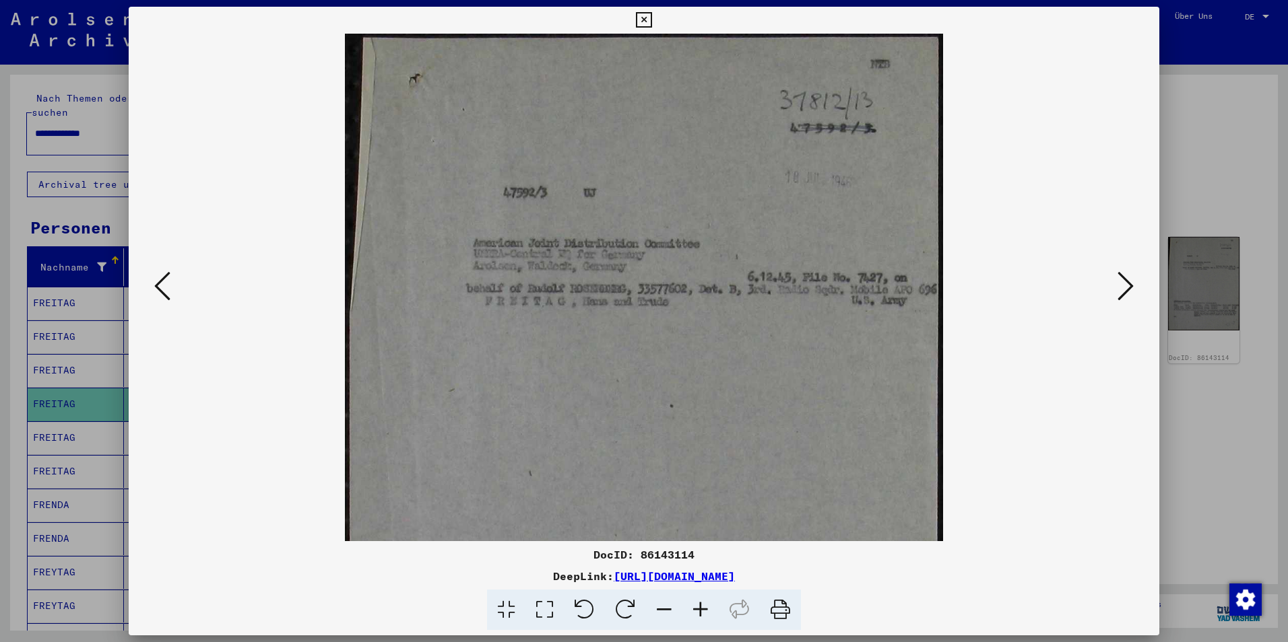
click at [1195, 465] on div at bounding box center [644, 321] width 1288 height 642
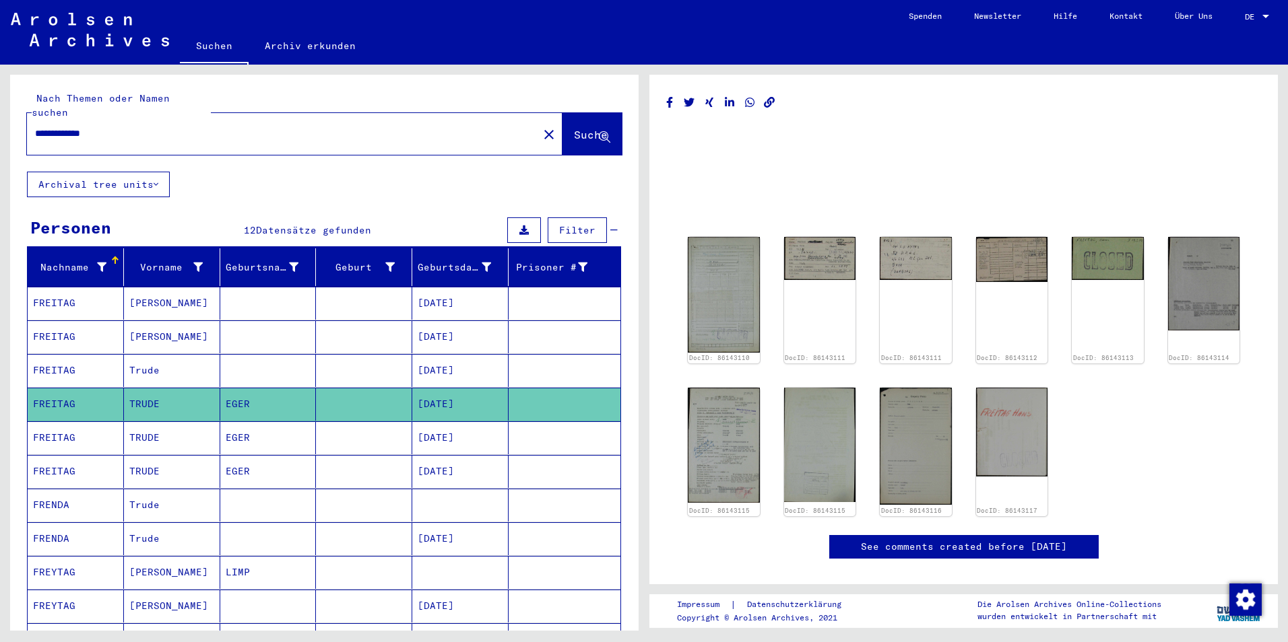
click at [271, 422] on mat-cell "EGER" at bounding box center [268, 438] width 96 height 33
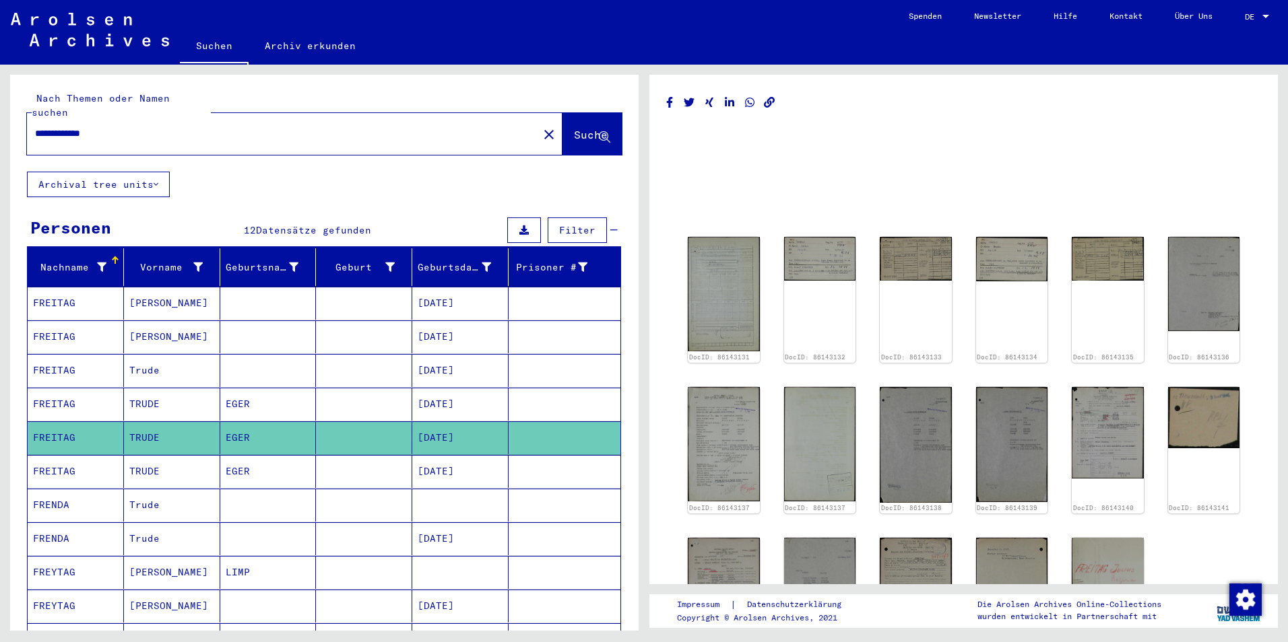
click at [258, 457] on mat-cell "EGER" at bounding box center [268, 471] width 96 height 33
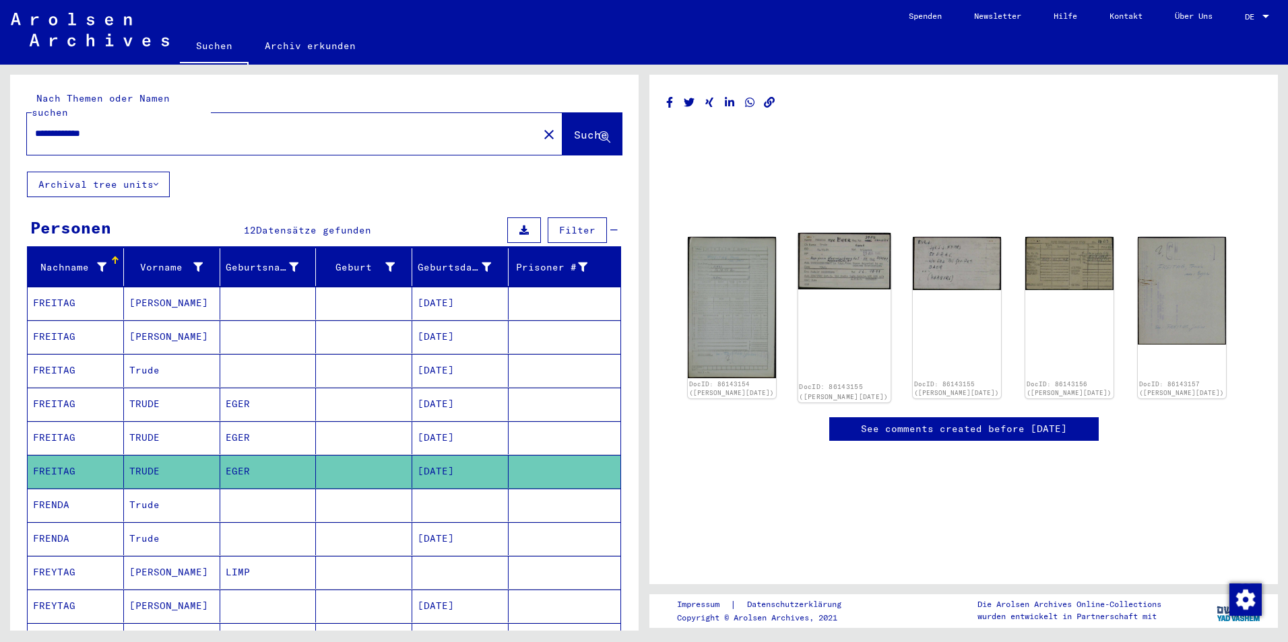
click at [861, 261] on img at bounding box center [844, 261] width 93 height 57
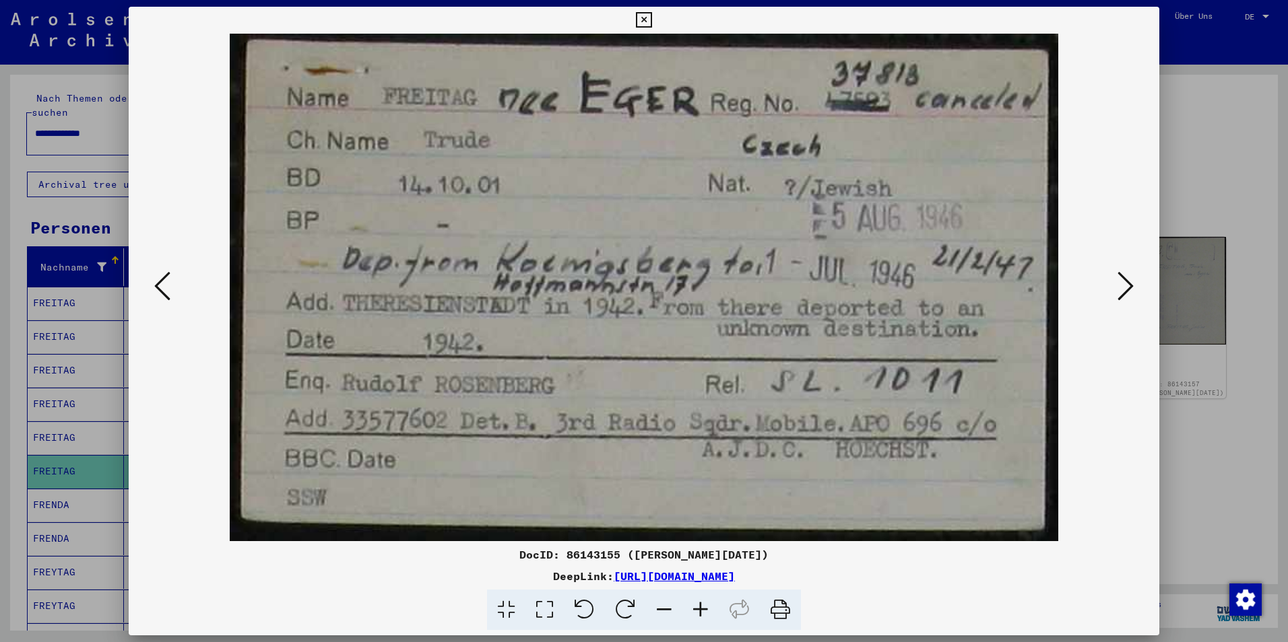
click at [1207, 136] on div at bounding box center [644, 321] width 1288 height 642
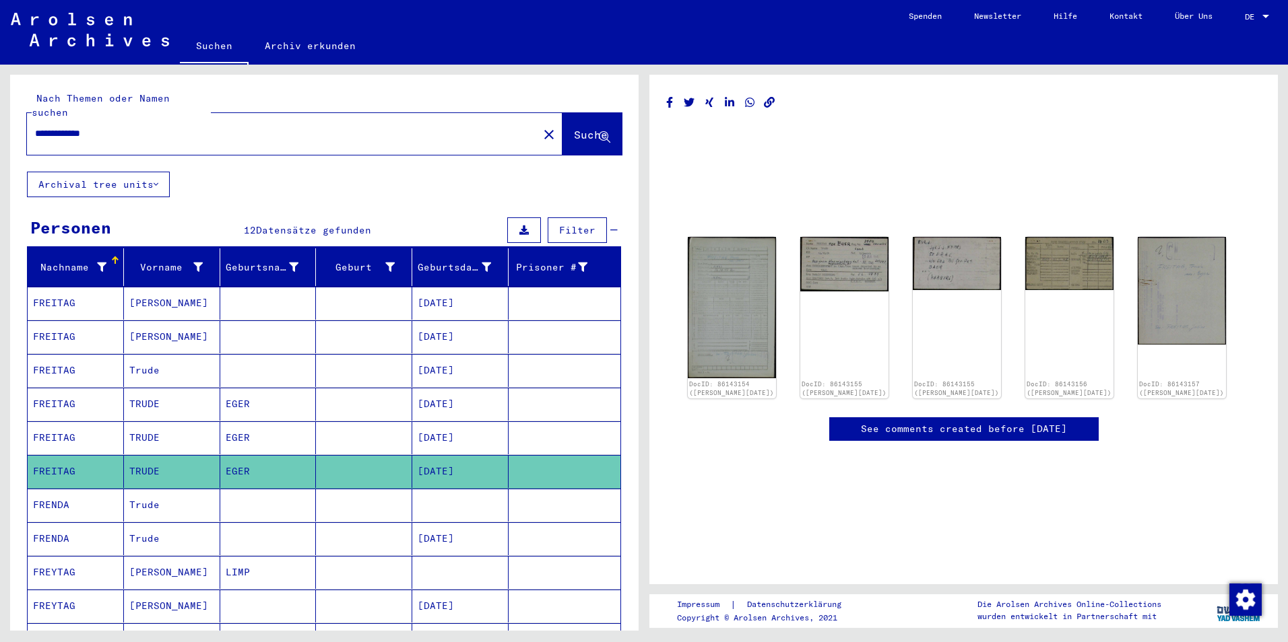
click at [282, 426] on mat-cell "EGER" at bounding box center [268, 438] width 96 height 33
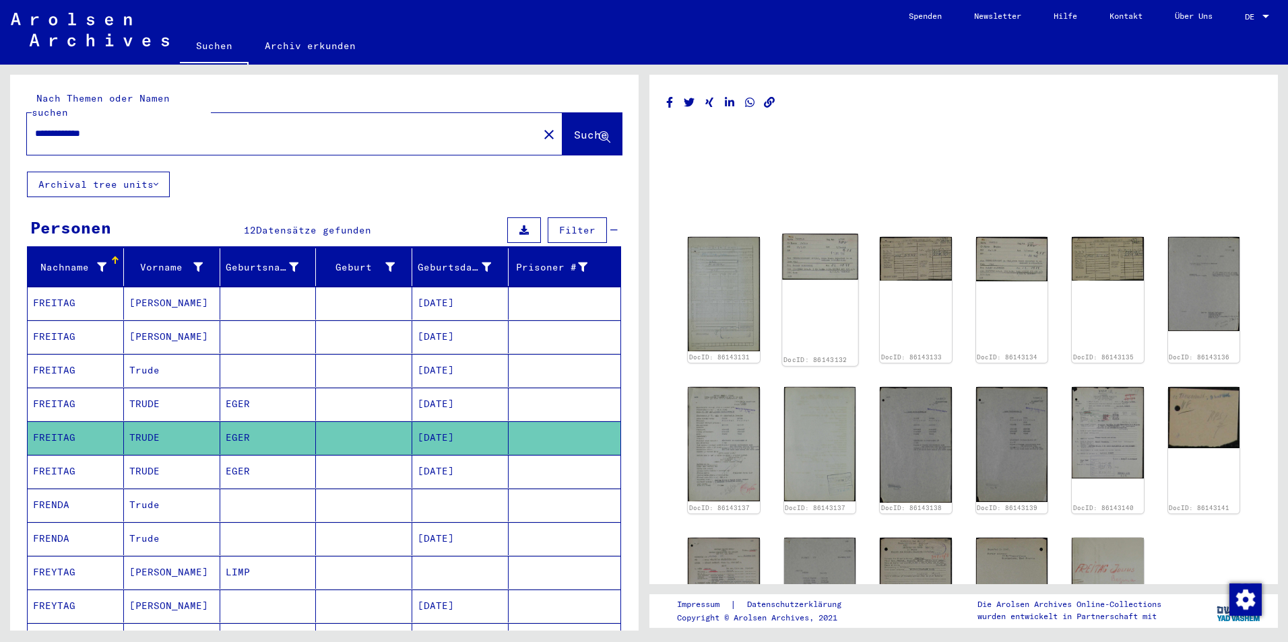
click at [822, 263] on img at bounding box center [819, 257] width 75 height 46
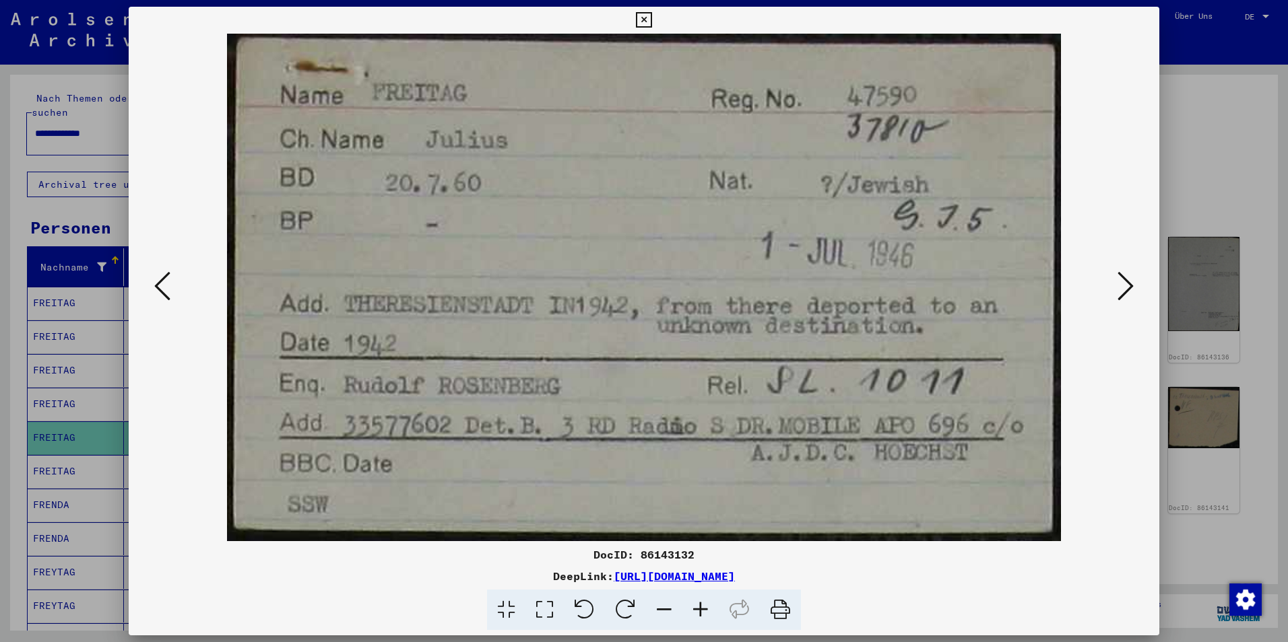
click at [1183, 147] on div at bounding box center [644, 321] width 1288 height 642
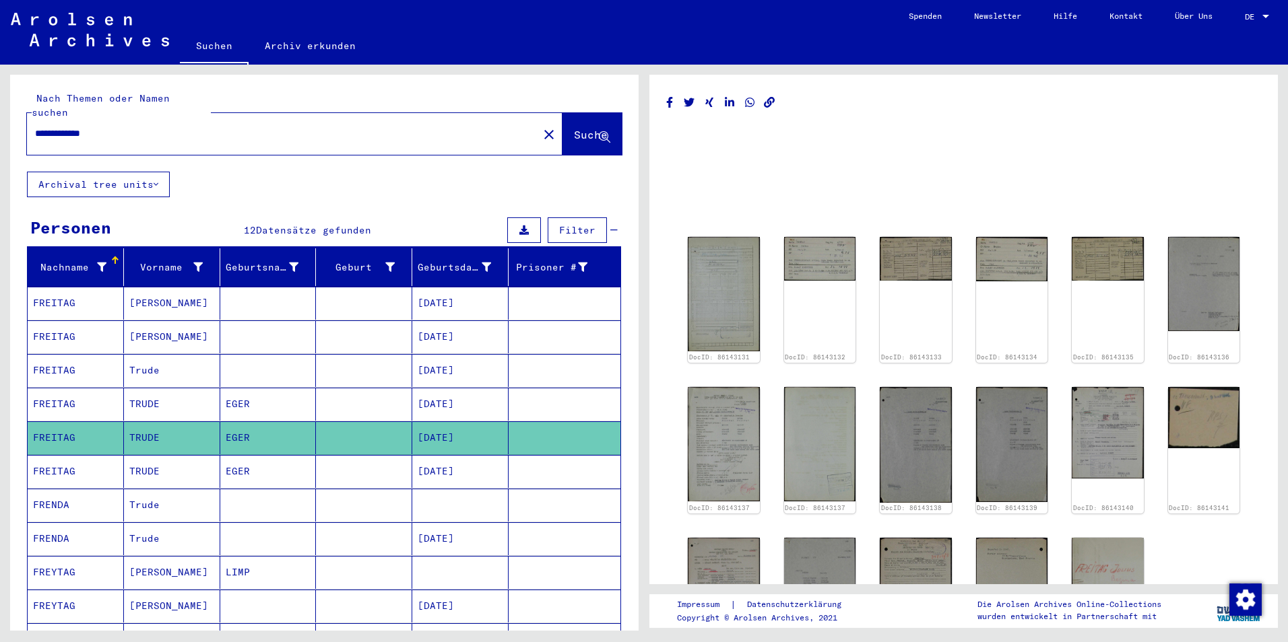
drag, startPoint x: 82, startPoint y: 119, endPoint x: 273, endPoint y: 133, distance: 191.1
click at [273, 133] on div "**********" at bounding box center [278, 134] width 503 height 30
type input "**********"
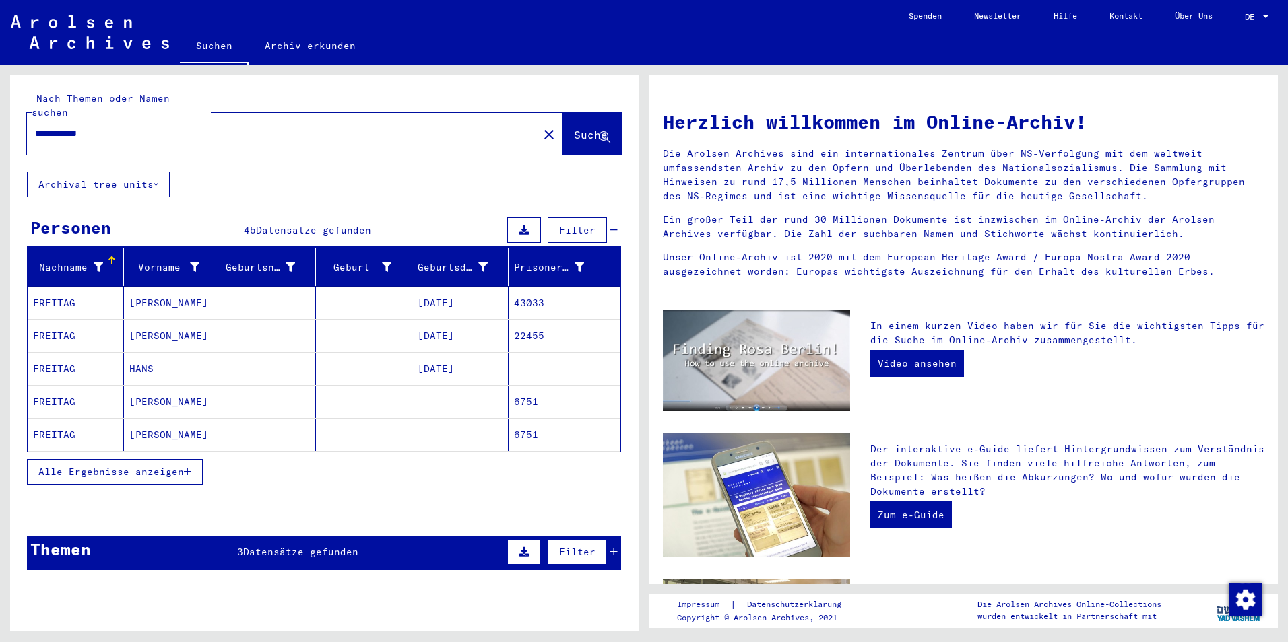
click at [167, 289] on mat-cell "[PERSON_NAME]" at bounding box center [172, 303] width 96 height 32
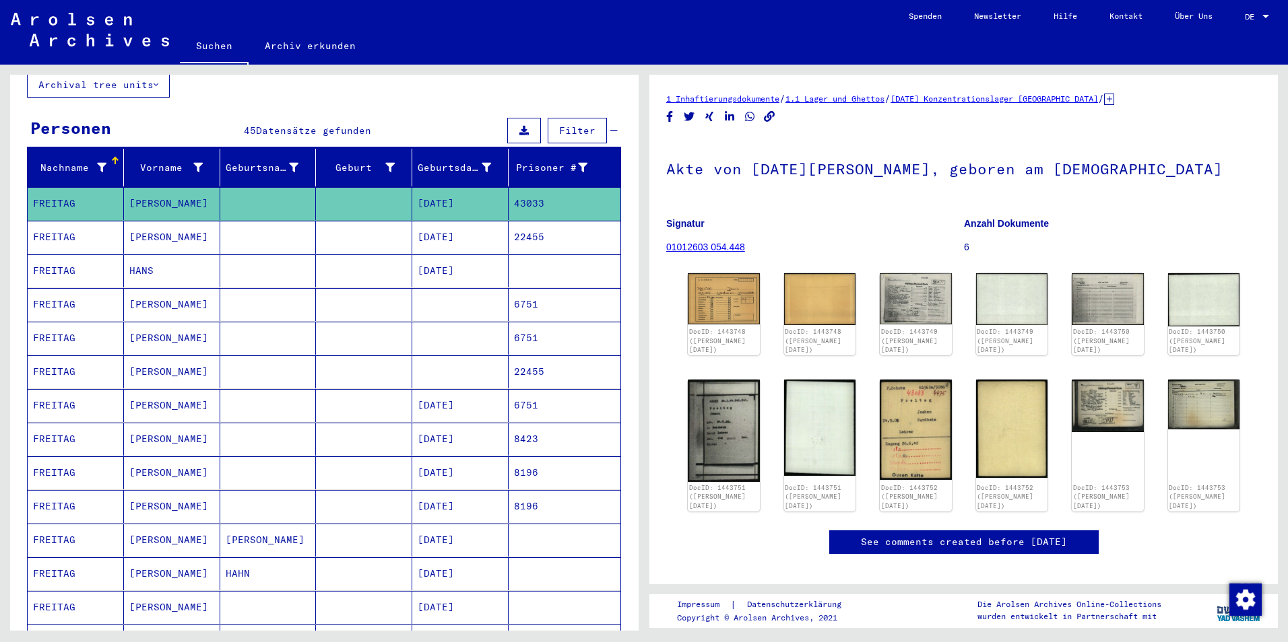
scroll to position [143, 0]
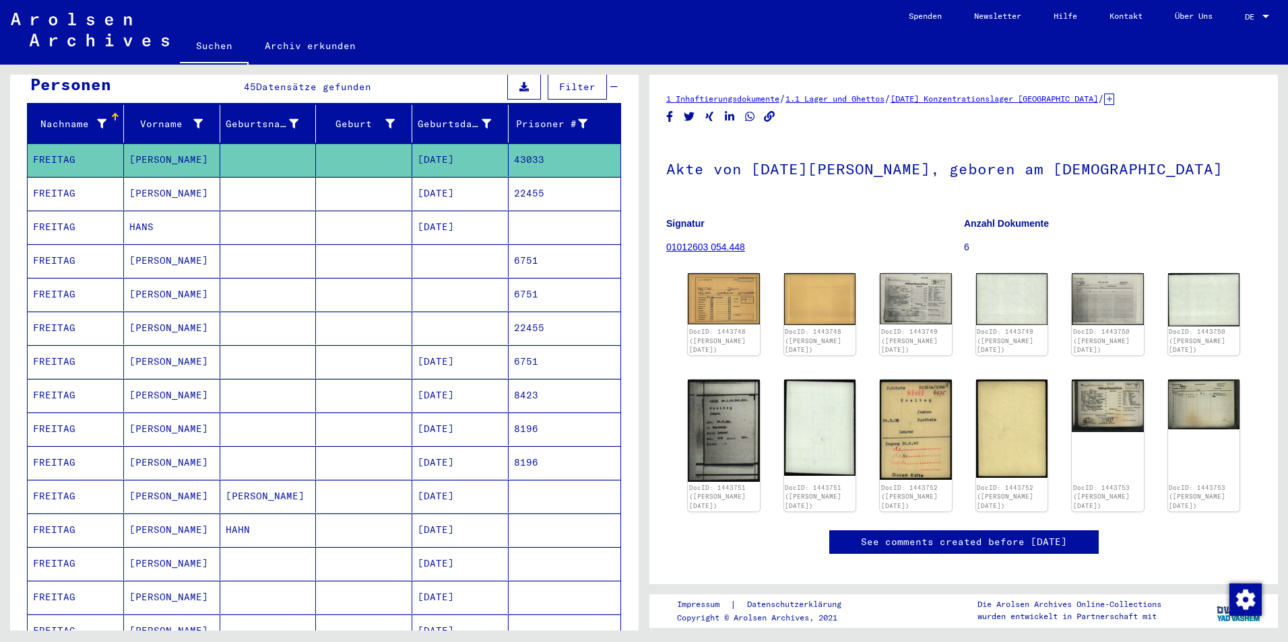
click at [144, 246] on mat-cell "[PERSON_NAME]" at bounding box center [172, 260] width 96 height 33
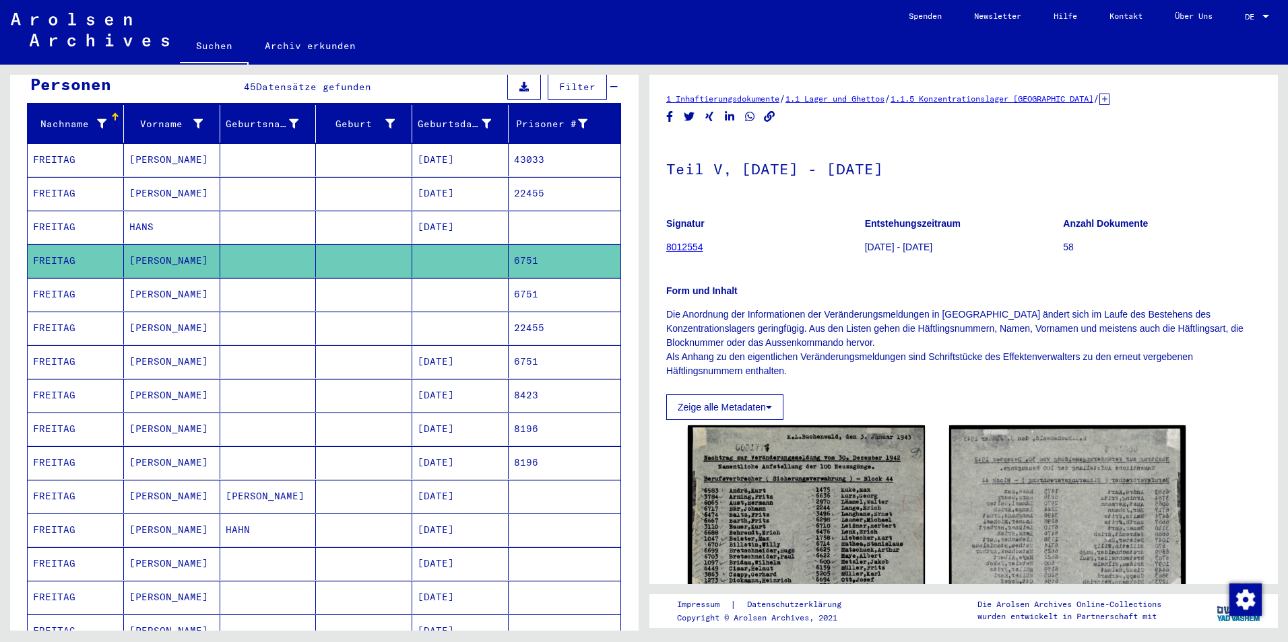
click at [154, 211] on mat-cell "HANS" at bounding box center [172, 227] width 96 height 33
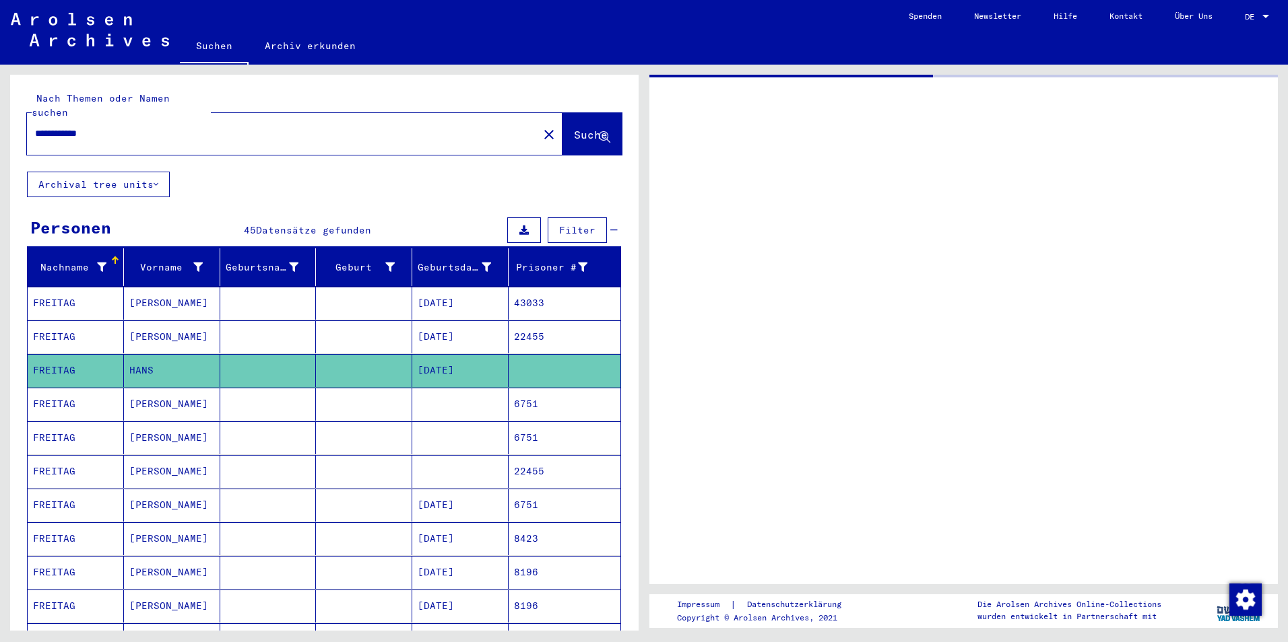
drag, startPoint x: -3, startPoint y: 90, endPoint x: 0, endPoint y: 135, distance: 45.2
click at [0, 128] on html "**********" at bounding box center [644, 321] width 1288 height 642
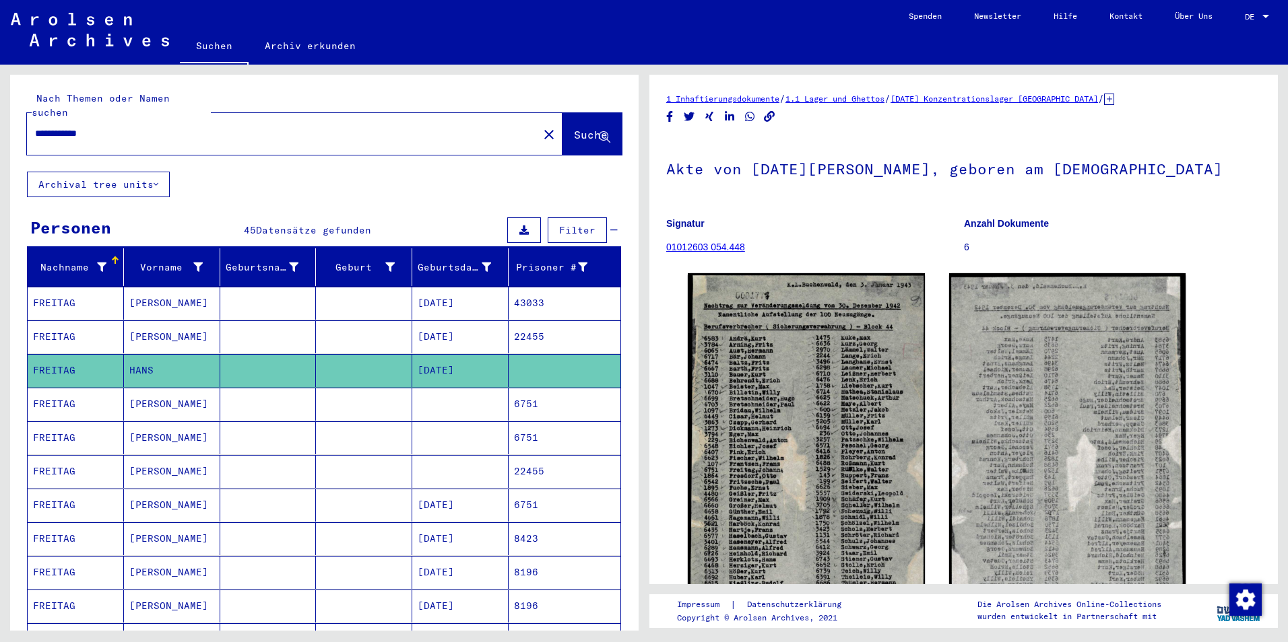
drag, startPoint x: 120, startPoint y: 123, endPoint x: 0, endPoint y: 160, distance: 125.5
click at [0, 162] on html "**********" at bounding box center [644, 321] width 1288 height 642
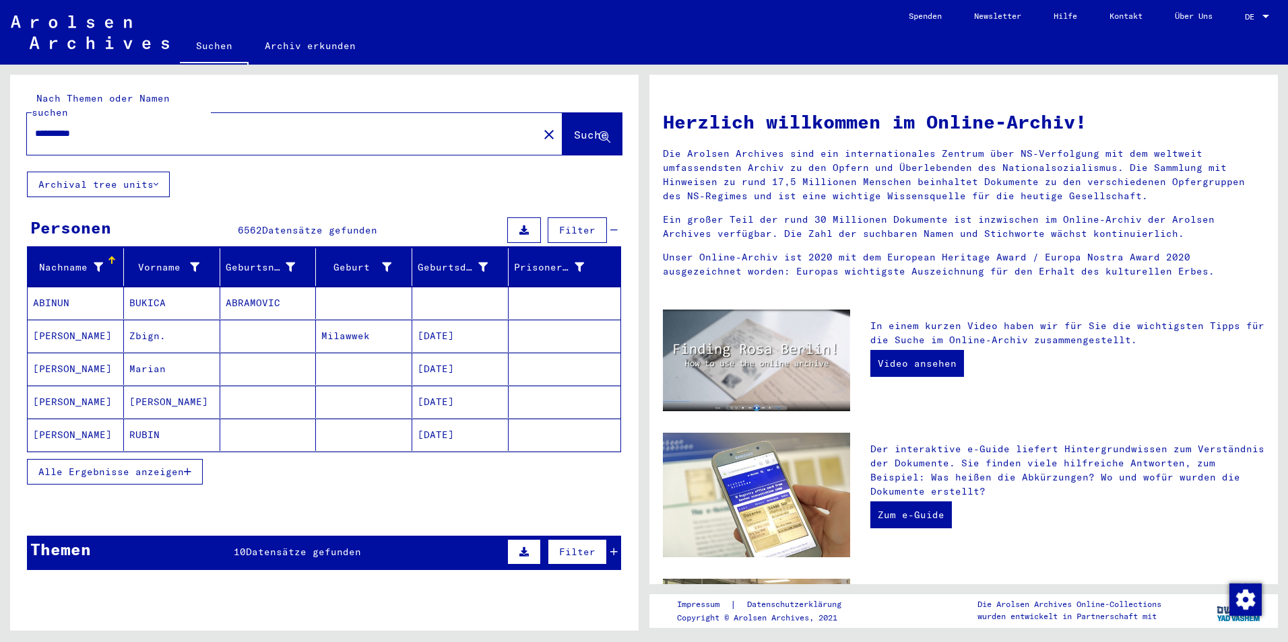
click at [152, 466] on span "Alle Ergebnisse anzeigen" at bounding box center [110, 472] width 145 height 12
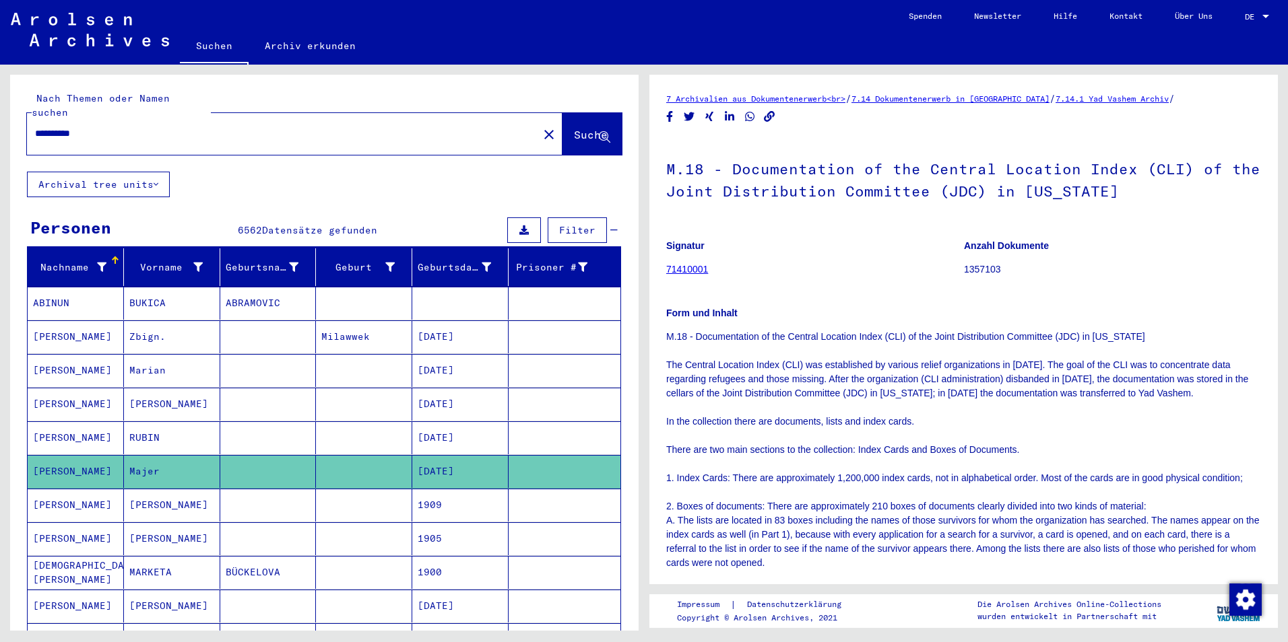
click at [114, 127] on input "**********" at bounding box center [282, 134] width 495 height 14
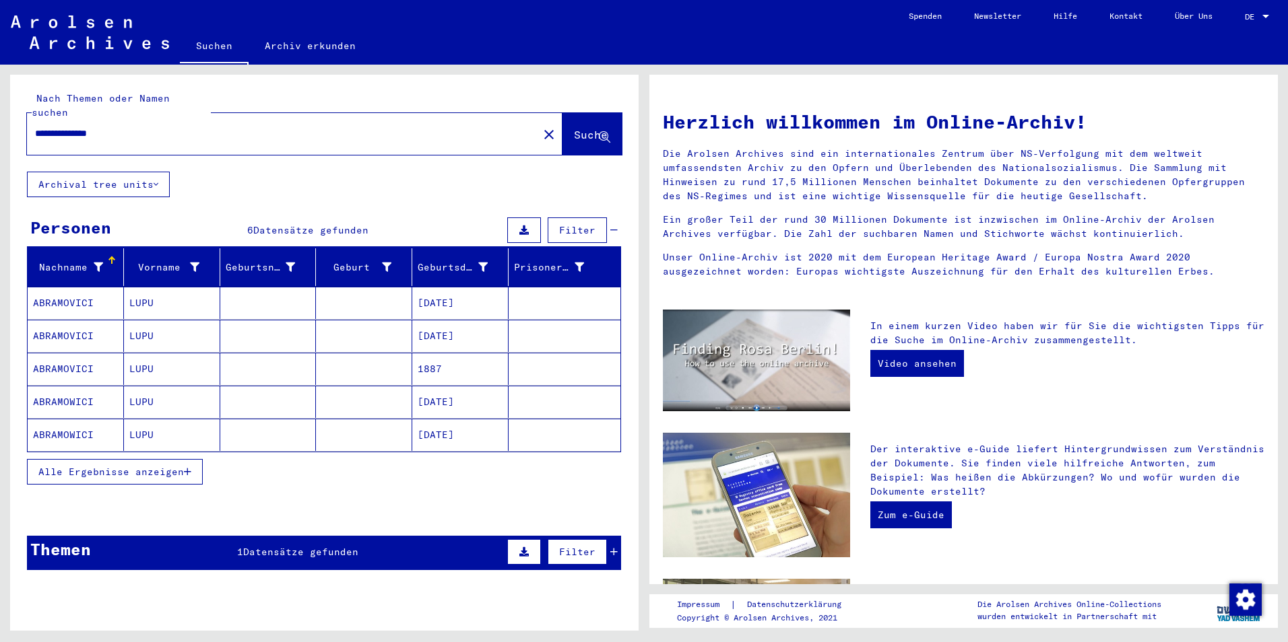
click at [234, 353] on mat-cell at bounding box center [268, 369] width 96 height 32
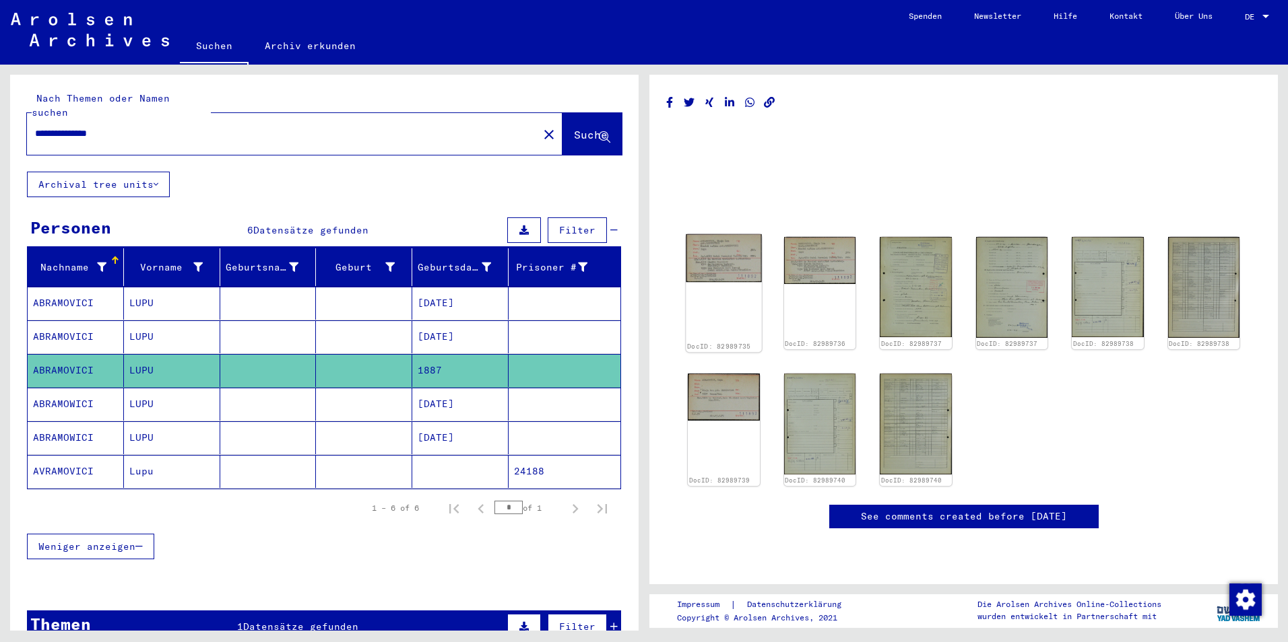
click at [713, 259] on img at bounding box center [723, 258] width 75 height 48
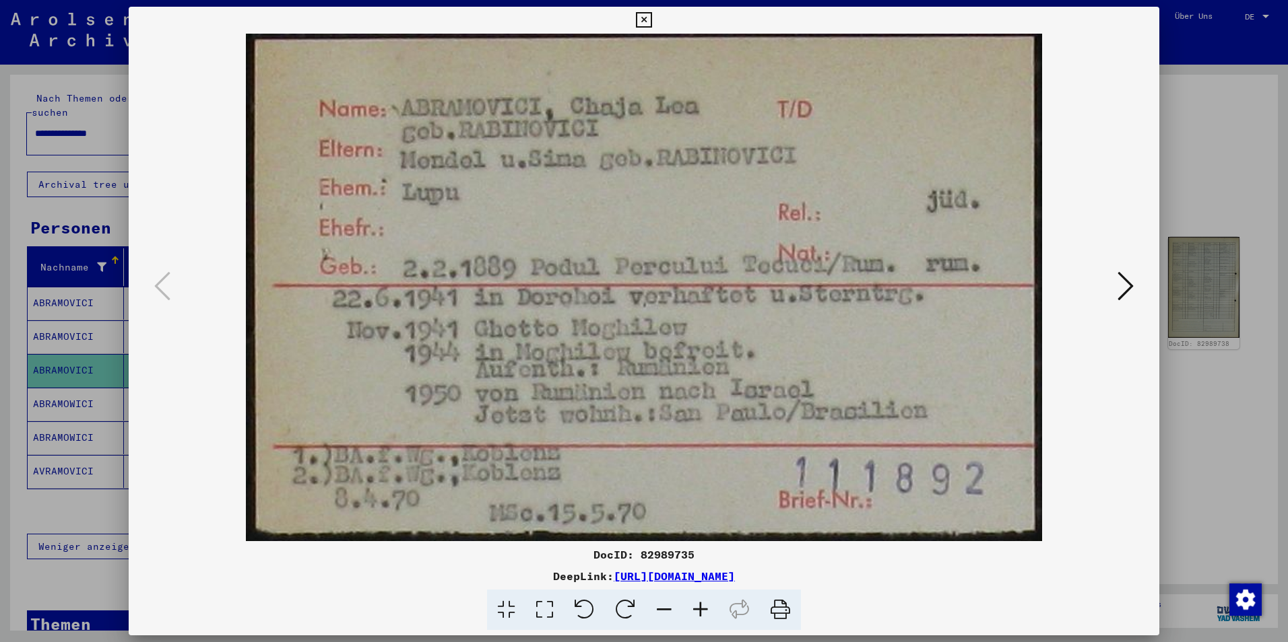
click at [1226, 114] on div at bounding box center [644, 321] width 1288 height 642
click at [1226, 114] on div "DocID: 82989735 DocID: 82989736 DocID: 82989737 DocID: 82989737 DocID: 82989738…" at bounding box center [963, 324] width 595 height 465
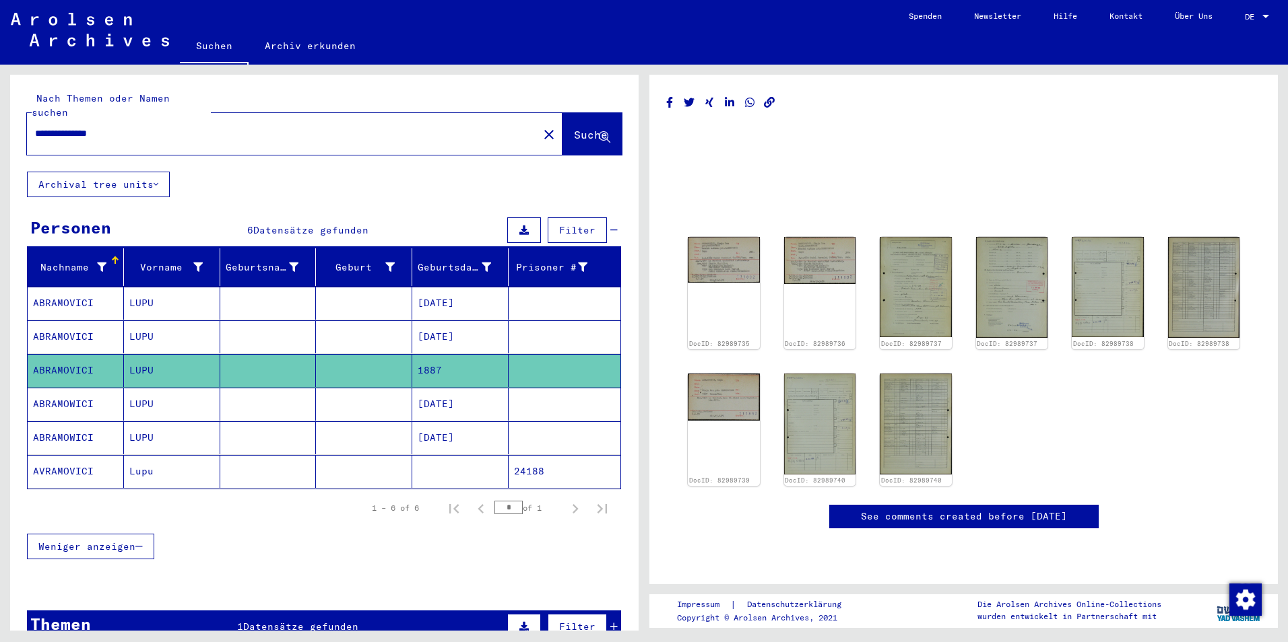
click at [352, 287] on mat-cell at bounding box center [364, 303] width 96 height 33
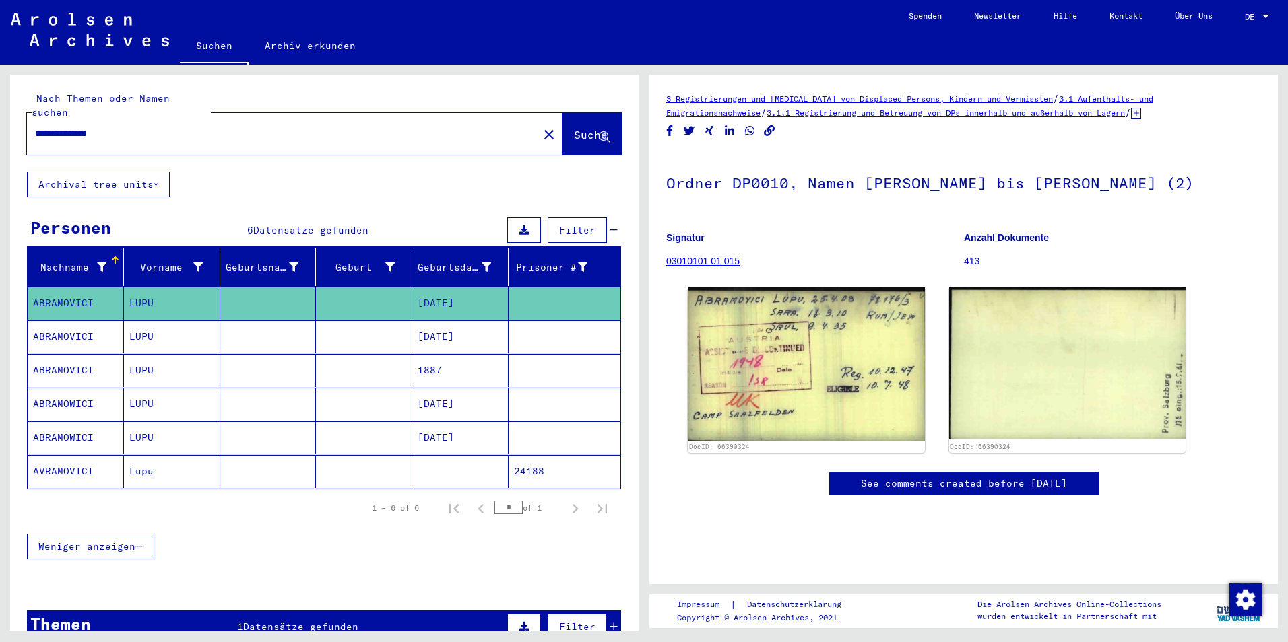
click at [186, 422] on mat-cell "LUPU" at bounding box center [172, 438] width 96 height 33
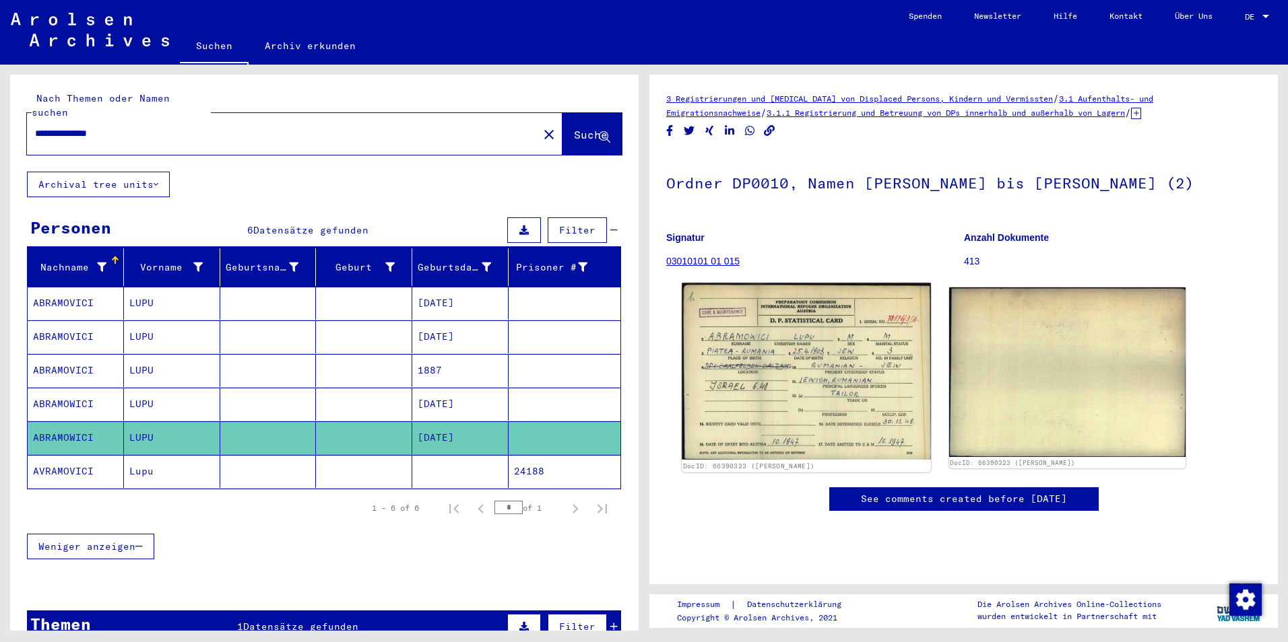
click at [845, 381] on img at bounding box center [806, 372] width 249 height 177
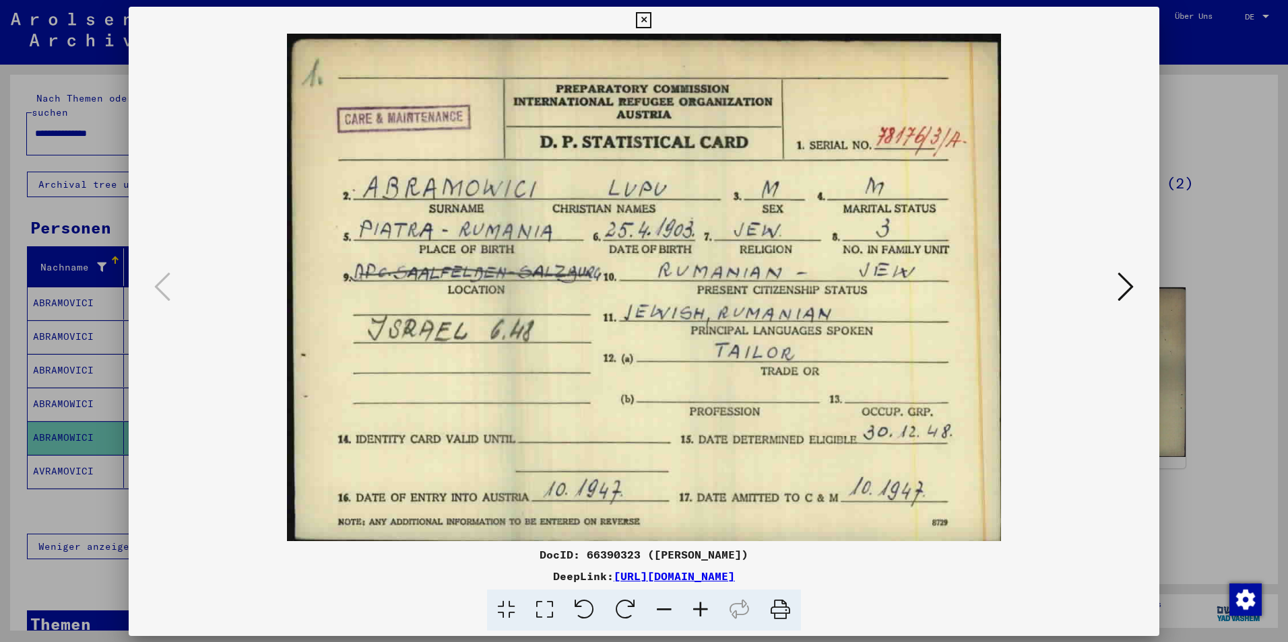
click at [845, 381] on img at bounding box center [643, 288] width 939 height 508
click at [77, 201] on div at bounding box center [644, 321] width 1288 height 642
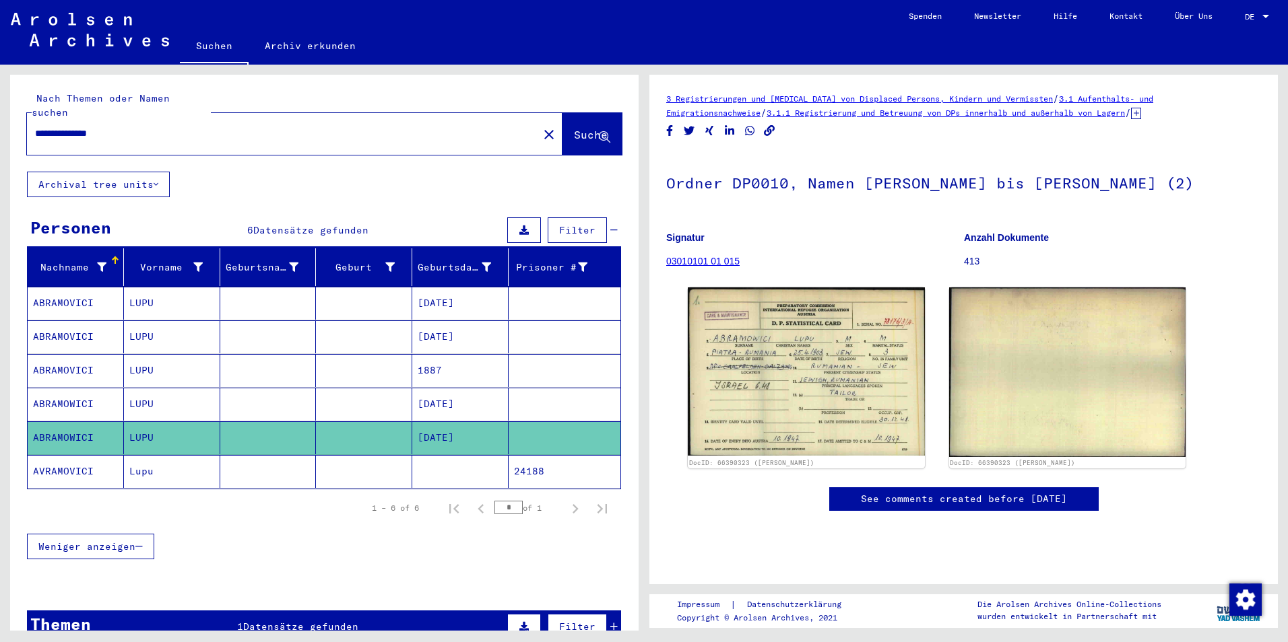
click at [227, 455] on mat-cell at bounding box center [268, 471] width 96 height 33
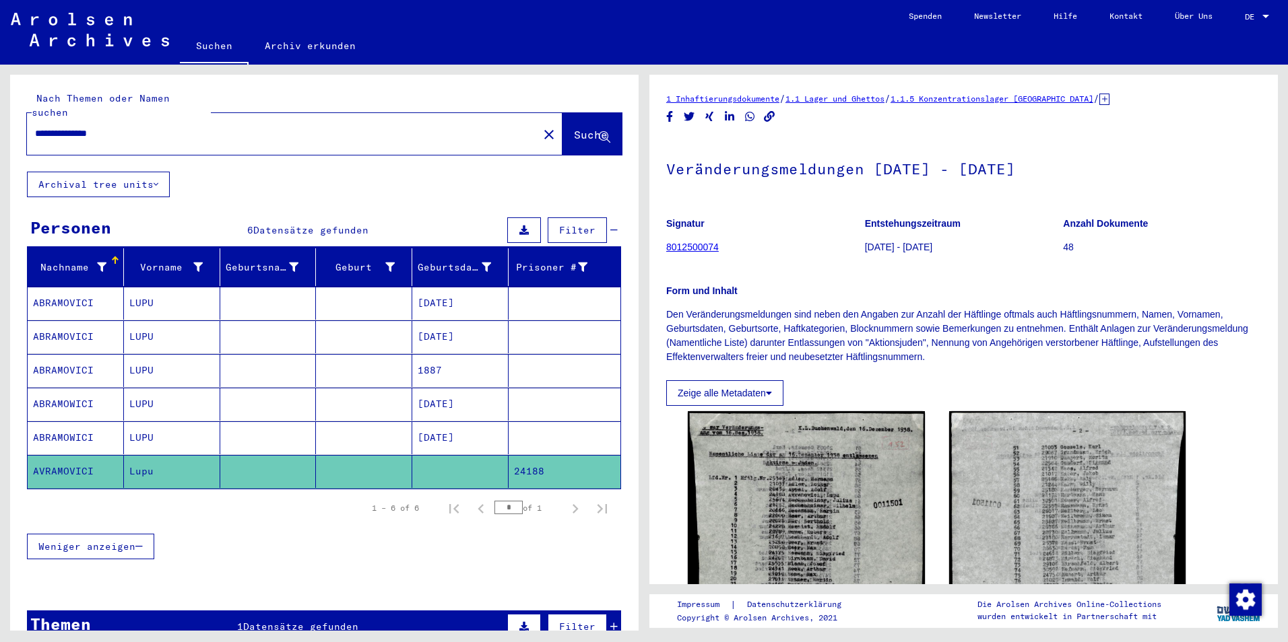
click at [238, 355] on mat-cell at bounding box center [268, 370] width 96 height 33
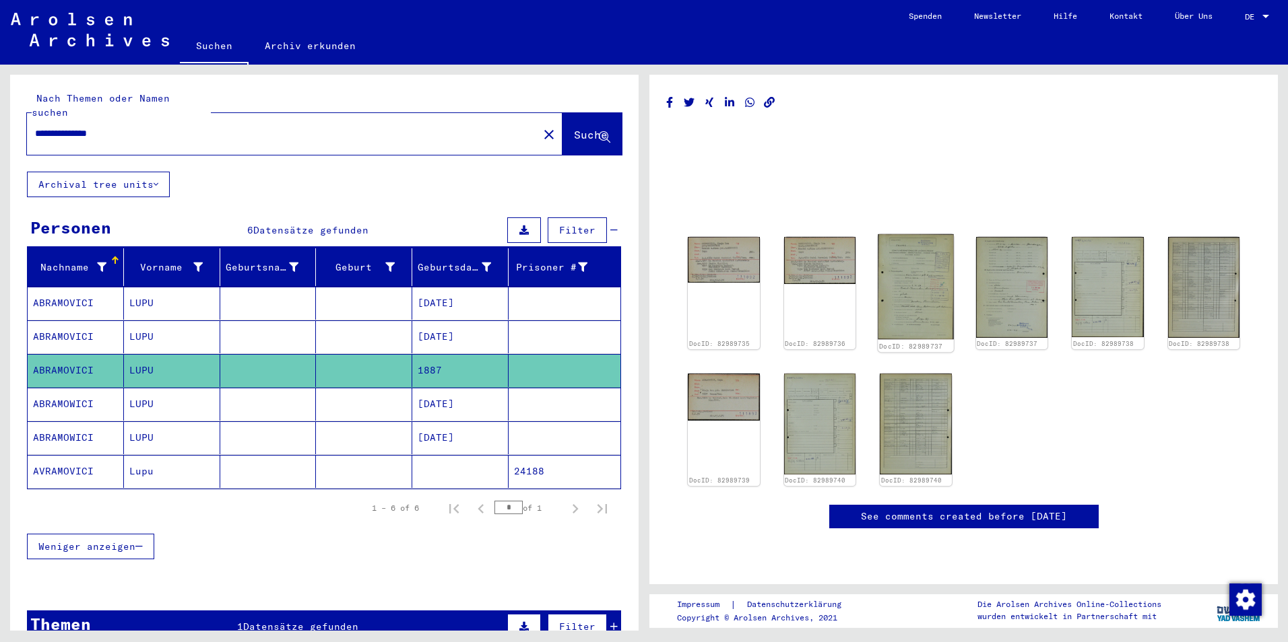
click at [925, 253] on img at bounding box center [915, 287] width 75 height 106
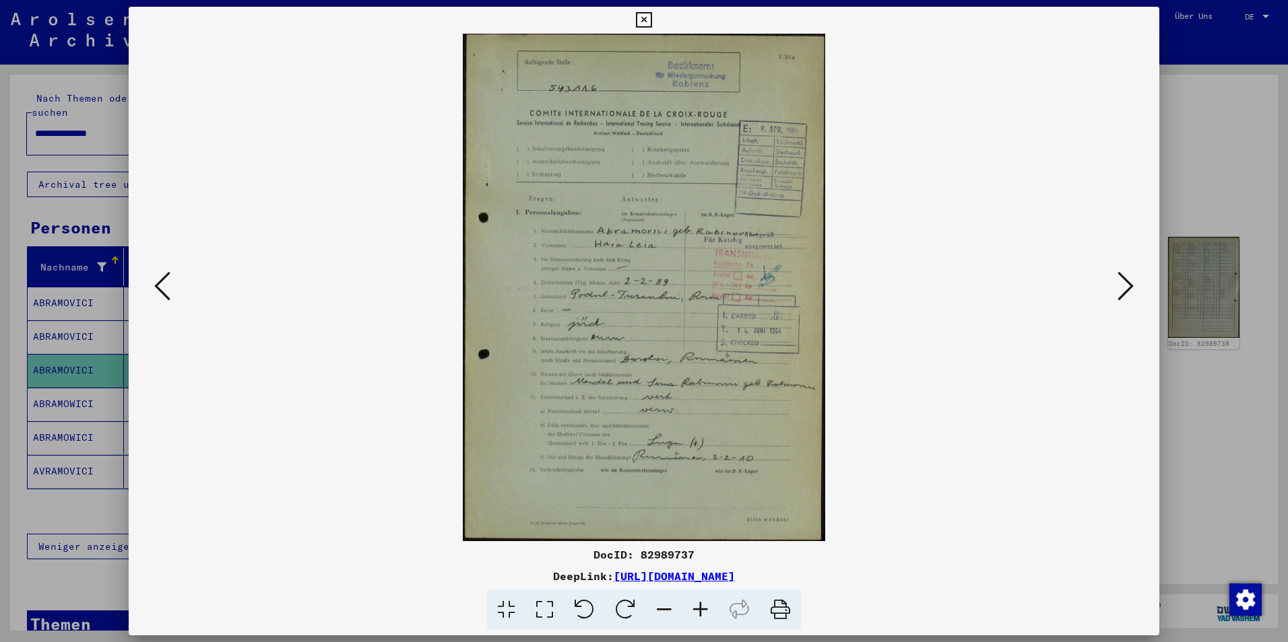
click at [925, 253] on img at bounding box center [643, 288] width 939 height 508
click at [1201, 161] on div at bounding box center [644, 321] width 1288 height 642
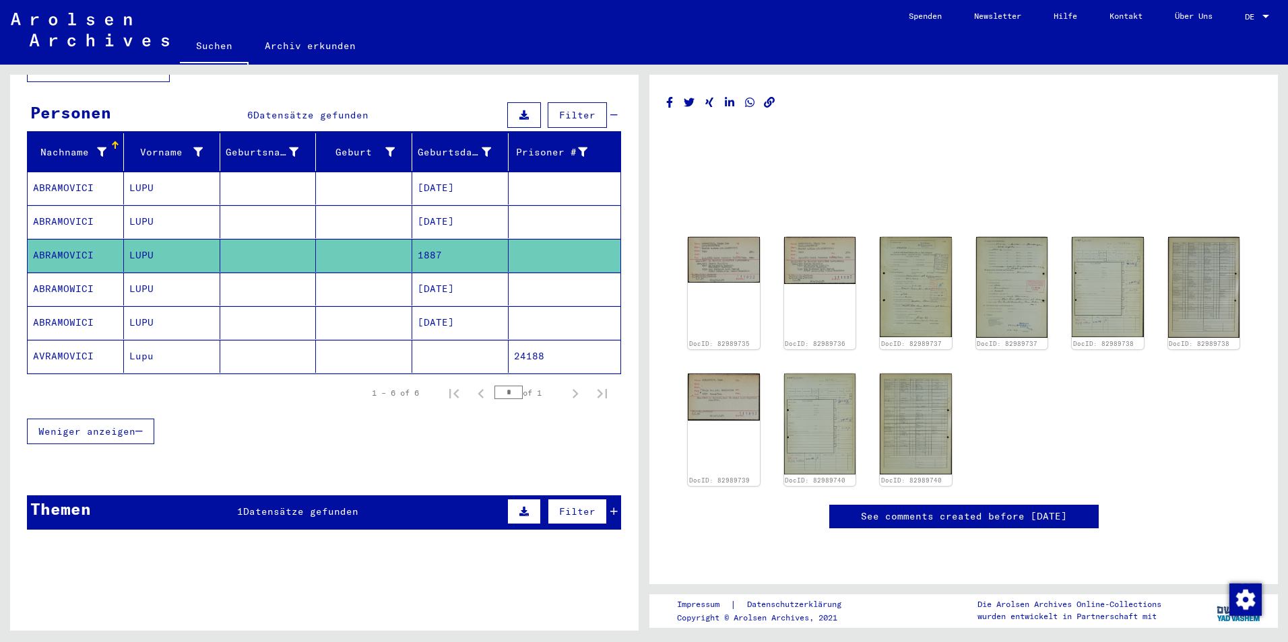
scroll to position [116, 0]
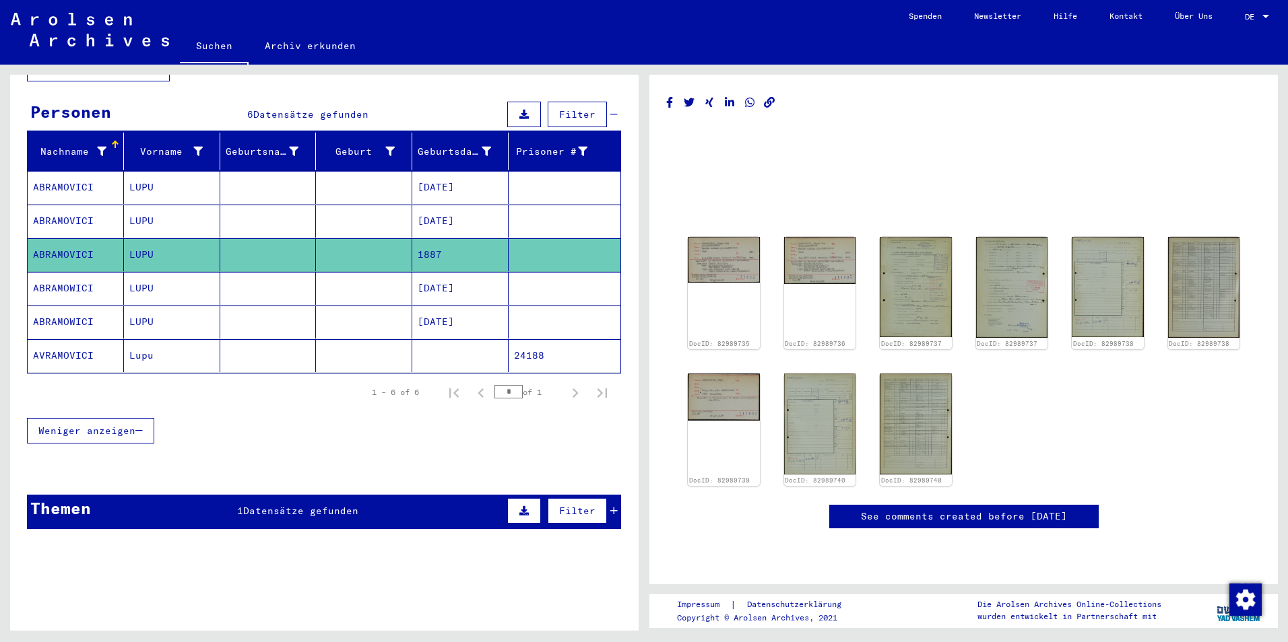
click at [325, 505] on span "Datensätze gefunden" at bounding box center [300, 511] width 115 height 12
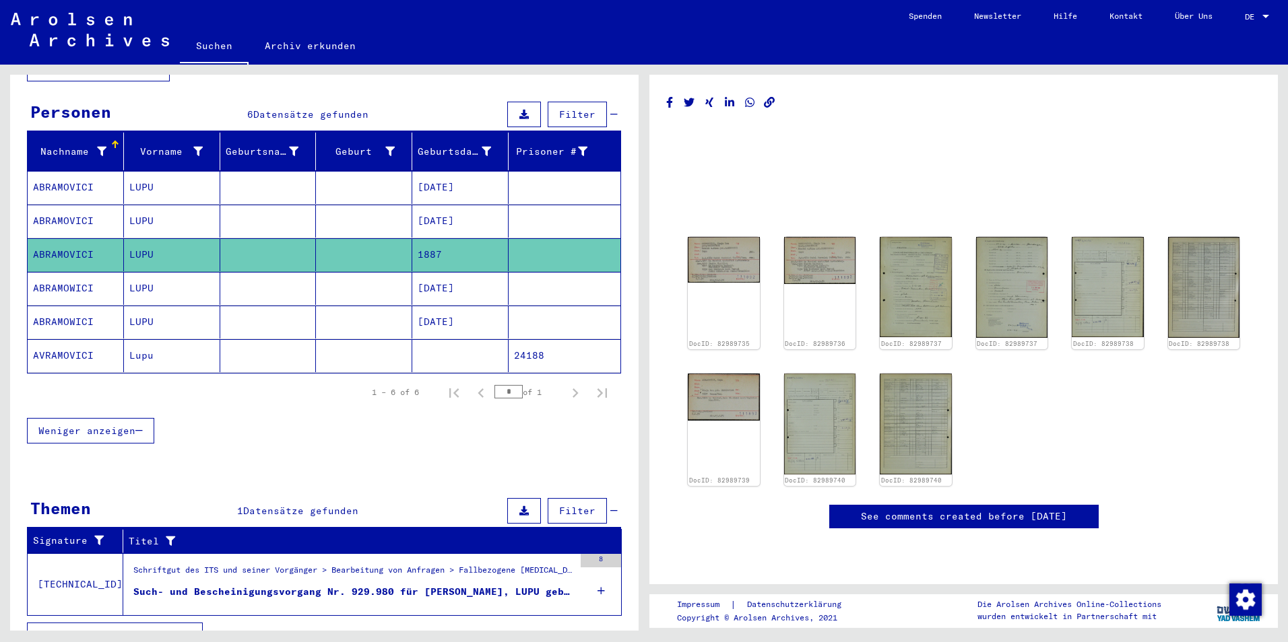
scroll to position [127, 0]
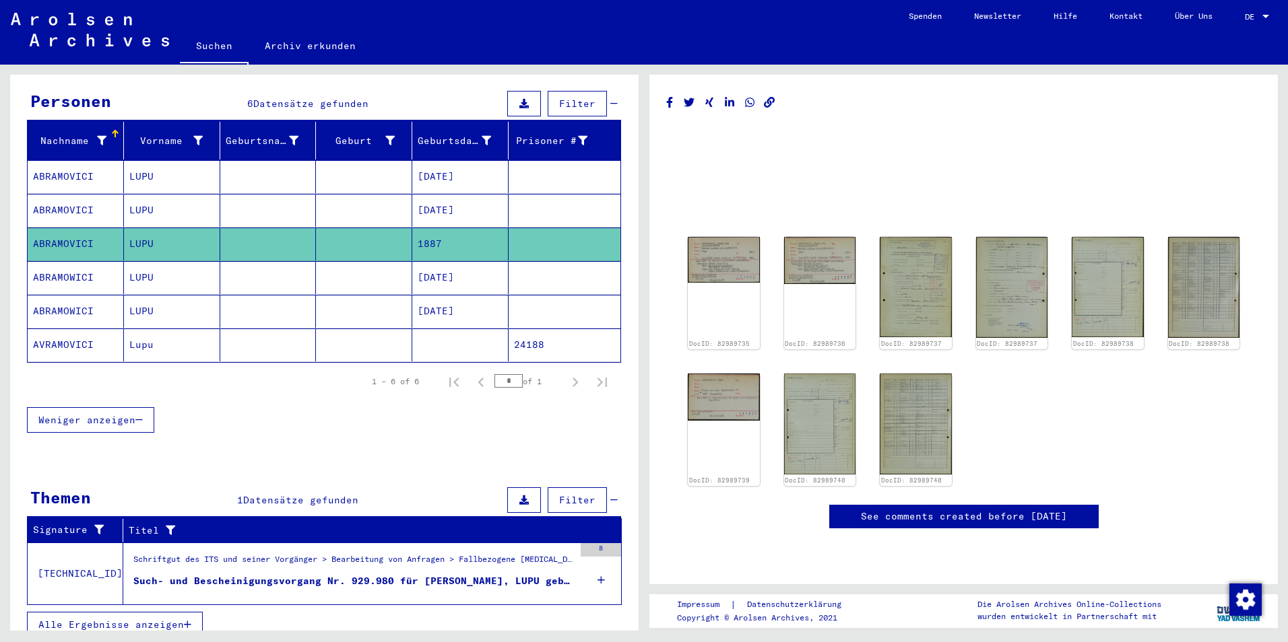
click at [267, 574] on div "Such- und Bescheinigungsvorgang Nr. 929.980 für [PERSON_NAME], LUPU geboren [DE…" at bounding box center [353, 581] width 440 height 14
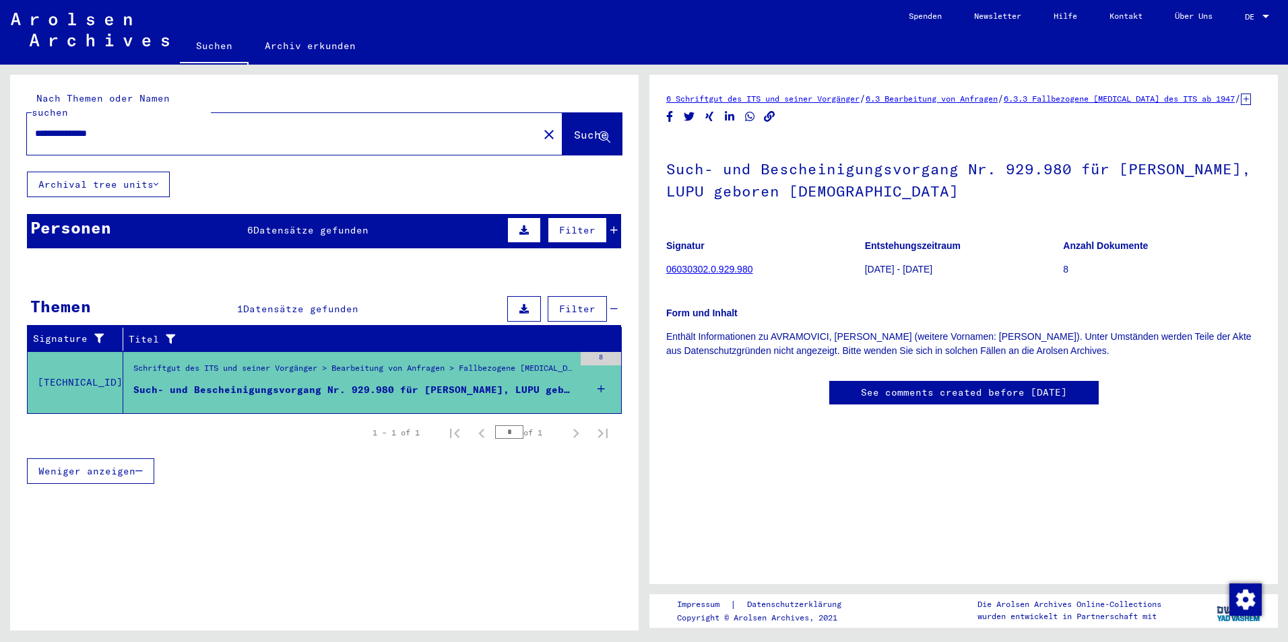
click at [796, 177] on h1 "Such- und Bescheinigungsvorgang Nr. 929.980 für [PERSON_NAME], LUPU geboren [DE…" at bounding box center [963, 178] width 595 height 81
drag, startPoint x: 640, startPoint y: 241, endPoint x: 651, endPoint y: 43, distance: 198.3
click at [651, 43] on mat-sidenav-content "**********" at bounding box center [644, 321] width 1288 height 642
click at [261, 119] on div "**********" at bounding box center [278, 134] width 503 height 30
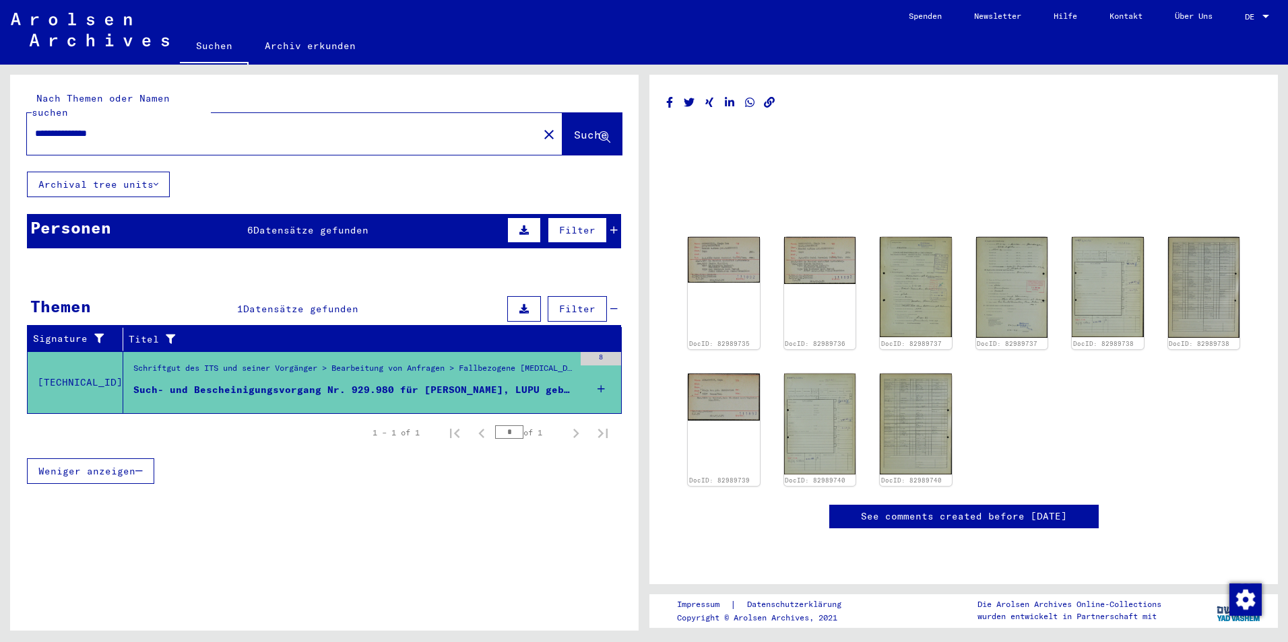
click at [174, 127] on input "**********" at bounding box center [282, 134] width 495 height 14
type input "**********"
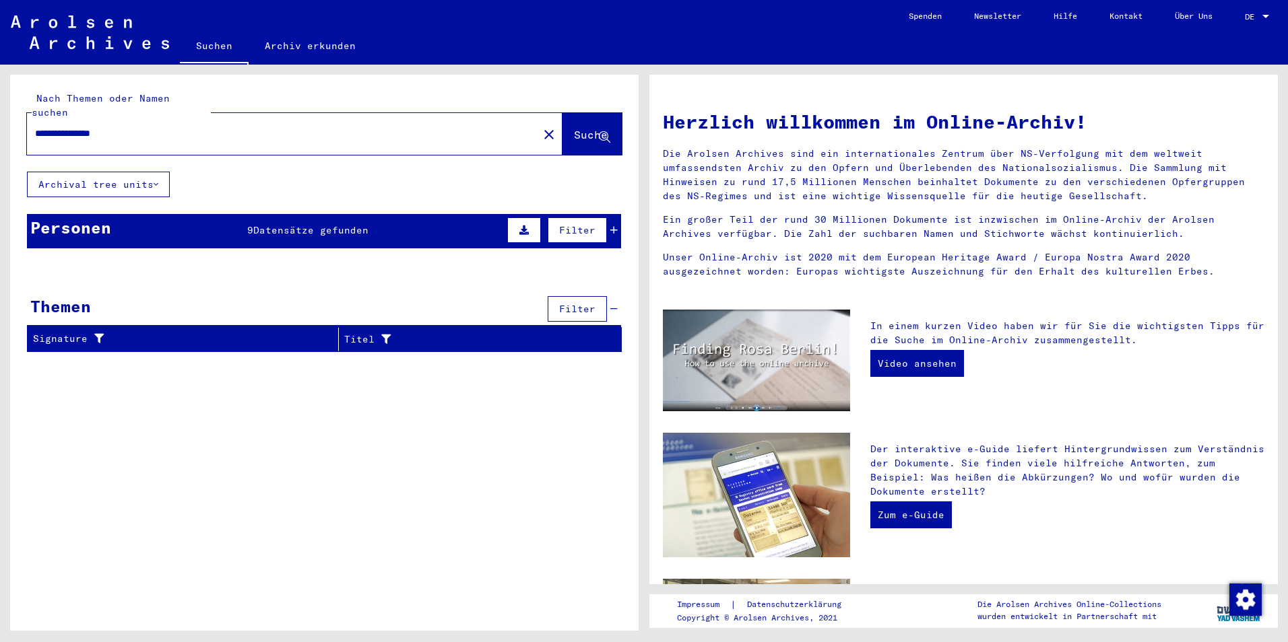
click at [204, 214] on div "Personen 9 Datensätze gefunden Filter" at bounding box center [324, 231] width 594 height 34
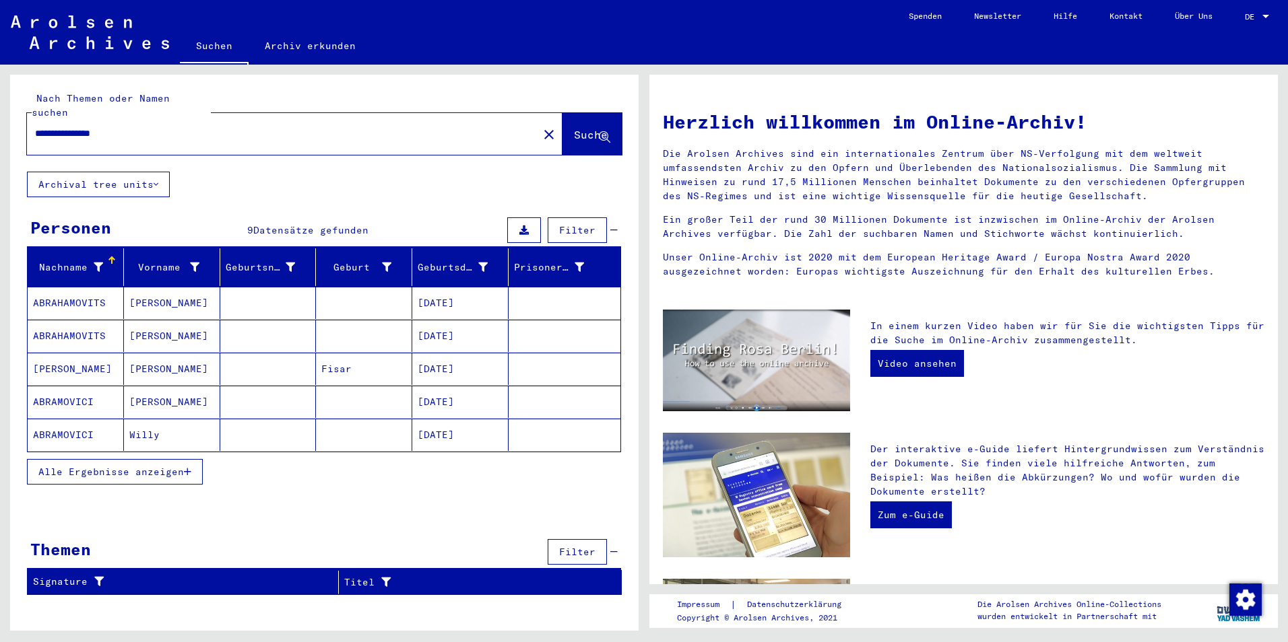
click at [99, 459] on button "Alle Ergebnisse anzeigen" at bounding box center [115, 472] width 176 height 26
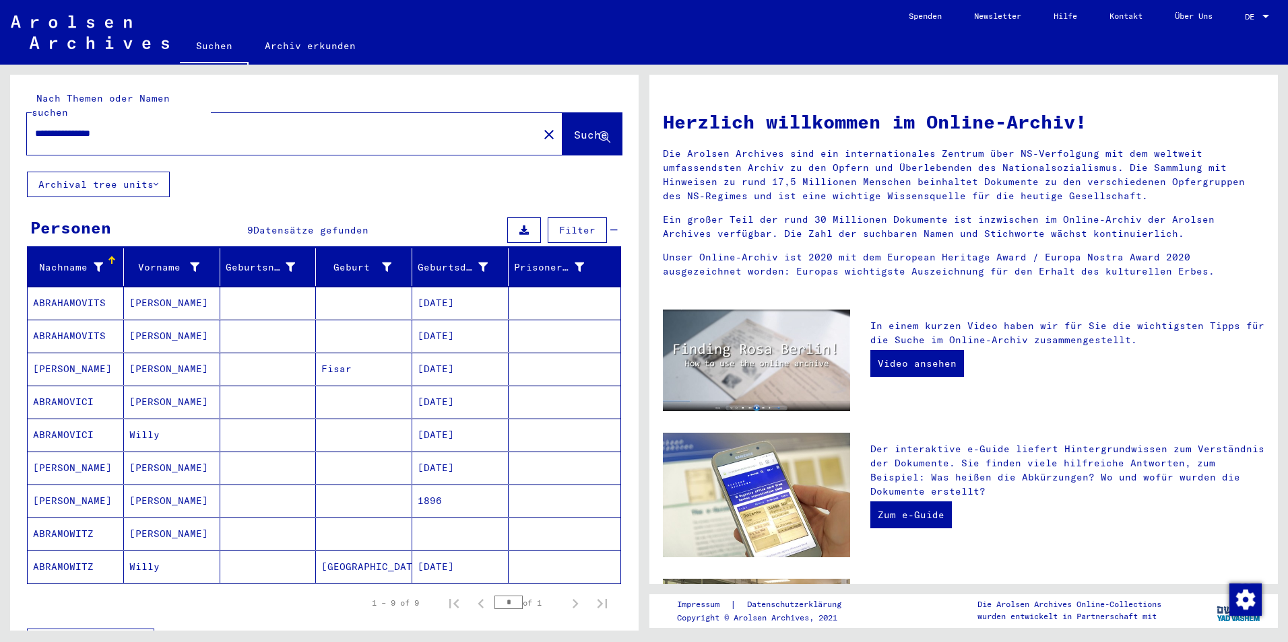
click at [258, 518] on mat-cell at bounding box center [268, 534] width 96 height 32
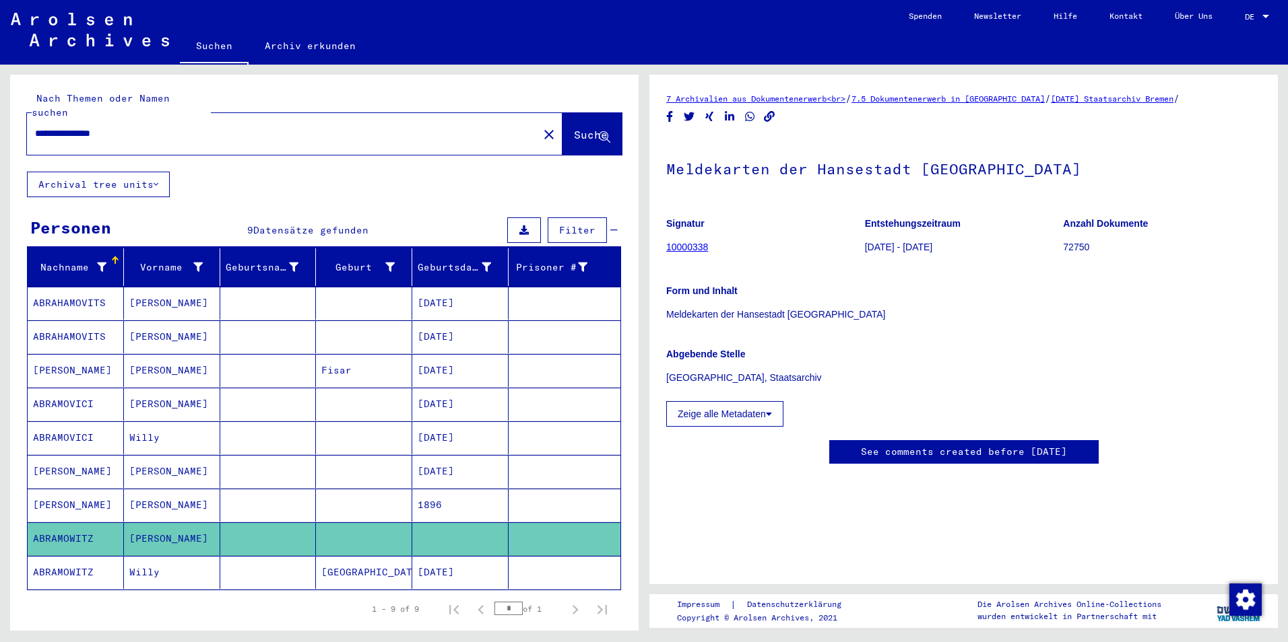
click at [925, 123] on div "7 Archivalien aus Dokumentenerwerb<br> / 7.5 Dokumentenerwerb in [GEOGRAPHIC_DA…" at bounding box center [963, 292] width 595 height 400
